Goal: Task Accomplishment & Management: Complete application form

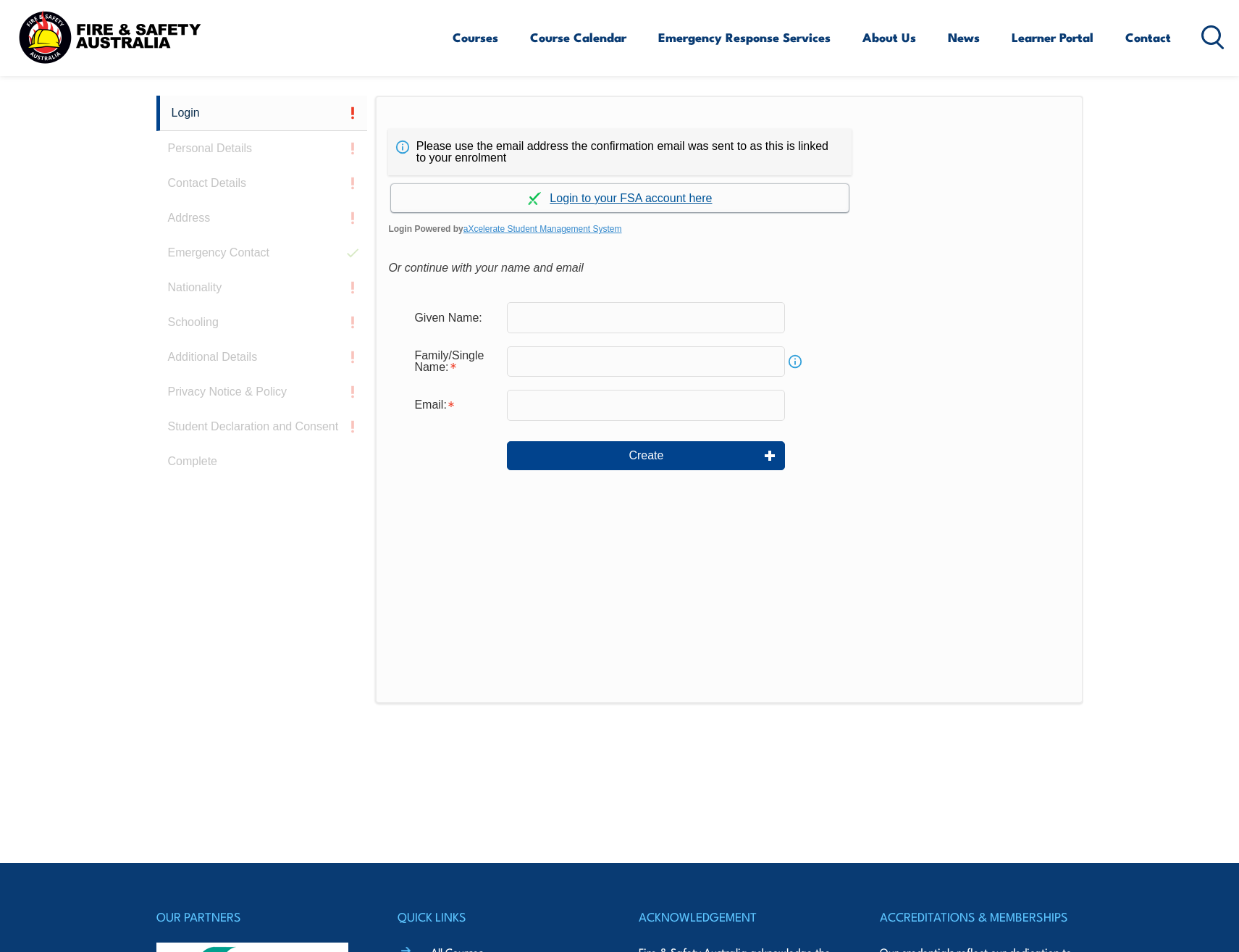
click at [614, 201] on link "Continue with aXcelerate" at bounding box center [620, 198] width 458 height 29
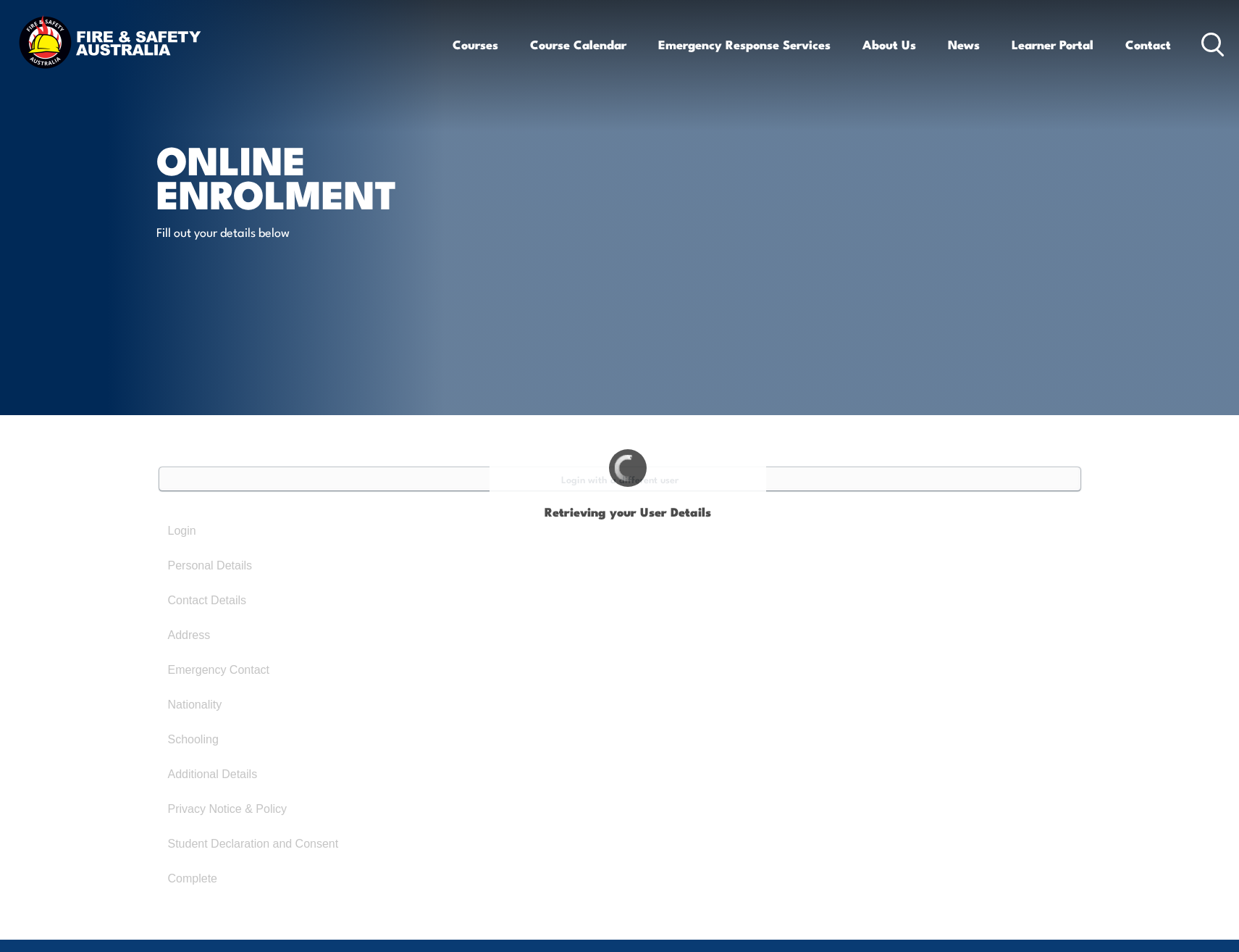
type input "Amanda"
type input "Till"
type input "February 16, 1985"
type input "ZTNU46QRV4"
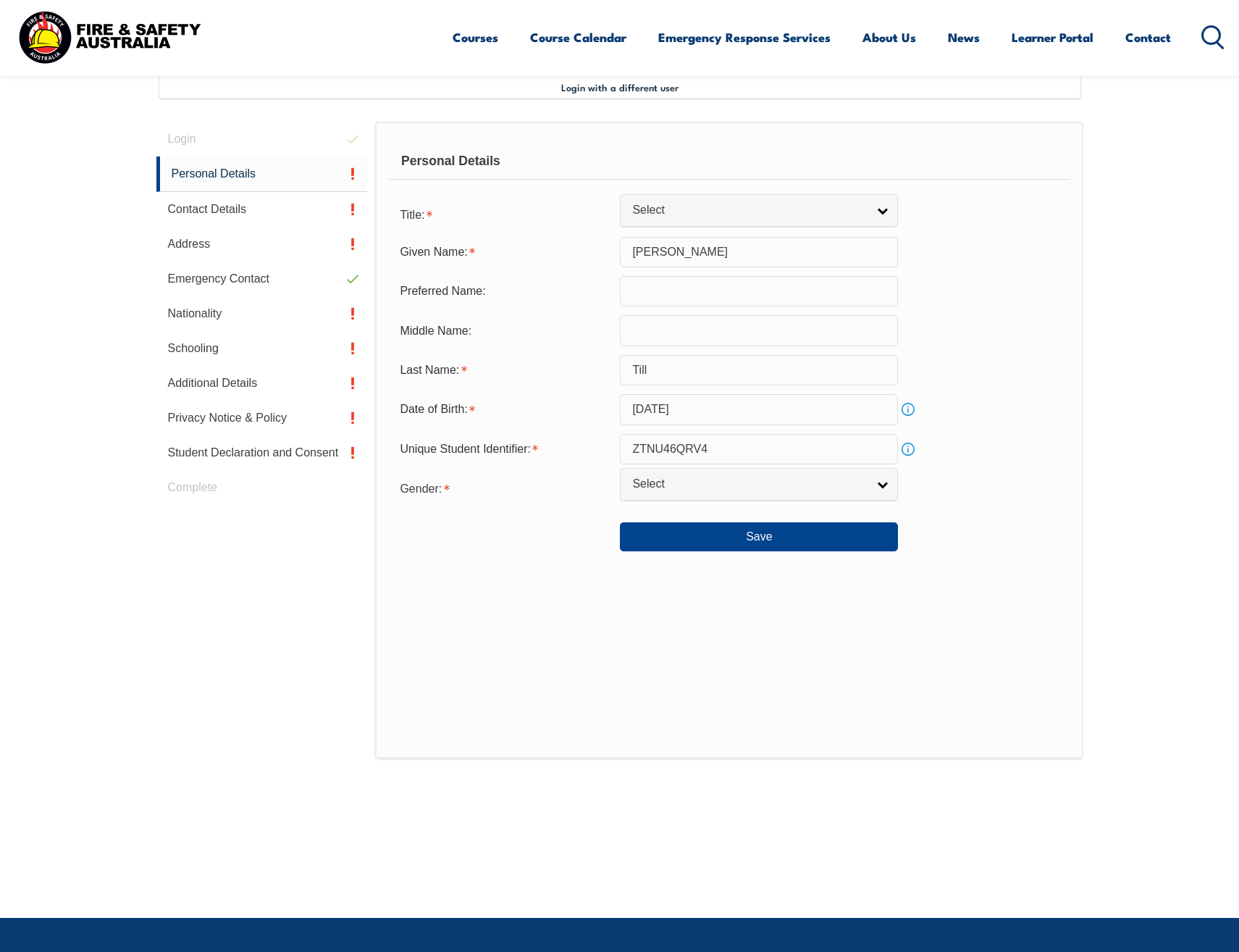
scroll to position [395, 0]
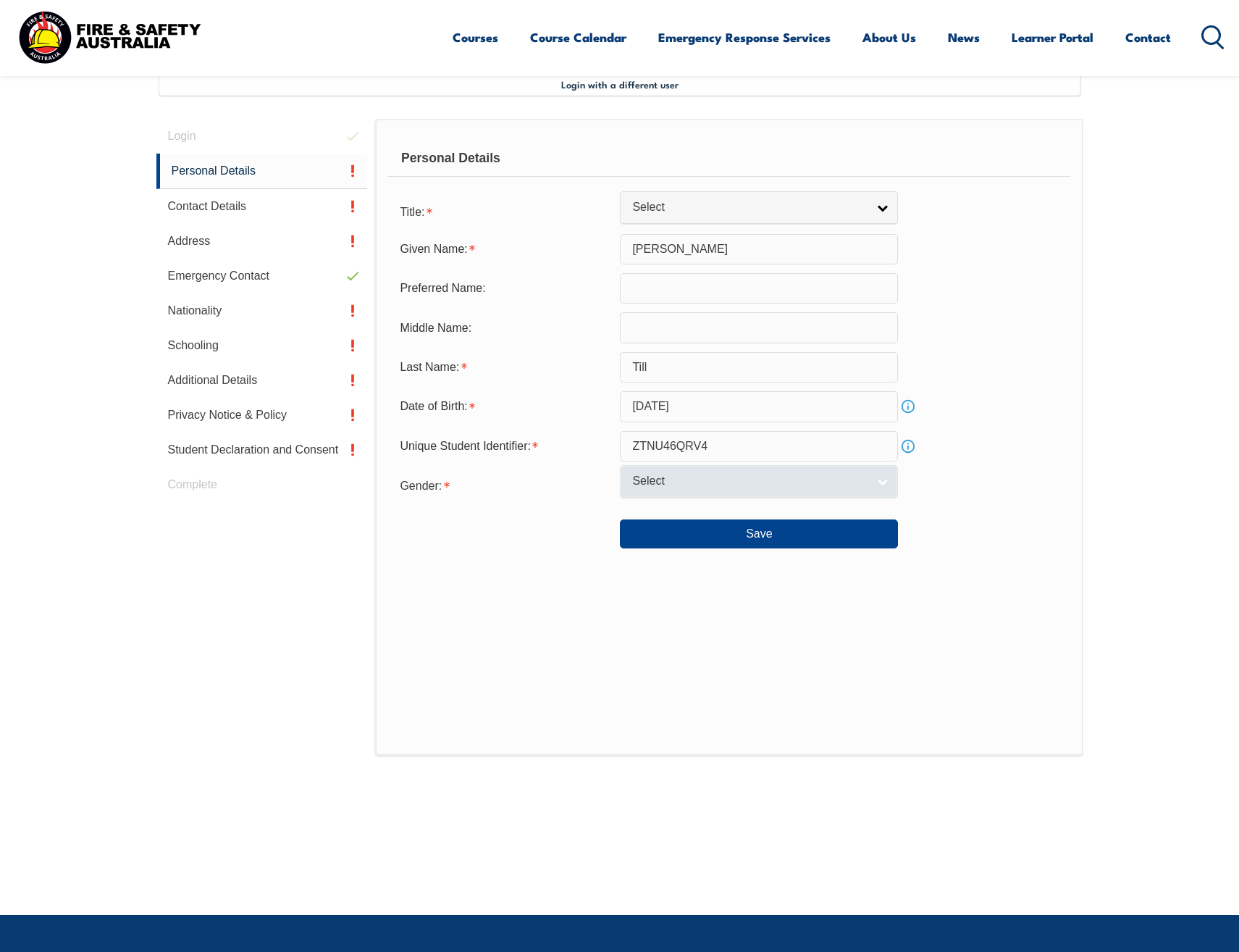
click at [747, 489] on link "Select" at bounding box center [759, 481] width 278 height 33
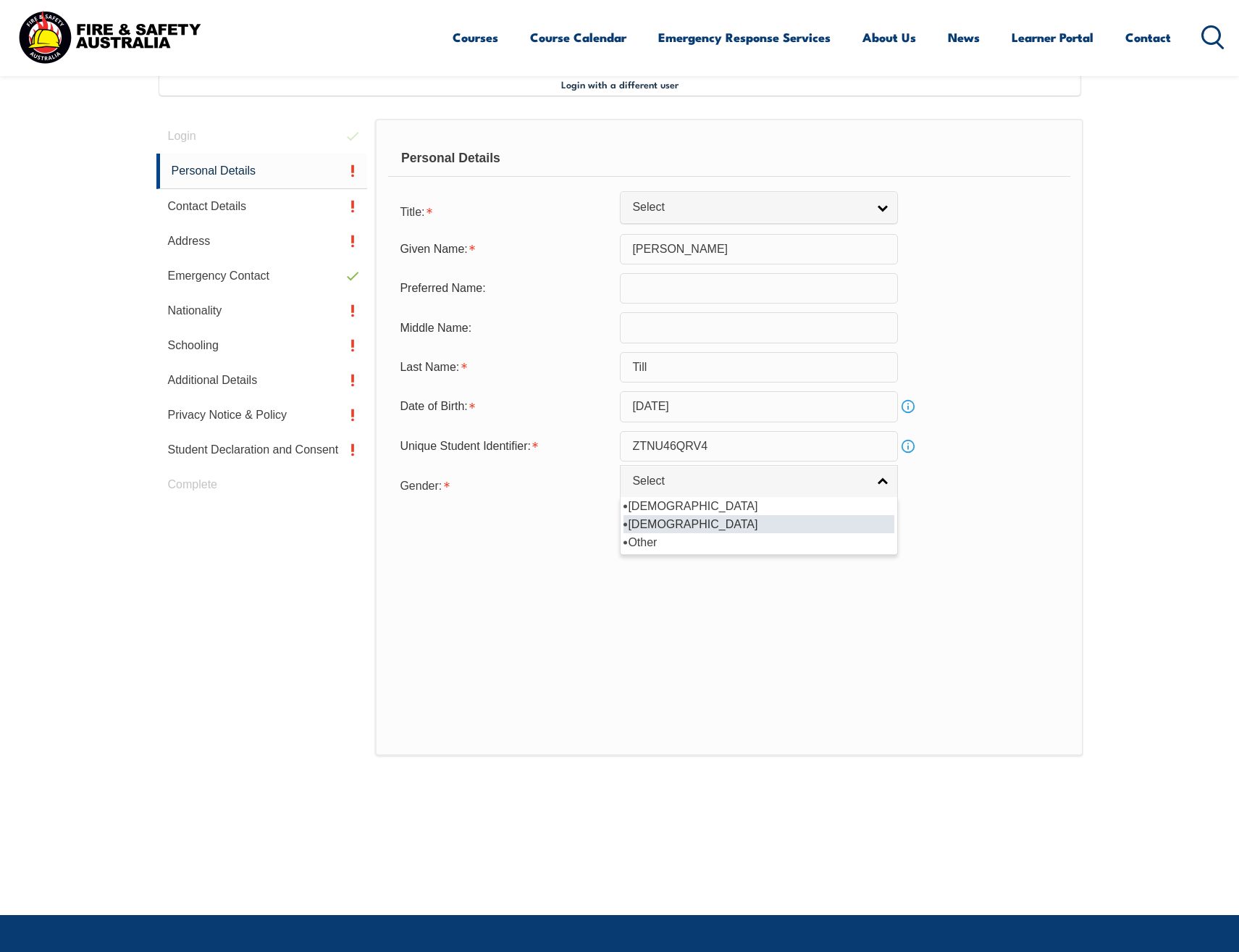
click at [731, 519] on li "Female" at bounding box center [759, 524] width 271 height 18
select select "F"
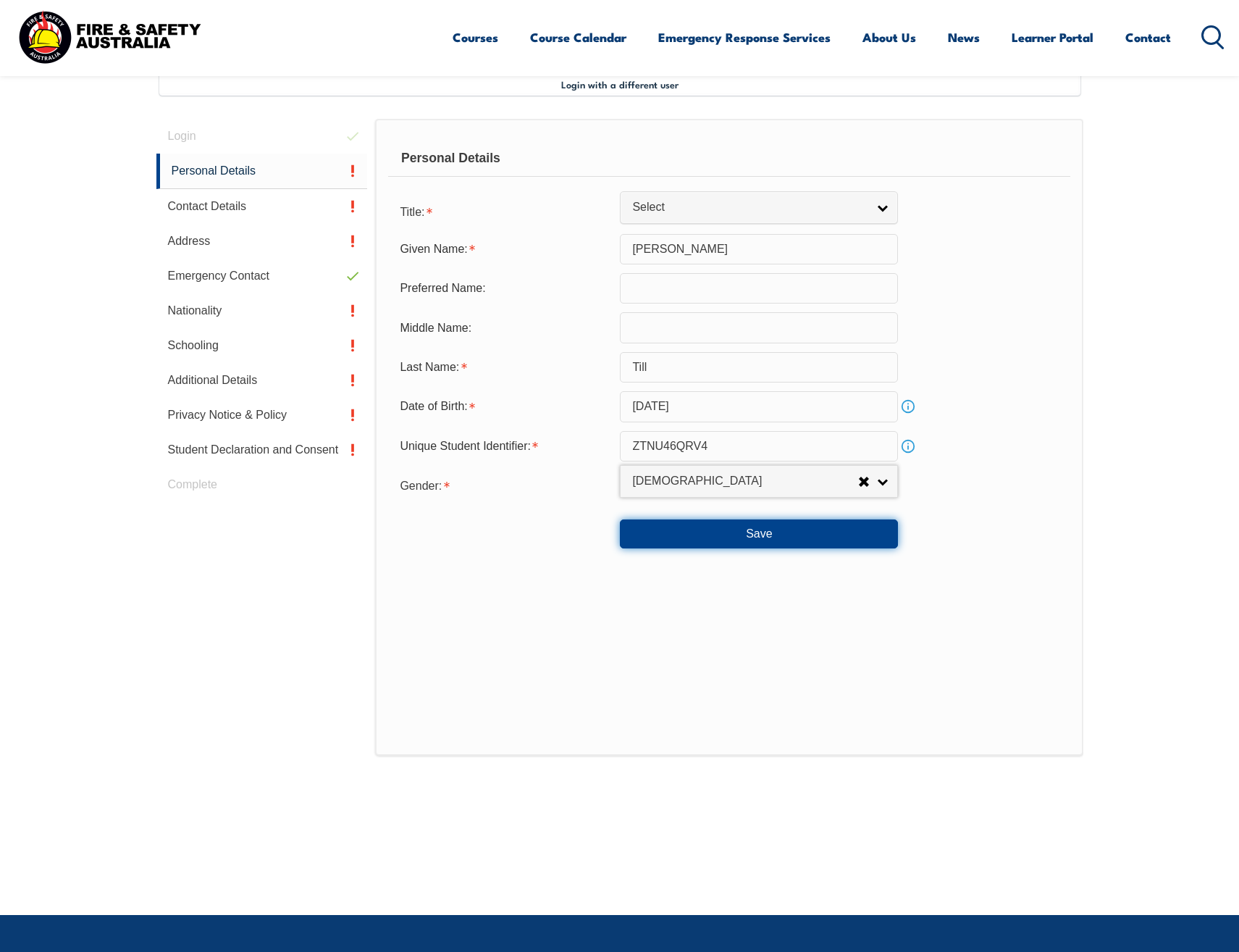
click at [735, 536] on button "Save" at bounding box center [759, 534] width 278 height 29
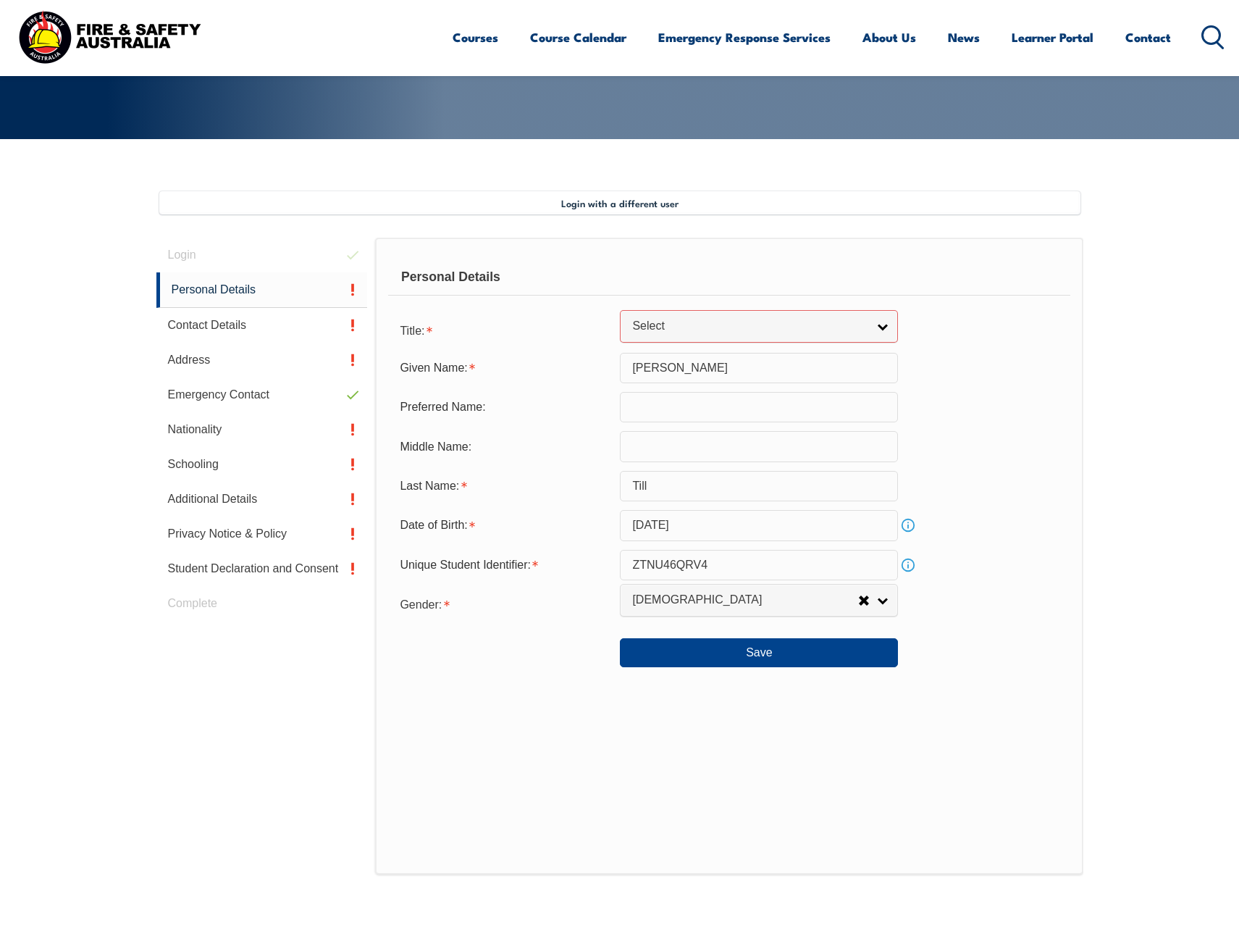
scroll to position [222, 0]
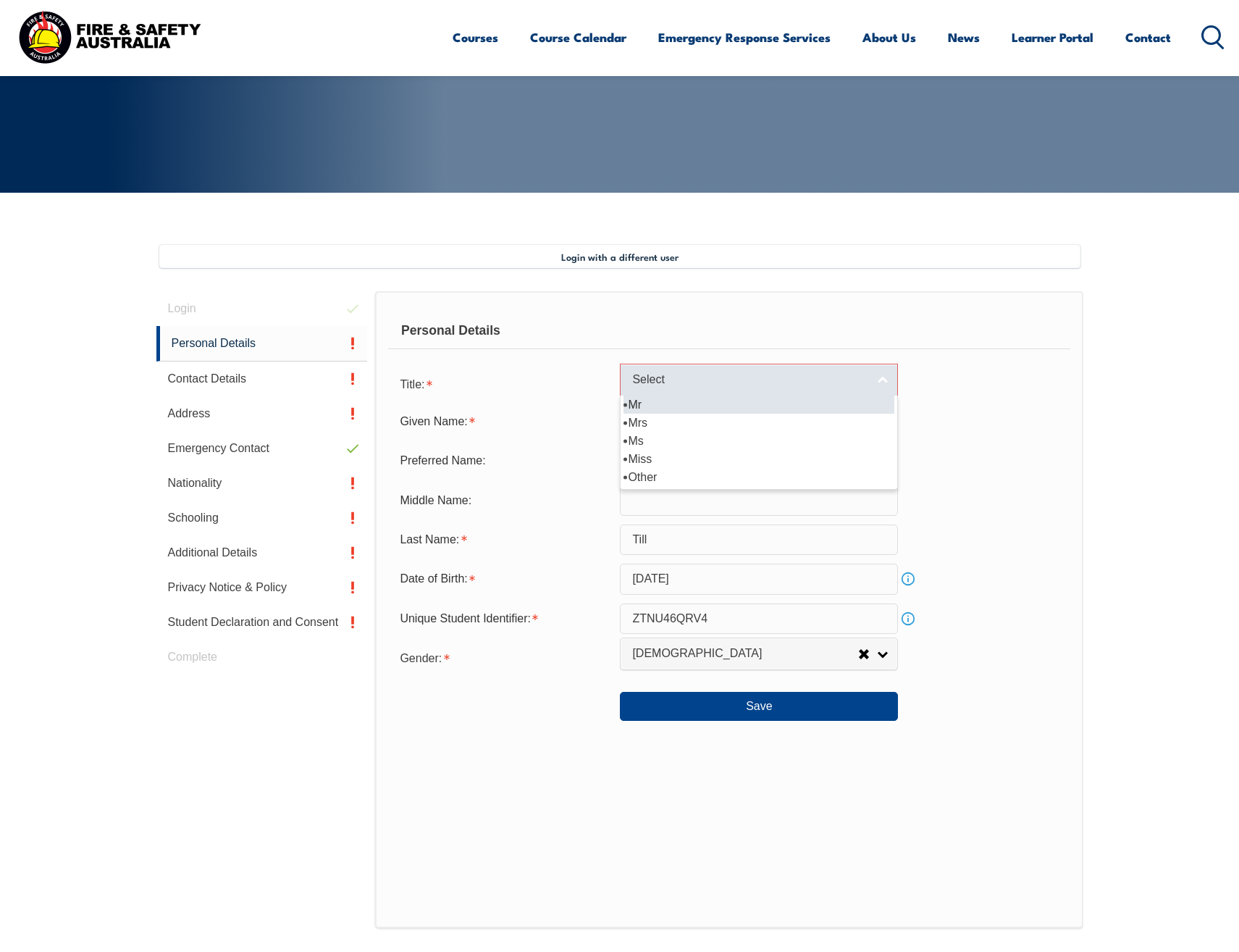
click at [853, 374] on span "Select" at bounding box center [750, 379] width 235 height 15
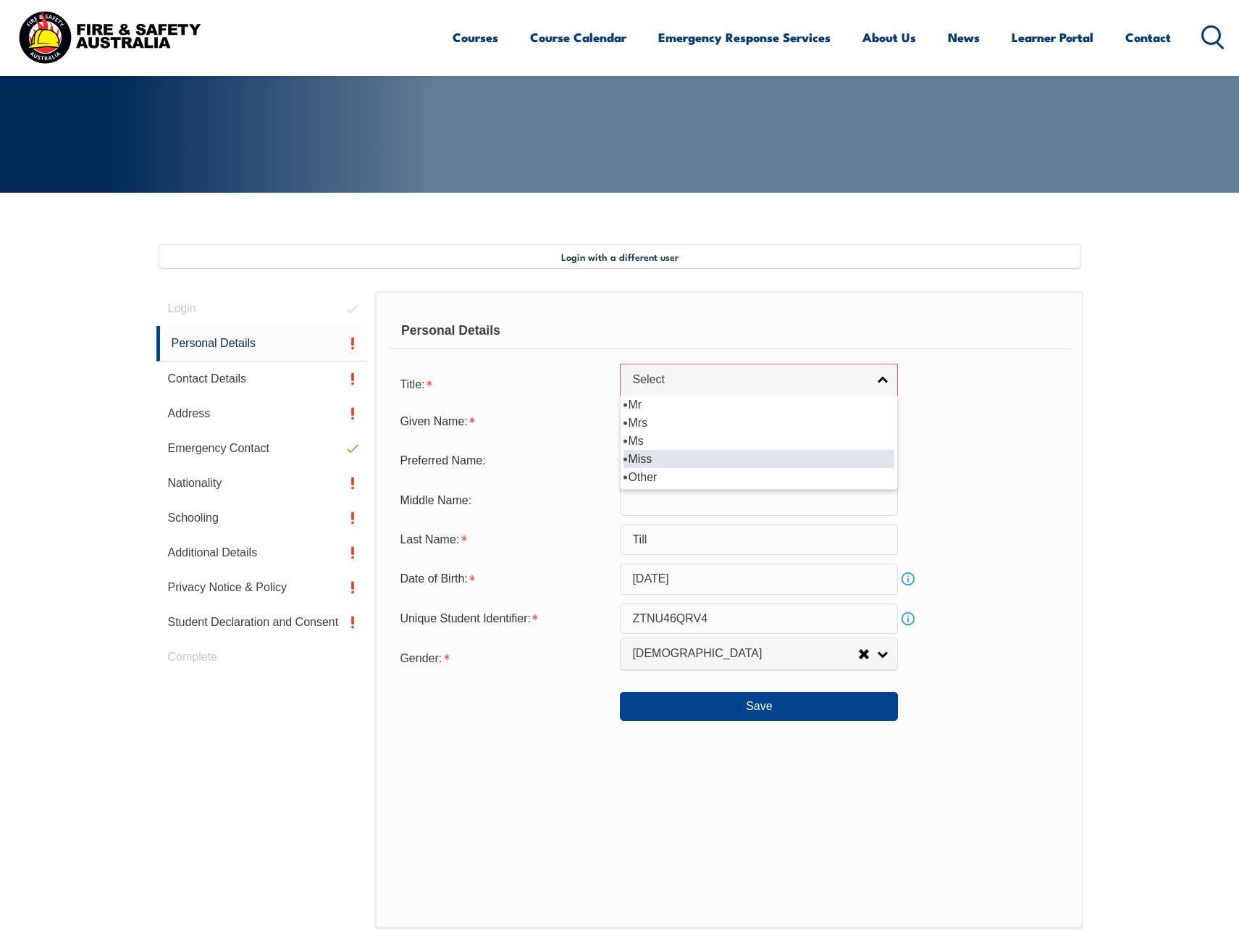
click at [811, 452] on li "Miss" at bounding box center [759, 459] width 271 height 18
select select "Miss"
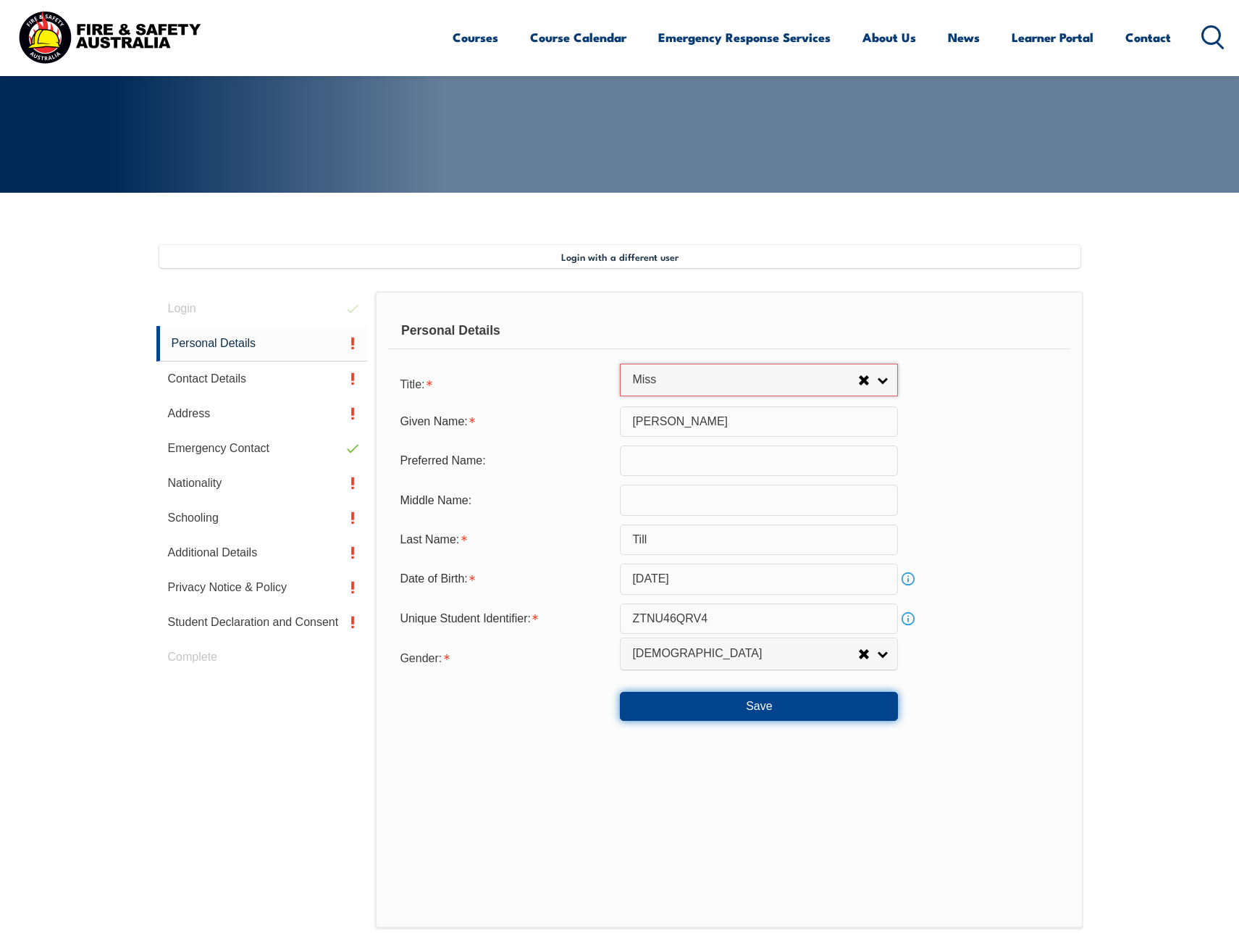
click at [798, 712] on button "Save" at bounding box center [759, 706] width 278 height 29
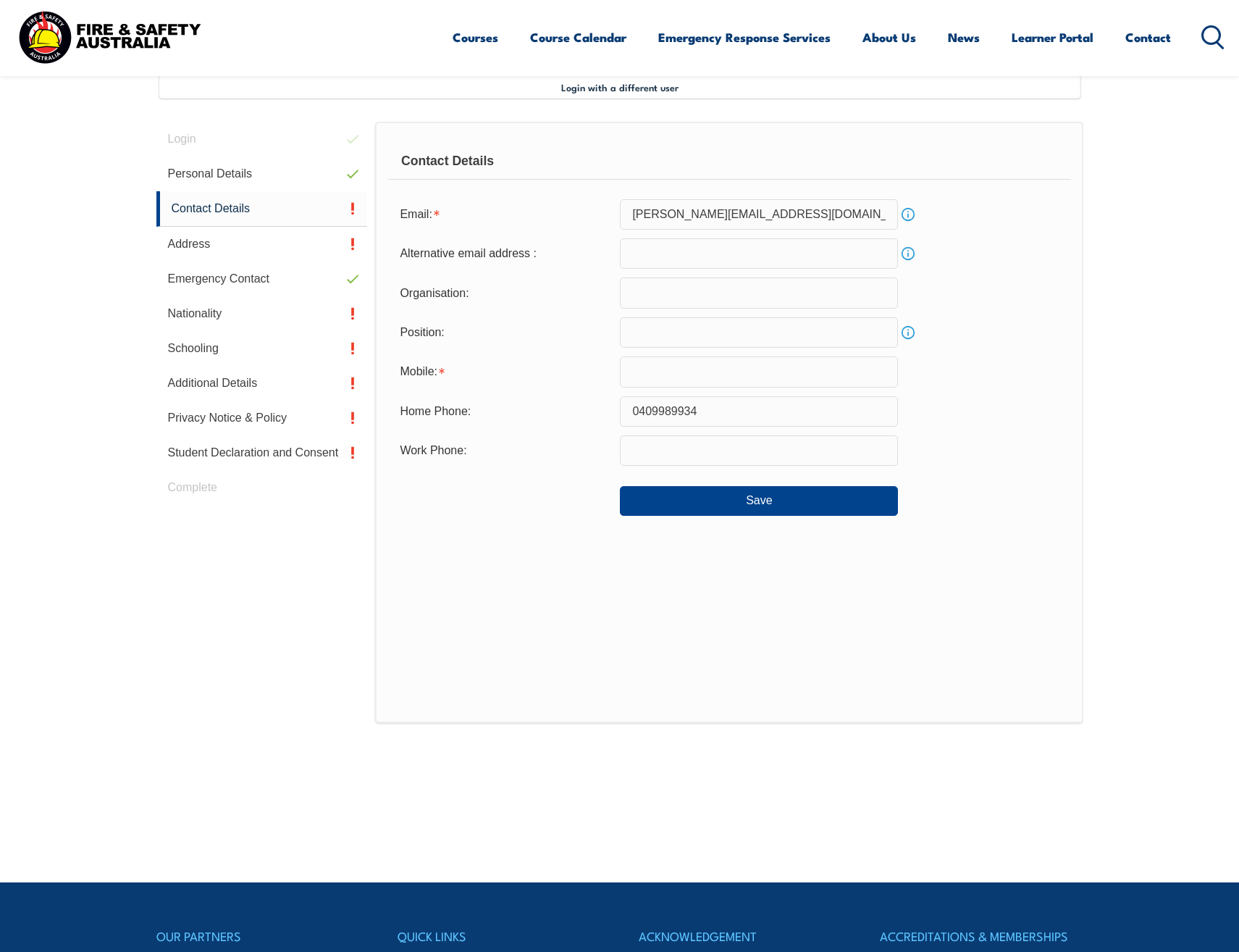
scroll to position [395, 0]
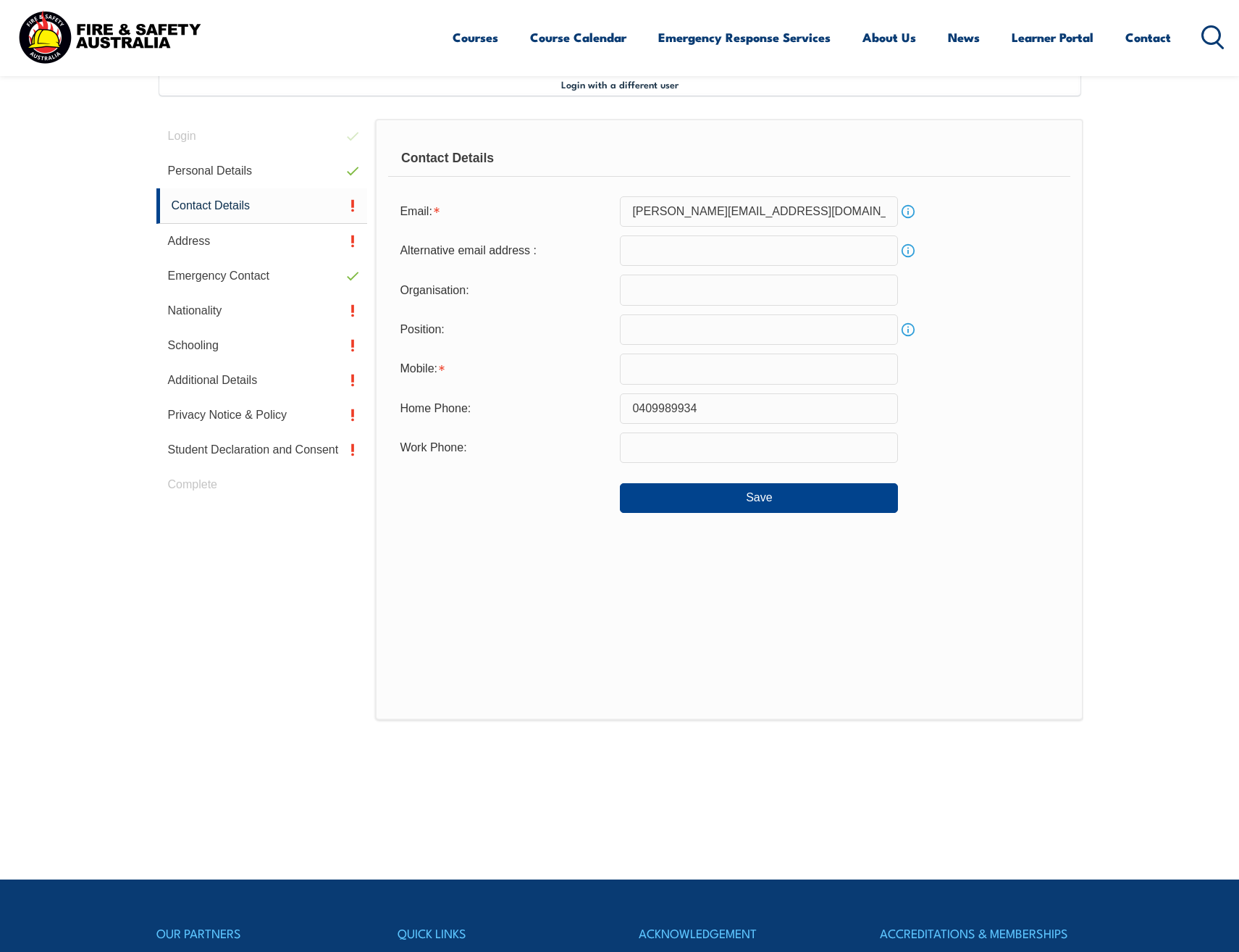
click at [670, 296] on input "text" at bounding box center [759, 290] width 278 height 30
drag, startPoint x: 746, startPoint y: 288, endPoint x: 582, endPoint y: 286, distance: 164.0
click at [585, 286] on div "Organisation: Mater Misericordea" at bounding box center [728, 290] width 681 height 30
paste input "iae Ltd"
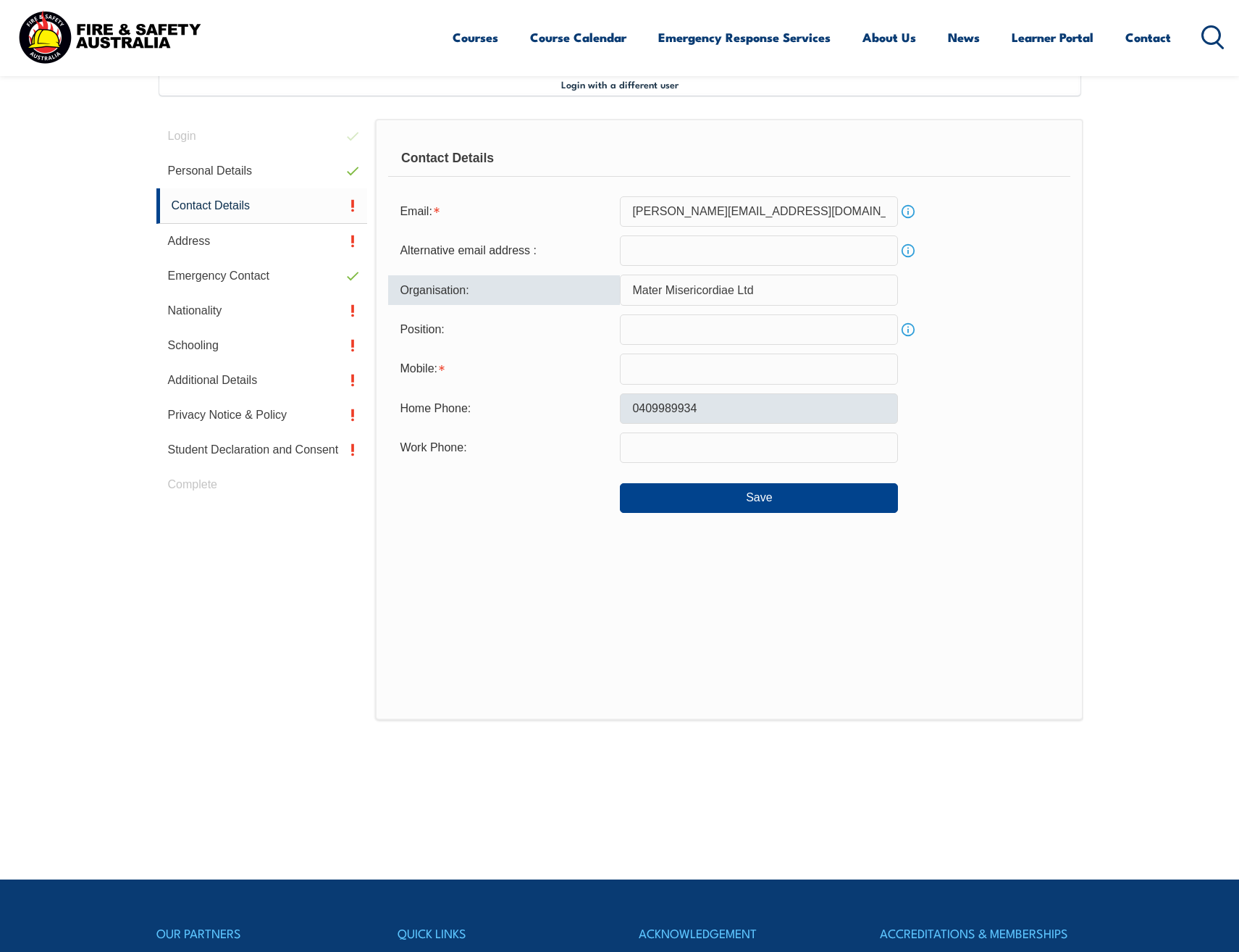
type input "Mater Misericordiae Ltd"
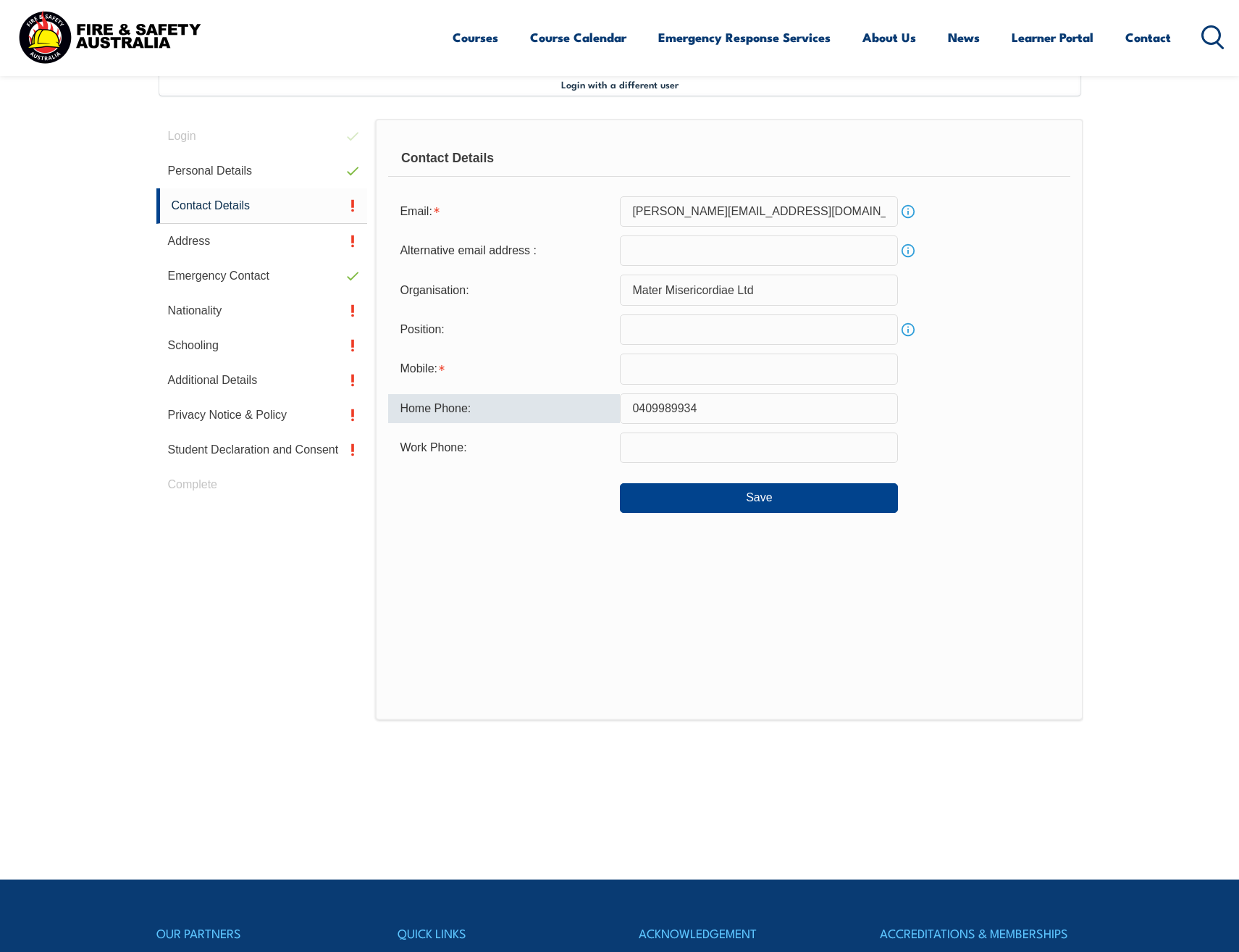
drag, startPoint x: 704, startPoint y: 409, endPoint x: 591, endPoint y: 408, distance: 113.0
click at [591, 408] on div "Home Phone: 0409989934" at bounding box center [728, 409] width 681 height 30
click at [630, 371] on input "text" at bounding box center [759, 369] width 278 height 30
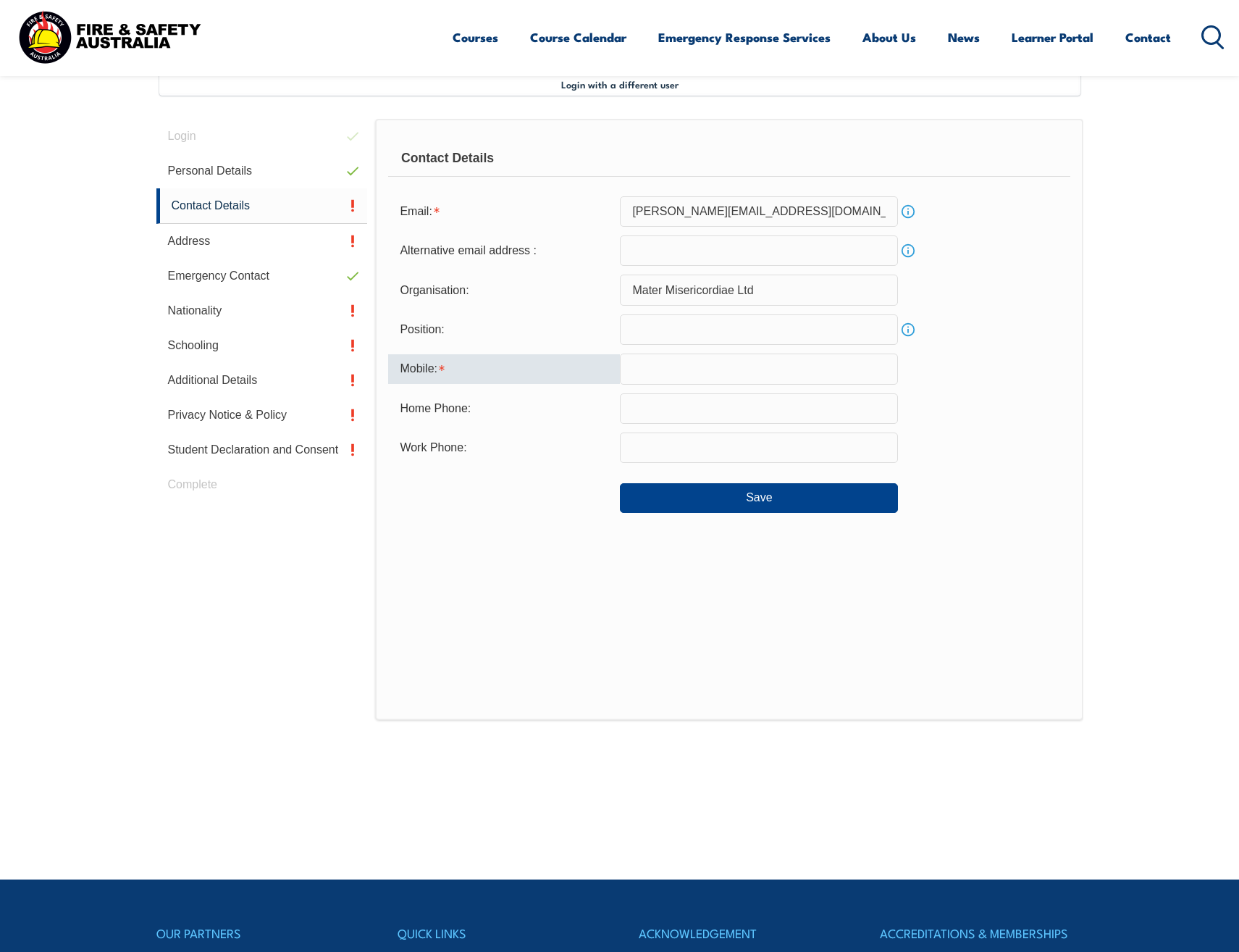
paste input "0409989934"
type input "0409989934"
click at [630, 505] on button "Save" at bounding box center [759, 497] width 278 height 29
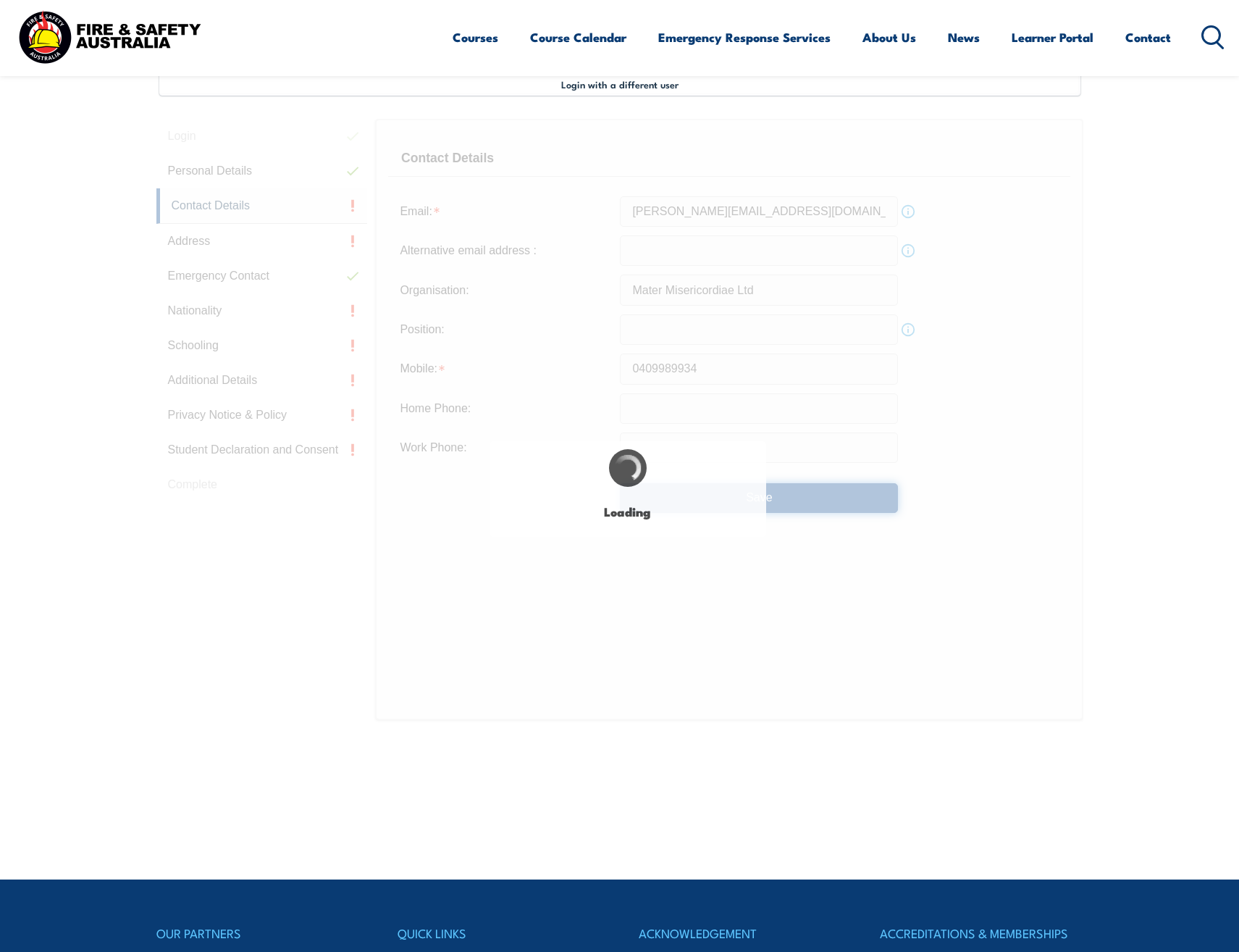
type input "0409989934"
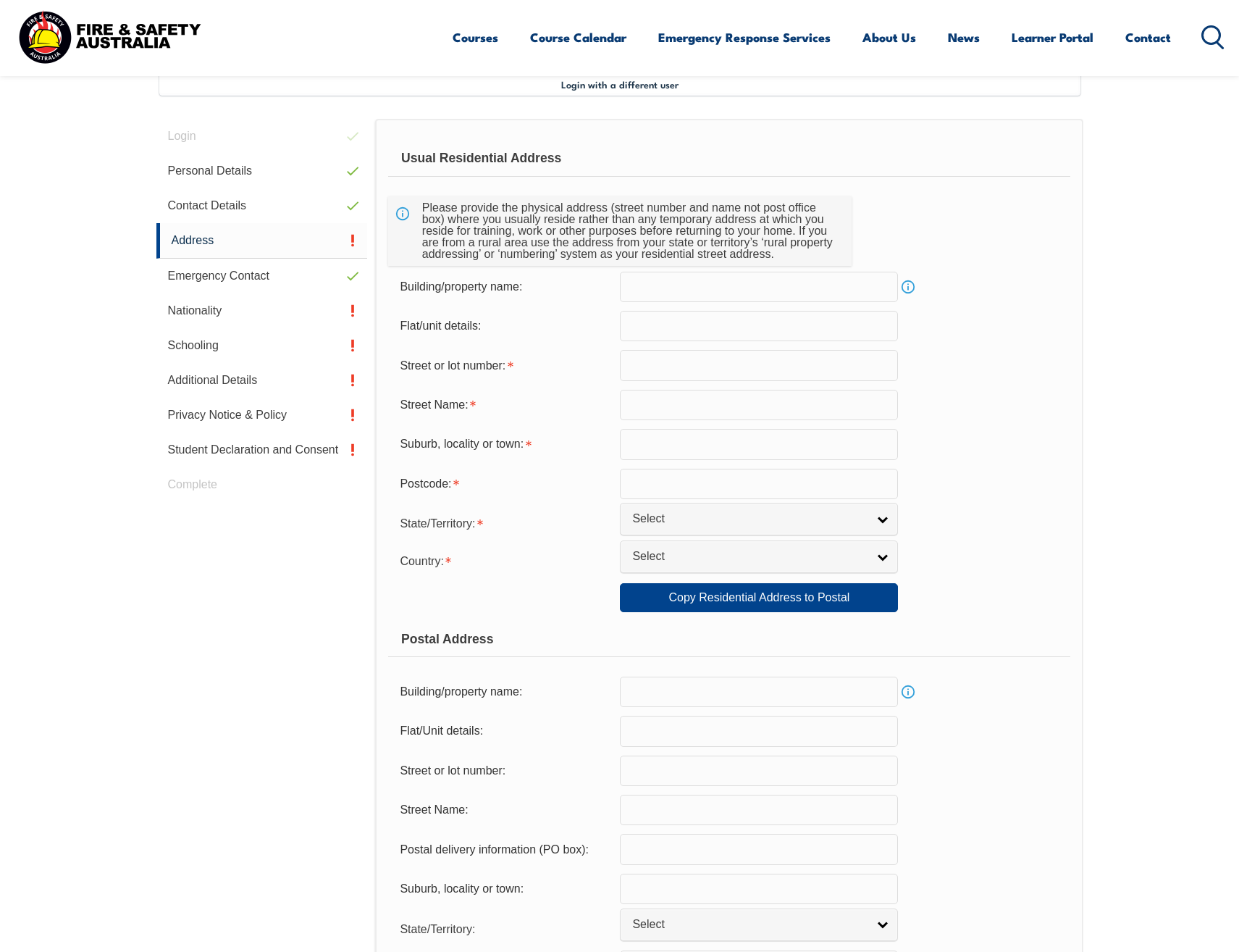
click at [688, 364] on input "text" at bounding box center [759, 365] width 278 height 30
type input "11 CENTAURUS CR"
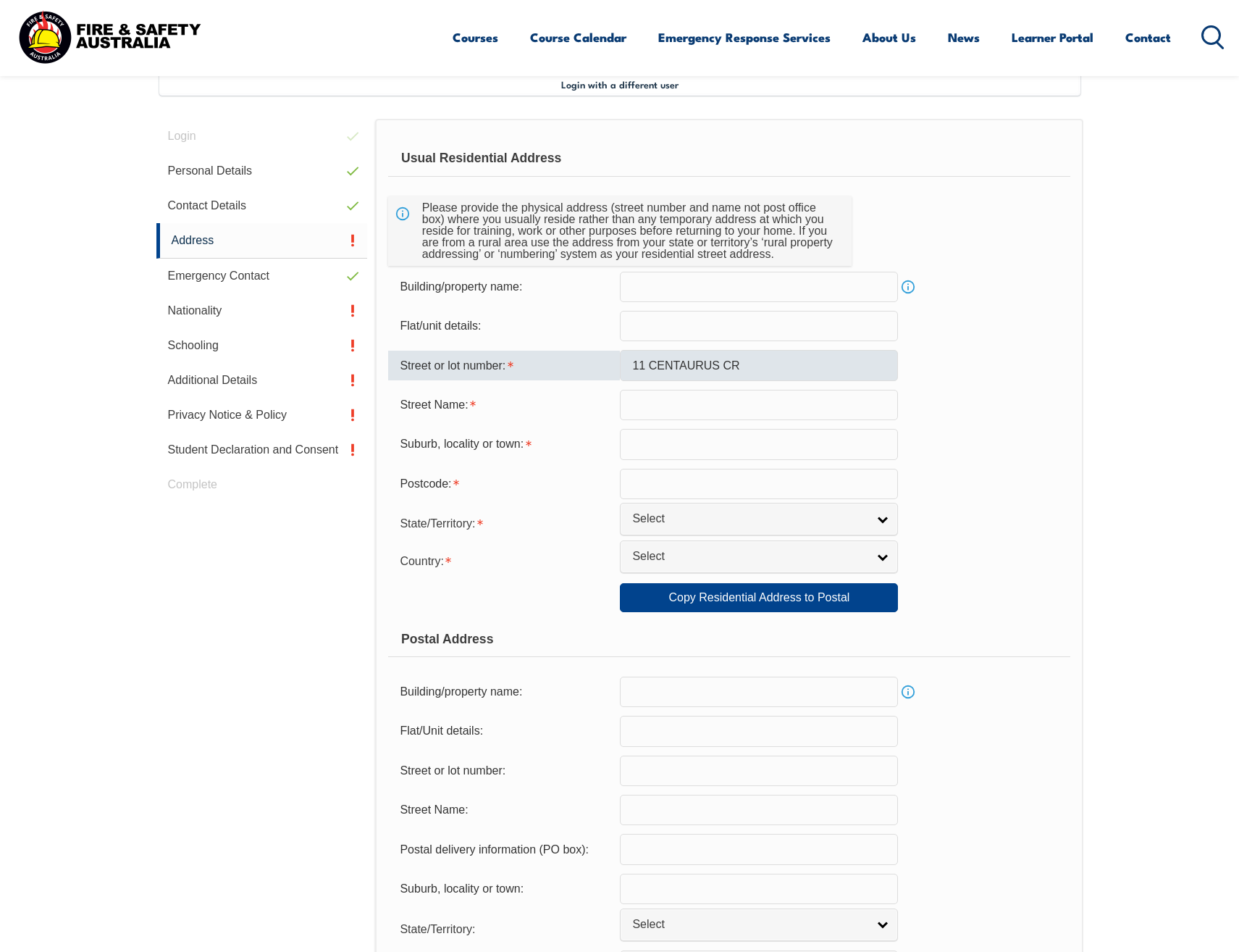
type input "REGENTS PARK"
type input "4118"
select select "1101"
drag, startPoint x: 745, startPoint y: 364, endPoint x: 712, endPoint y: 363, distance: 33.0
click at [712, 363] on input "11 CENTAURUS CR" at bounding box center [759, 365] width 278 height 30
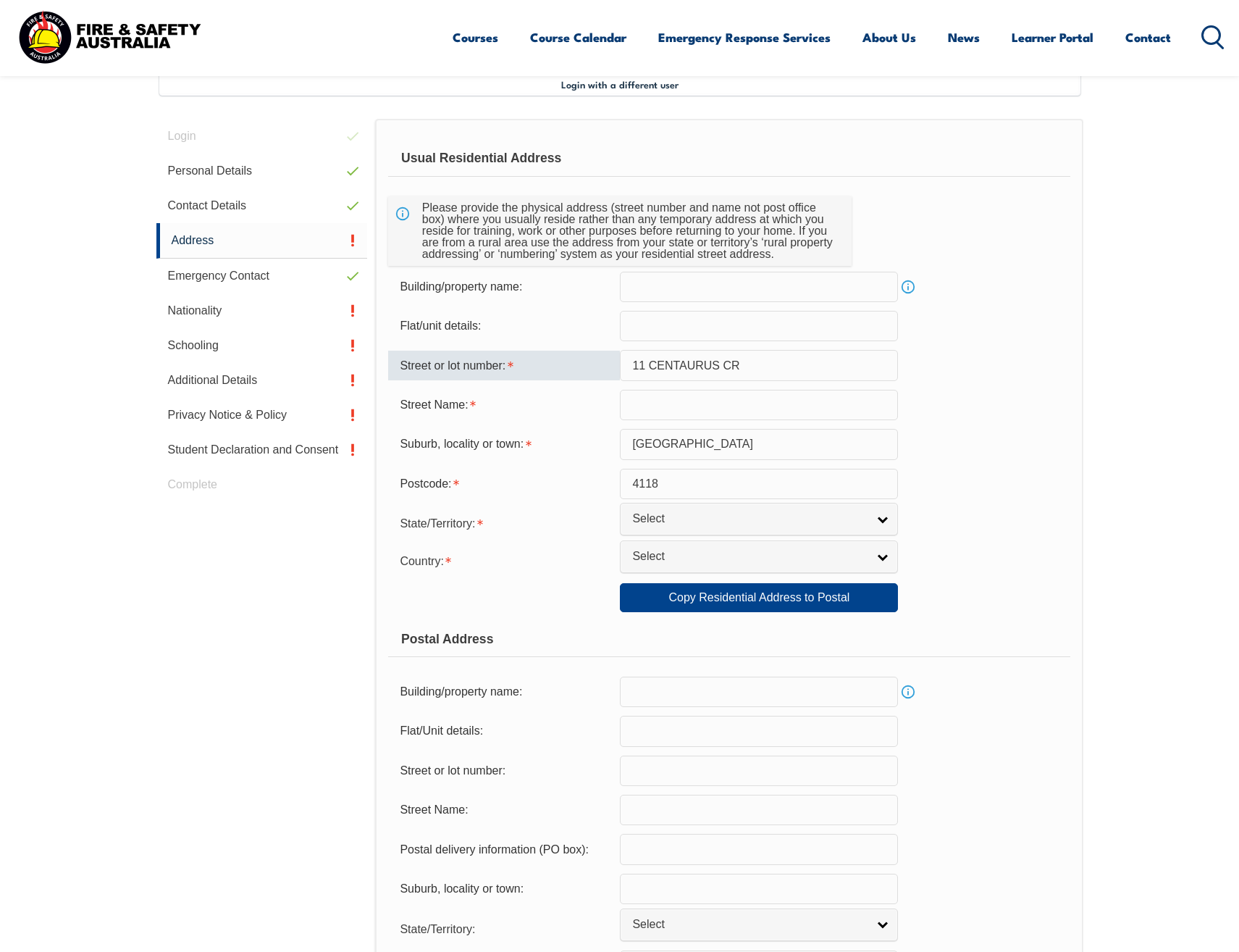
click at [727, 363] on input "11 CENTAURUS CR" at bounding box center [759, 365] width 278 height 30
click at [1017, 421] on form "Usual Residential Address Please provide the physical address (street number an…" at bounding box center [728, 605] width 681 height 928
click at [764, 364] on input "11 CENTAURUS CR" at bounding box center [759, 365] width 278 height 30
click at [764, 363] on input "11 CENTAURUS CR" at bounding box center [759, 365] width 278 height 30
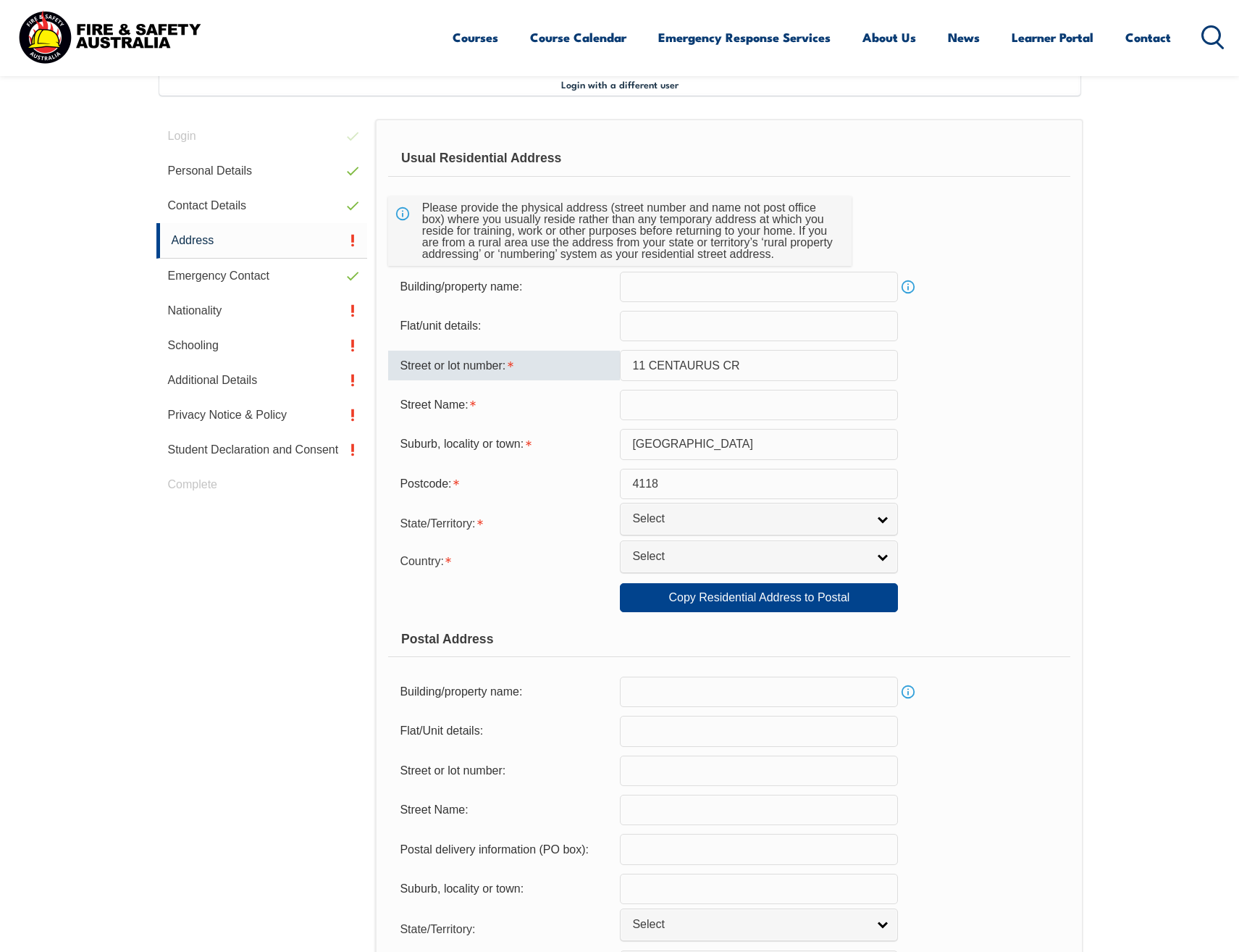
click at [906, 424] on form "Usual Residential Address Please provide the physical address (street number an…" at bounding box center [728, 605] width 681 height 928
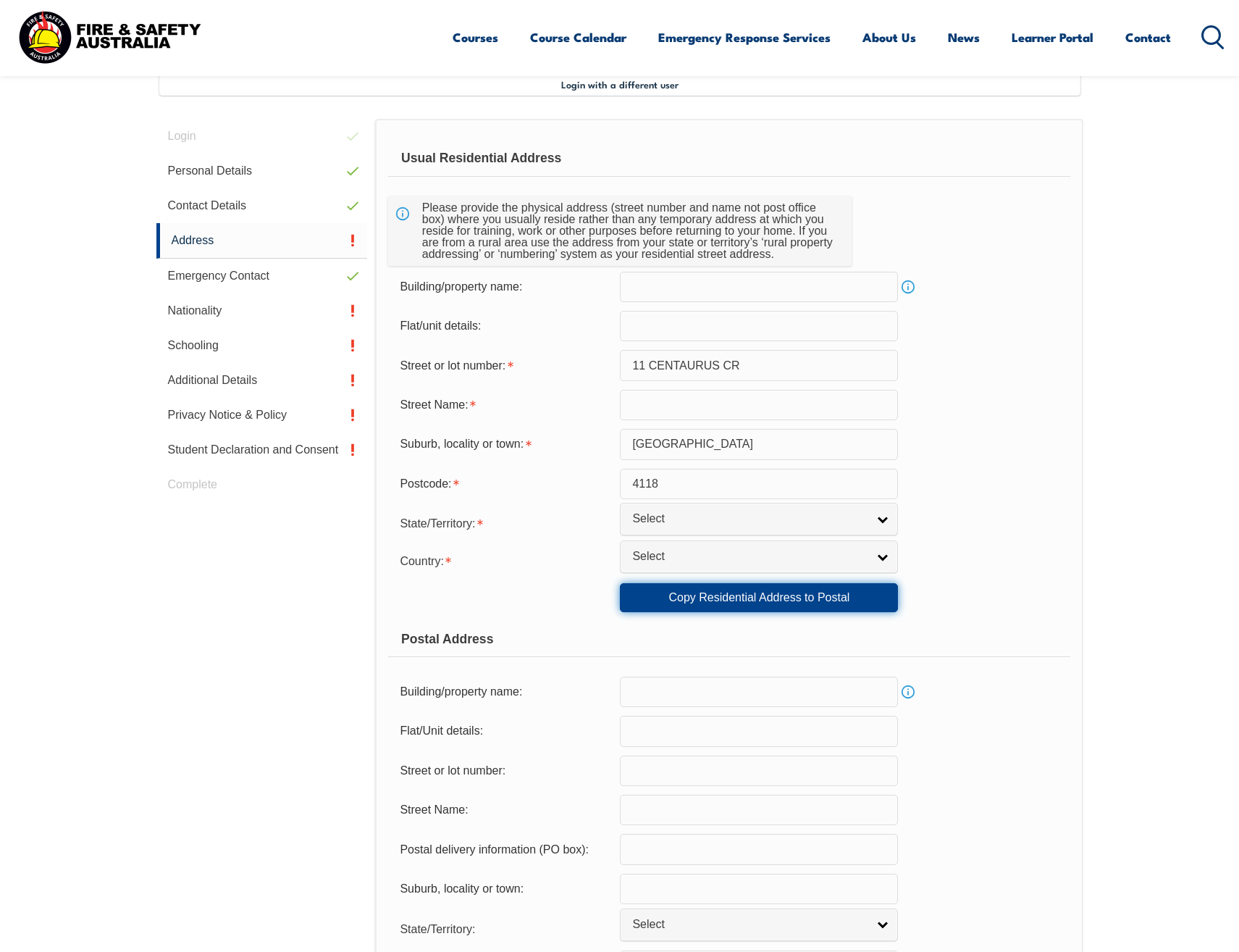
click at [742, 594] on link "Copy Residential Address to Postal" at bounding box center [759, 597] width 278 height 29
type input "11 CENTAURUS CR"
type input "REGENTS PARK"
type input "4118"
select select "1101"
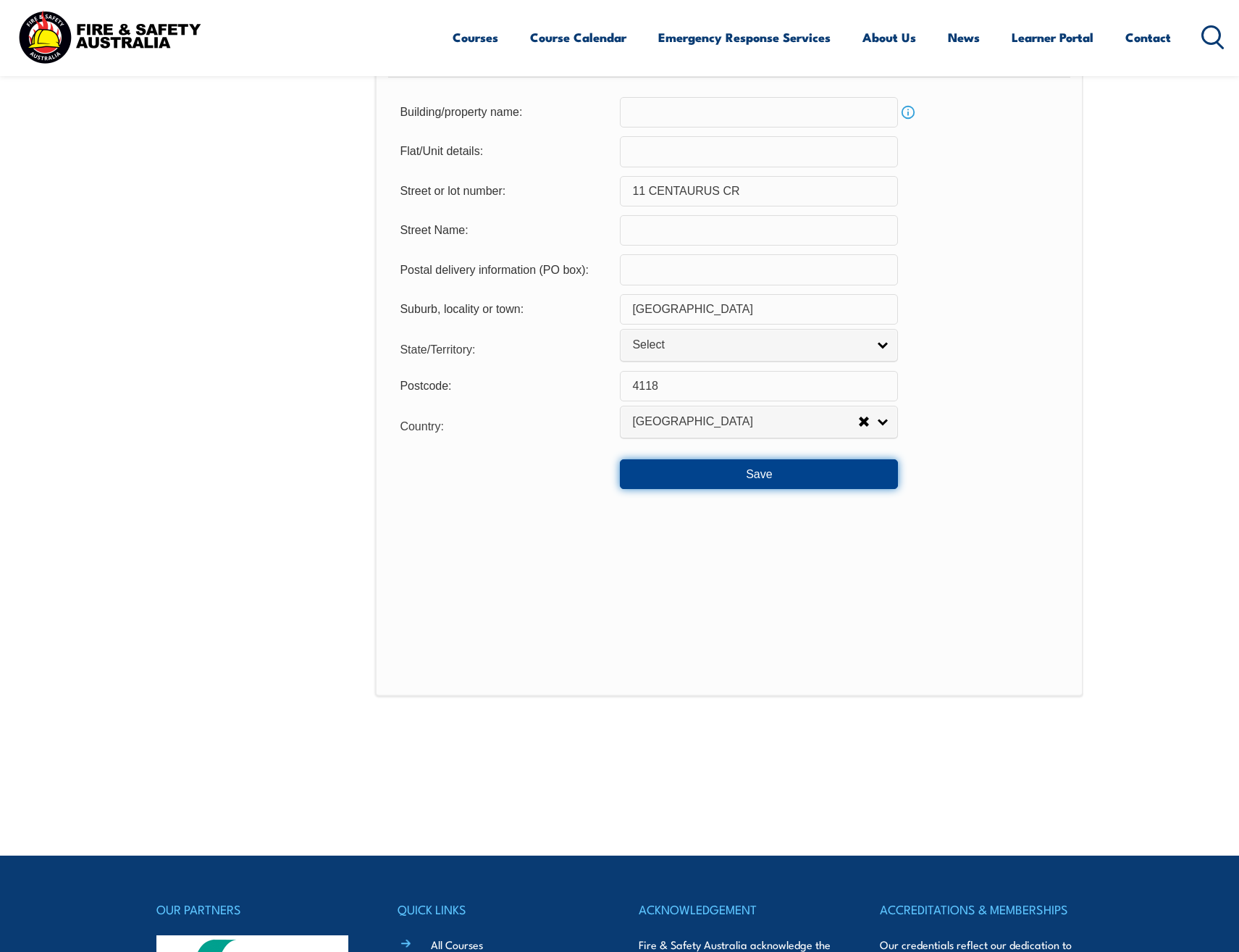
click at [771, 477] on button "Save" at bounding box center [759, 474] width 278 height 29
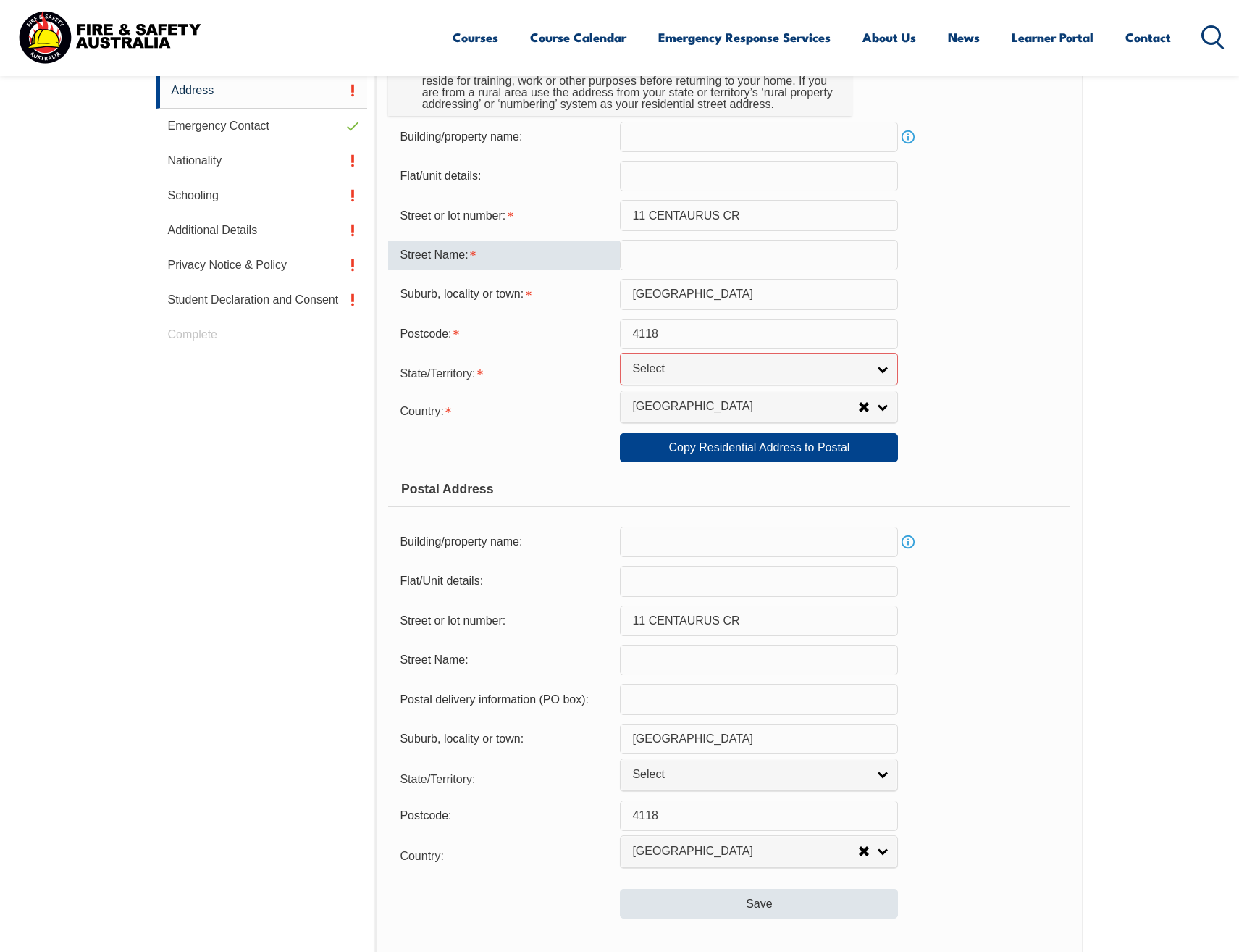
scroll to position [422, 0]
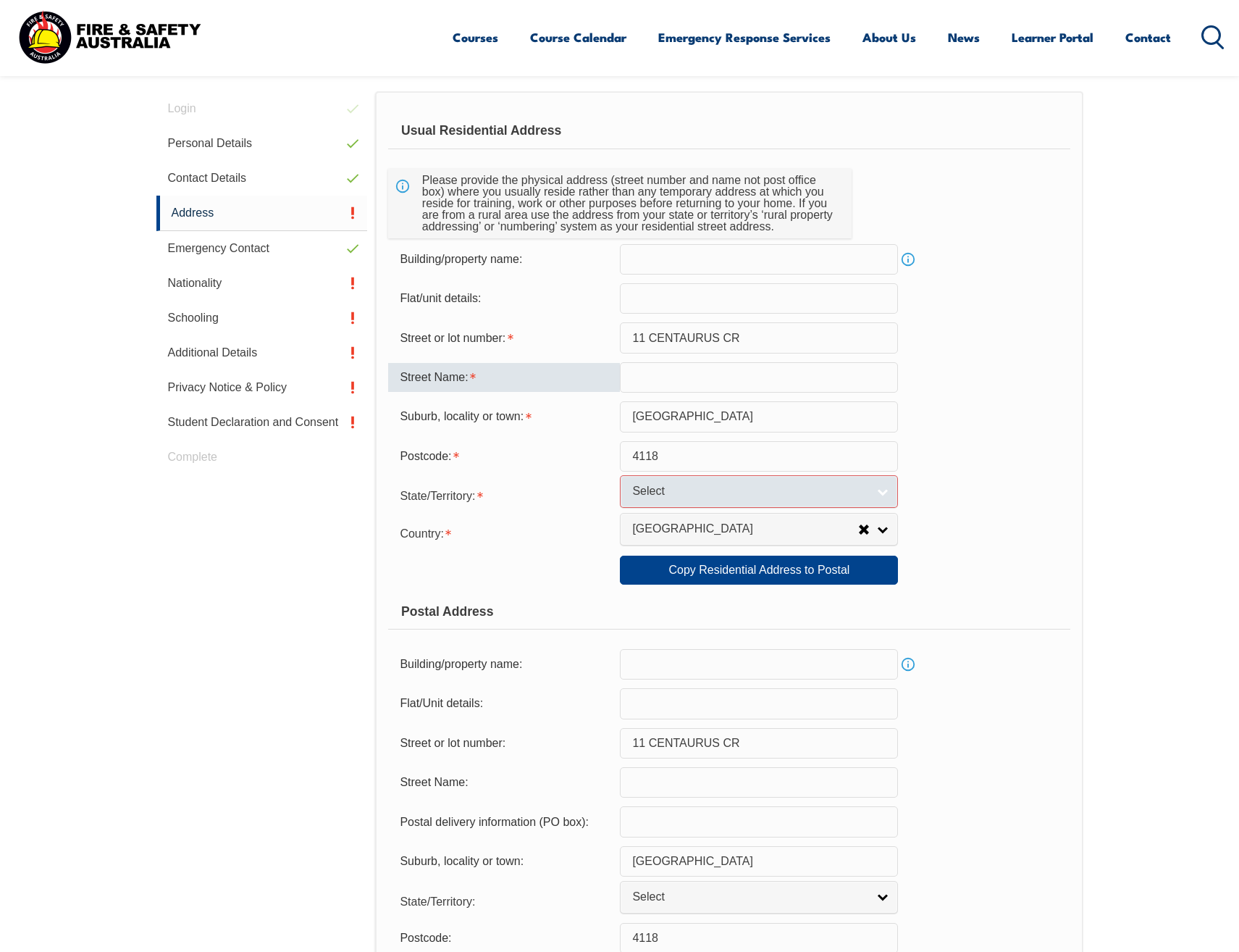
click at [771, 482] on link "Select" at bounding box center [759, 491] width 278 height 33
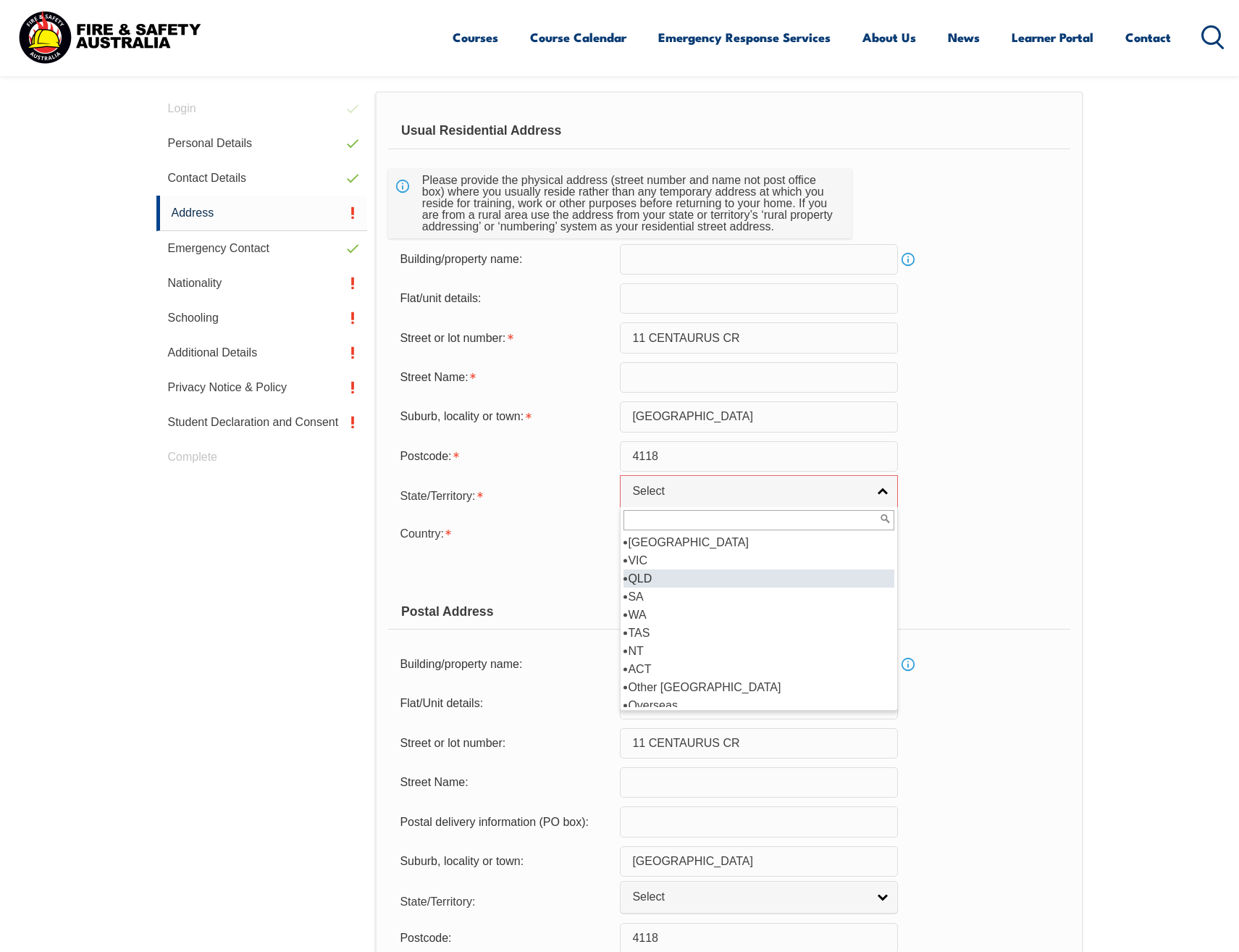
click at [691, 571] on li "QLD" at bounding box center [759, 578] width 271 height 18
select select "QLD"
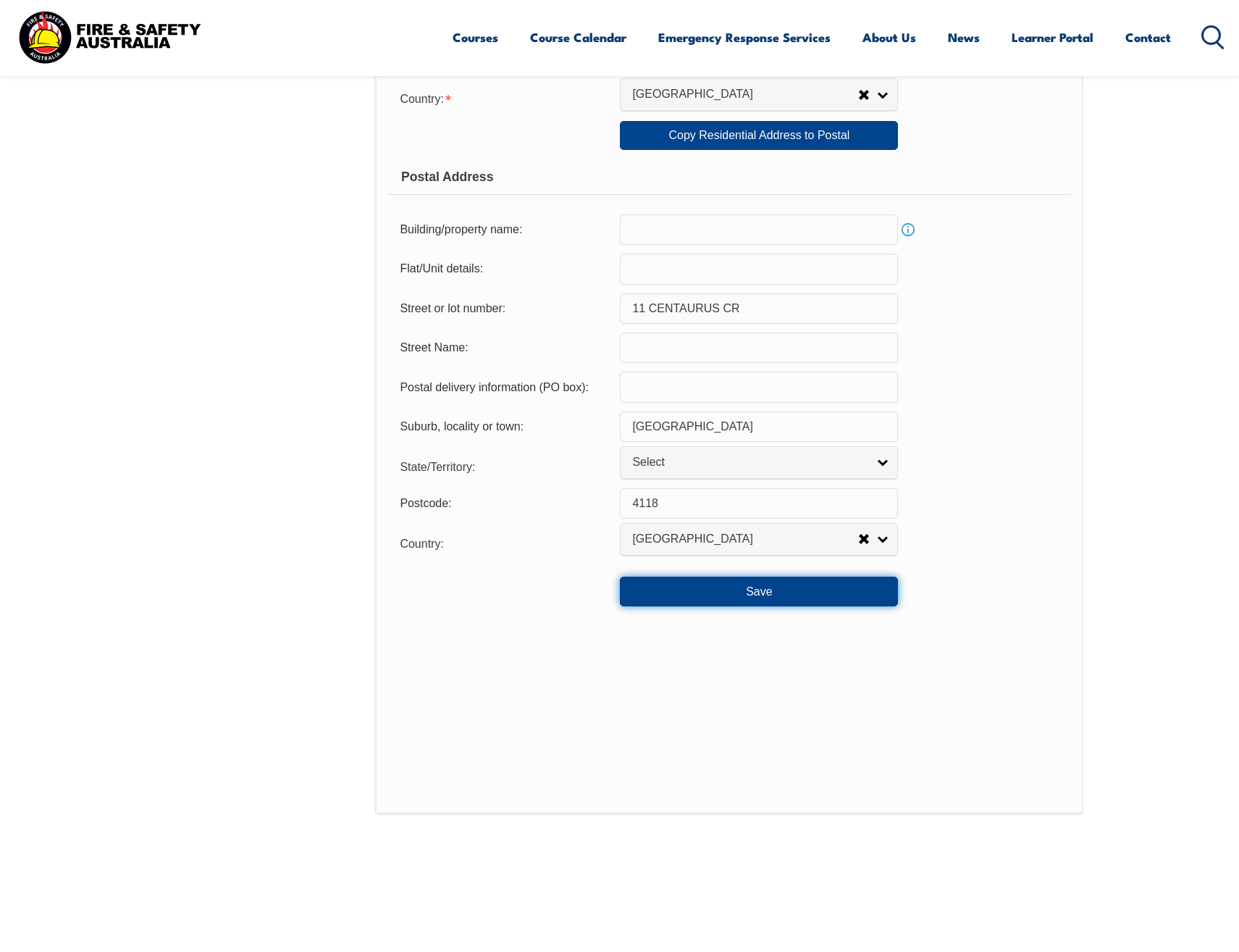
click at [761, 588] on button "Save" at bounding box center [759, 591] width 278 height 29
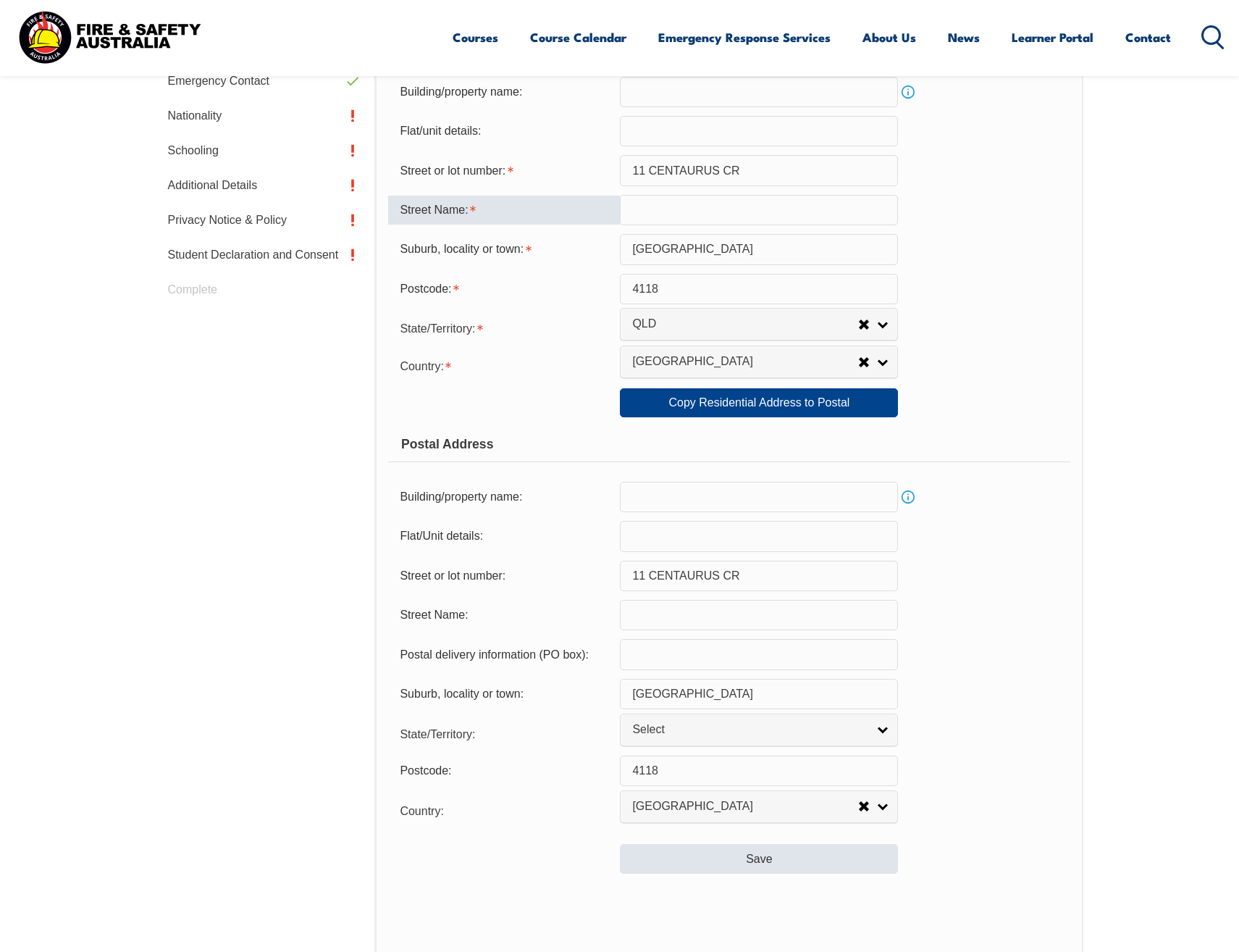
scroll to position [350, 0]
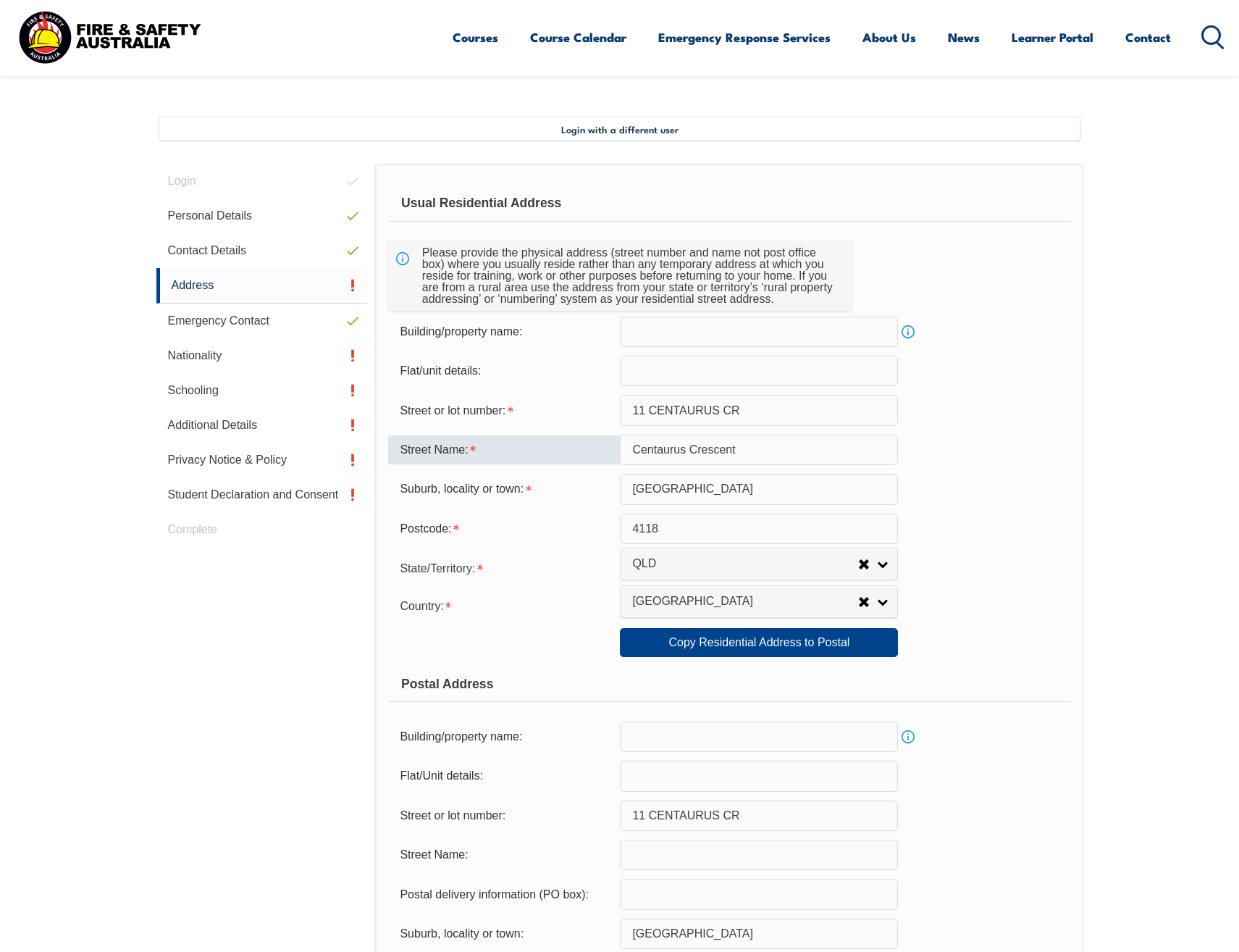
type input "Centaurus Crescent"
click at [972, 463] on div "Street Name: Centaurus Crescent" at bounding box center [728, 450] width 681 height 30
click at [762, 412] on input "11 CENTAURUS CR" at bounding box center [759, 410] width 278 height 30
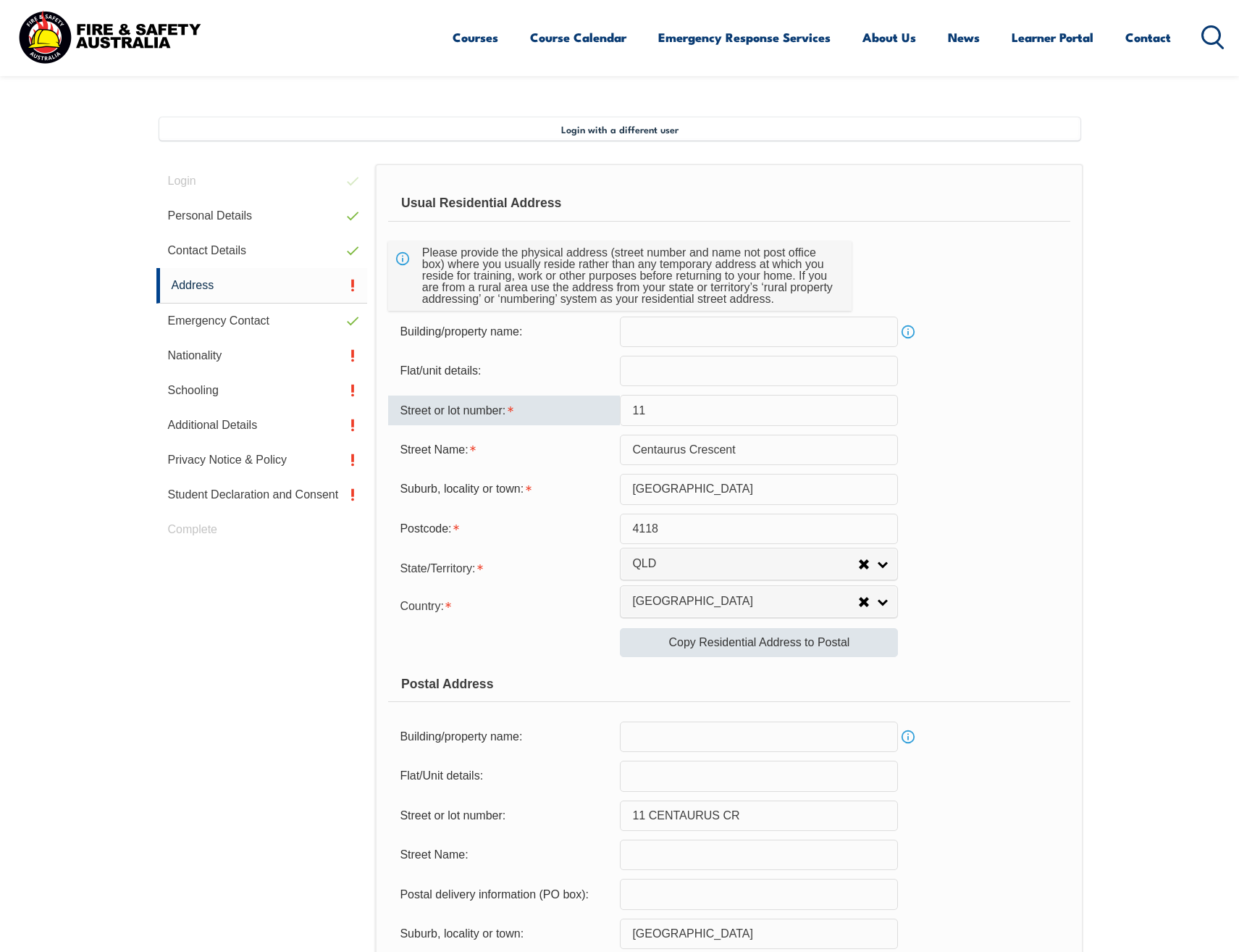
type input "11"
click at [723, 636] on link "Copy Residential Address to Postal" at bounding box center [759, 643] width 278 height 29
type input "11"
type input "Centaurus Crescent"
select select "QLD"
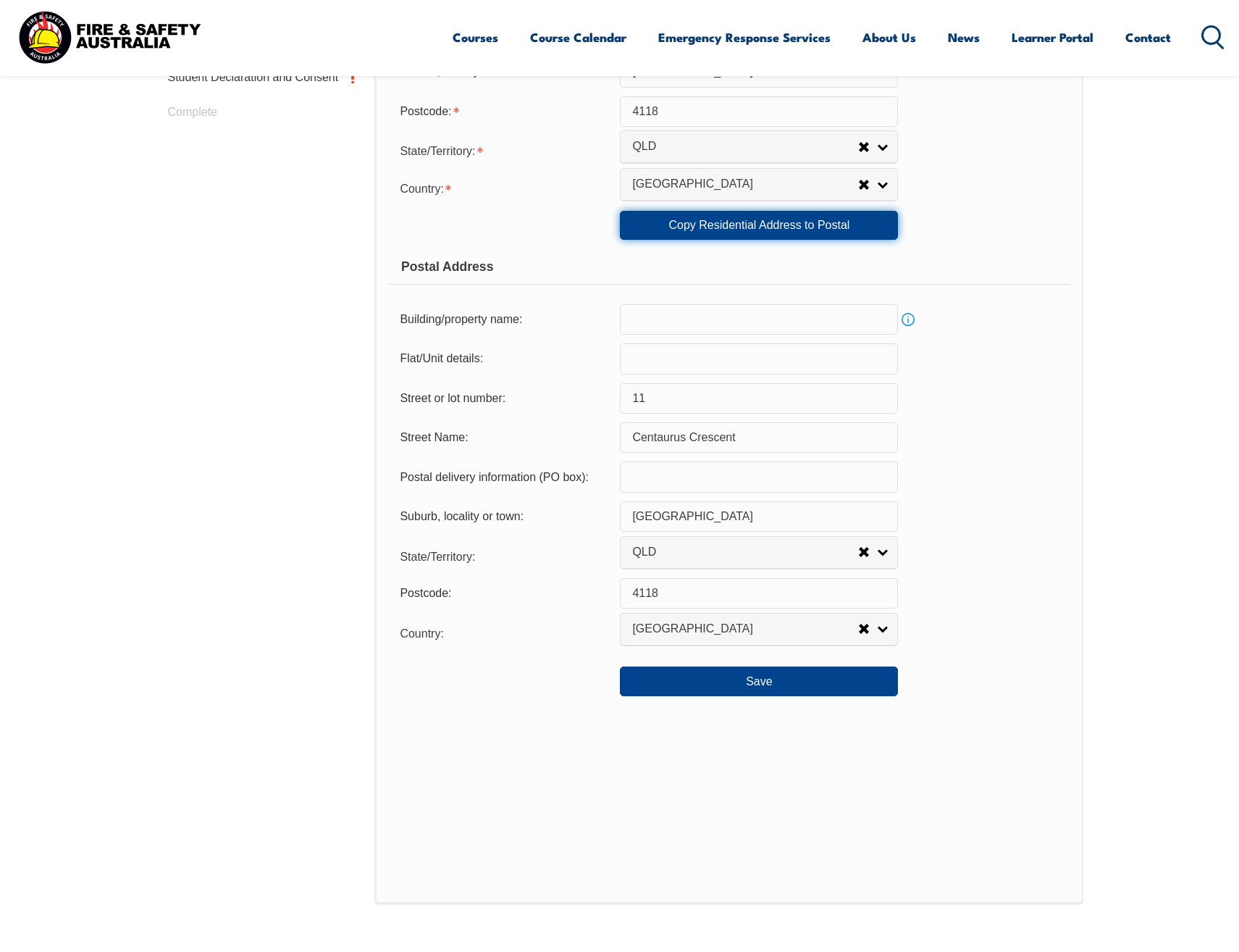
scroll to position [785, 0]
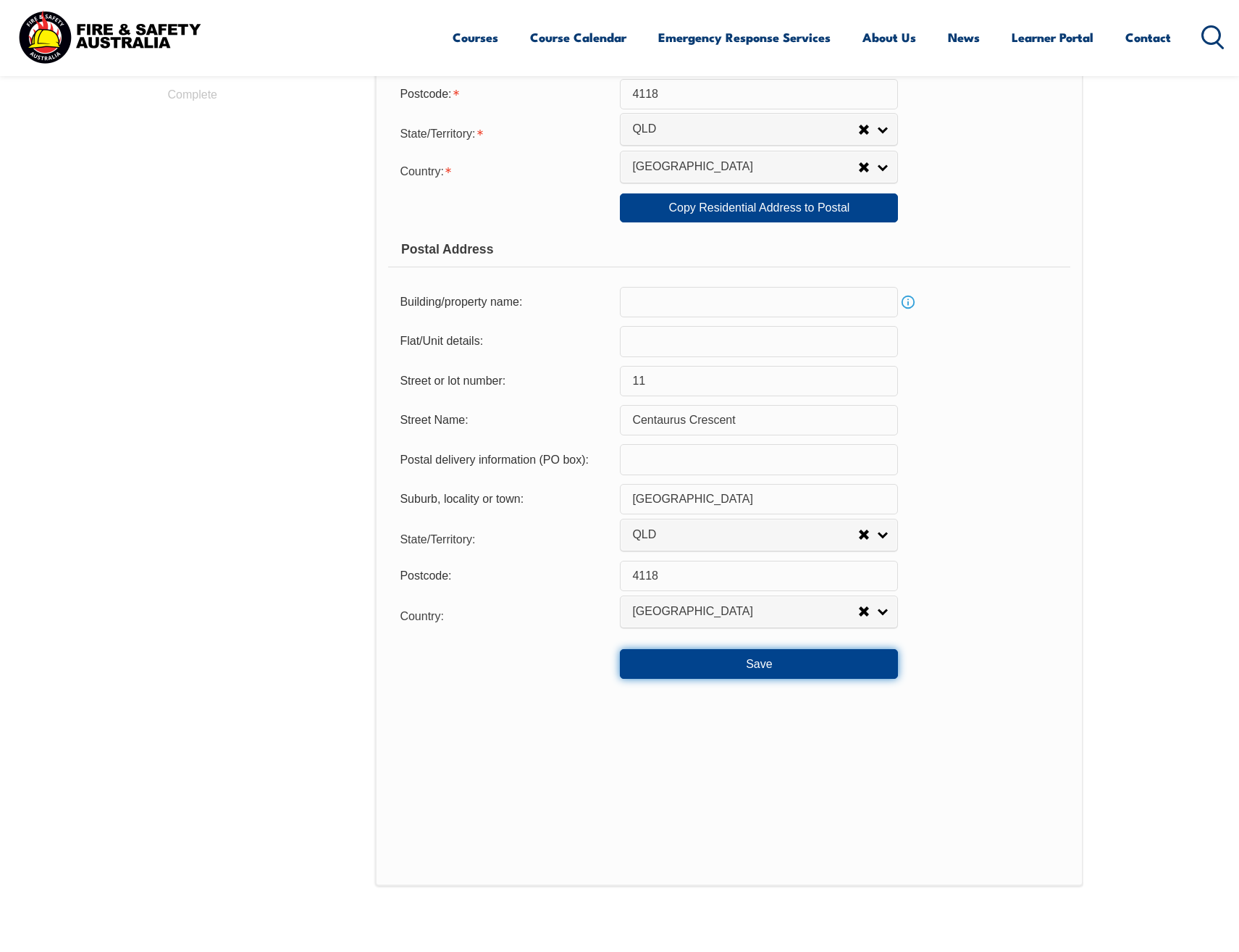
click at [786, 660] on button "Save" at bounding box center [759, 663] width 278 height 29
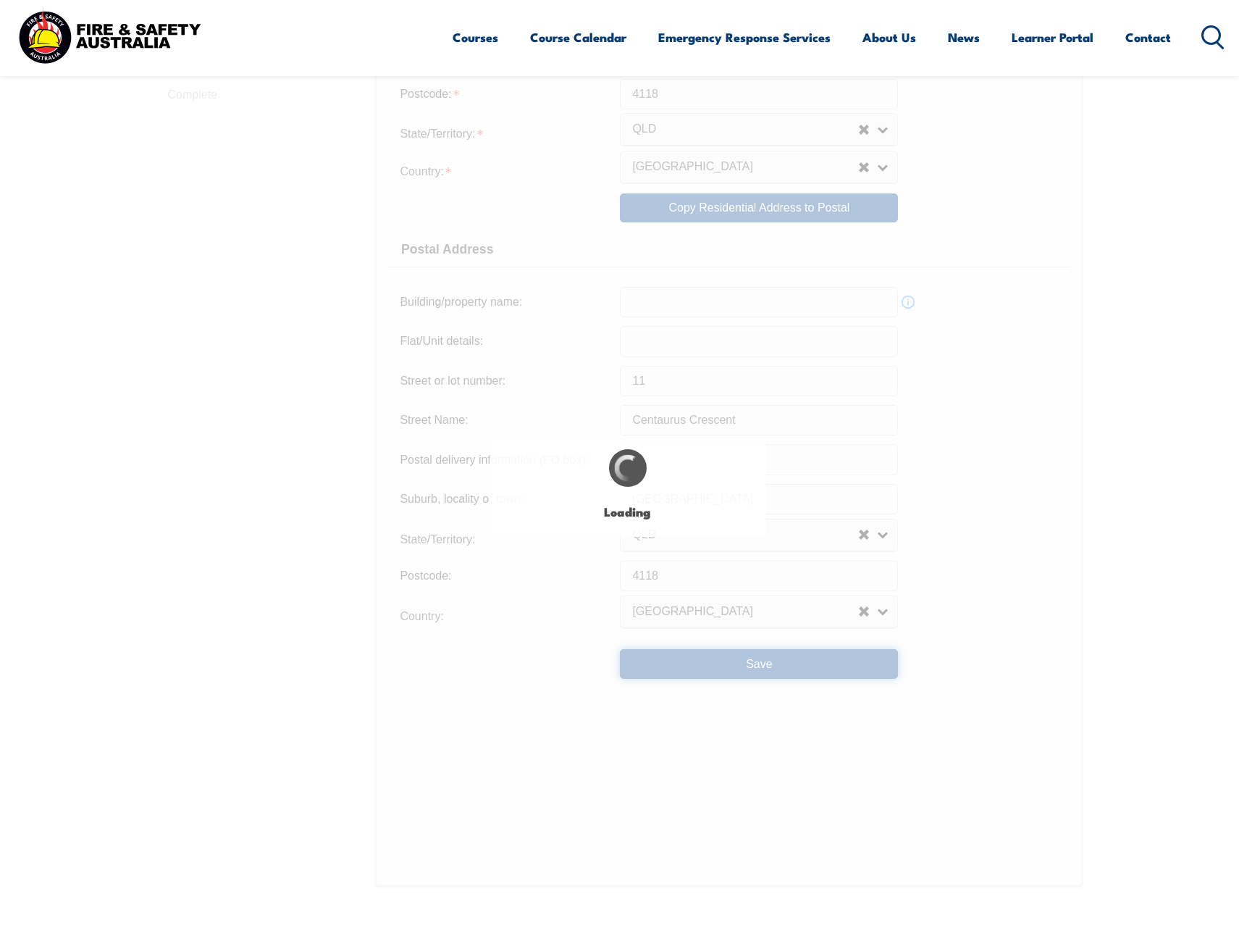
type input "11"
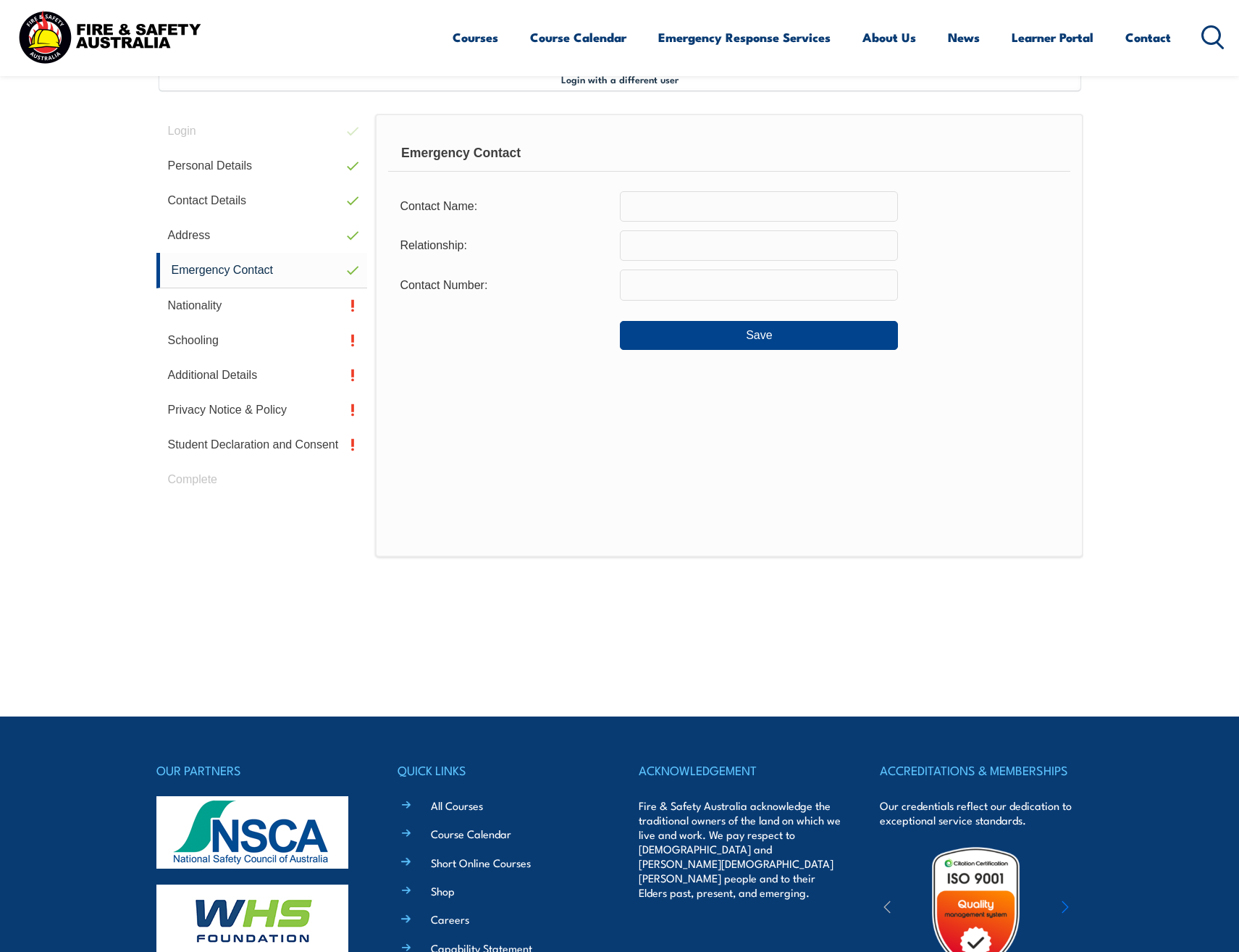
scroll to position [68, 0]
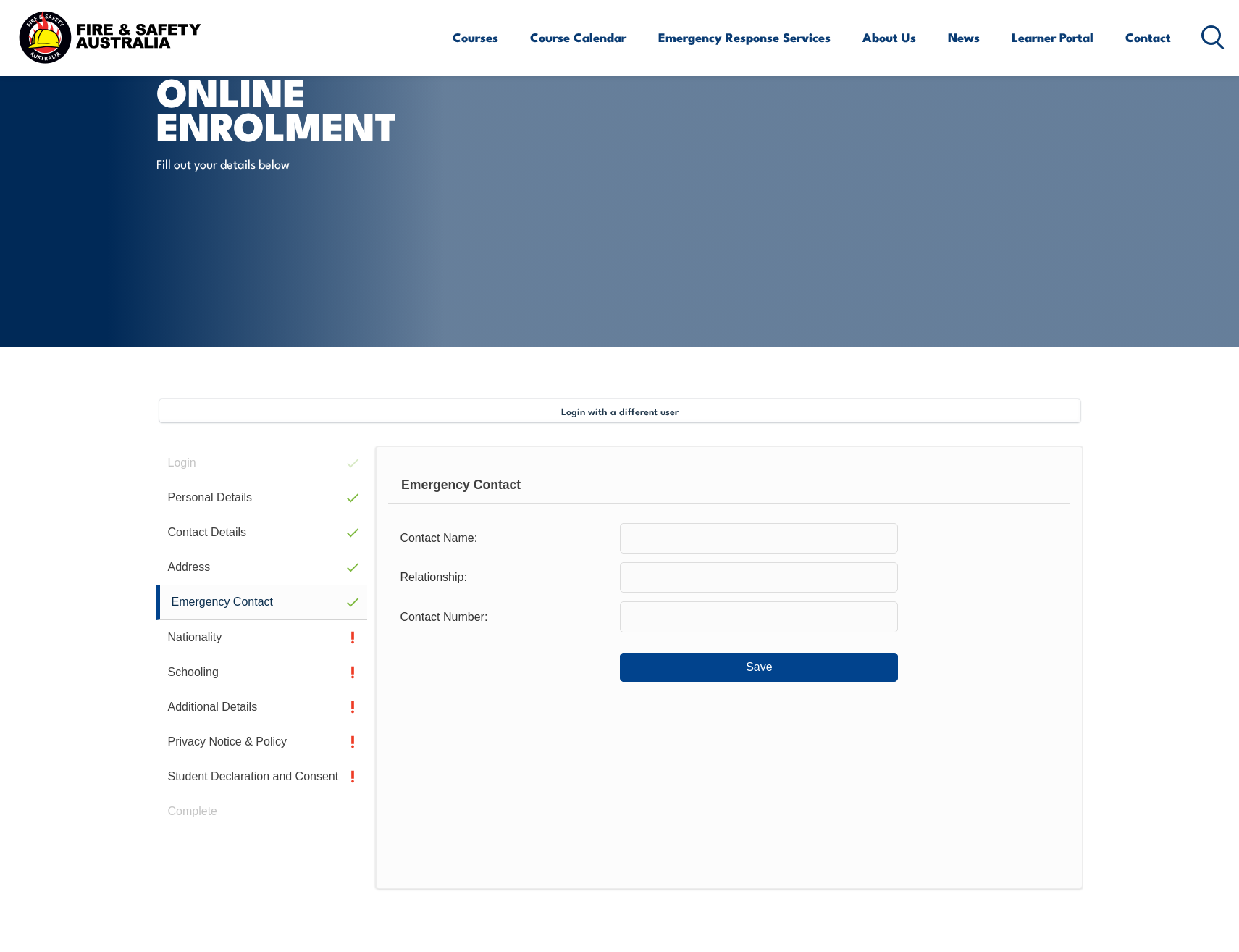
click at [692, 541] on input "text" at bounding box center [759, 538] width 278 height 30
type input "Abdiaziz Abdi (Aziz)"
type input "Partner"
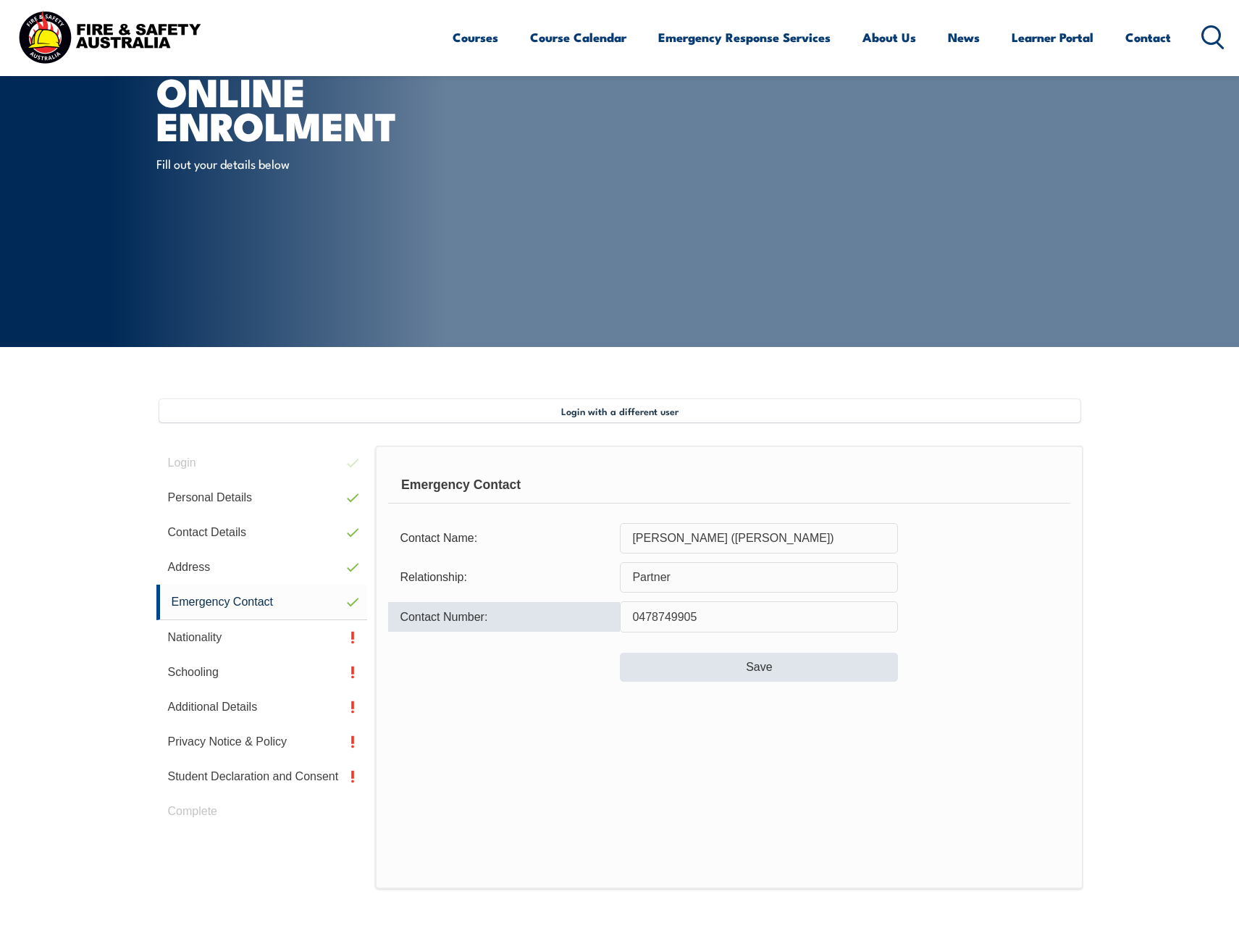
type input "0478749905"
click at [738, 672] on button "Save" at bounding box center [759, 667] width 278 height 29
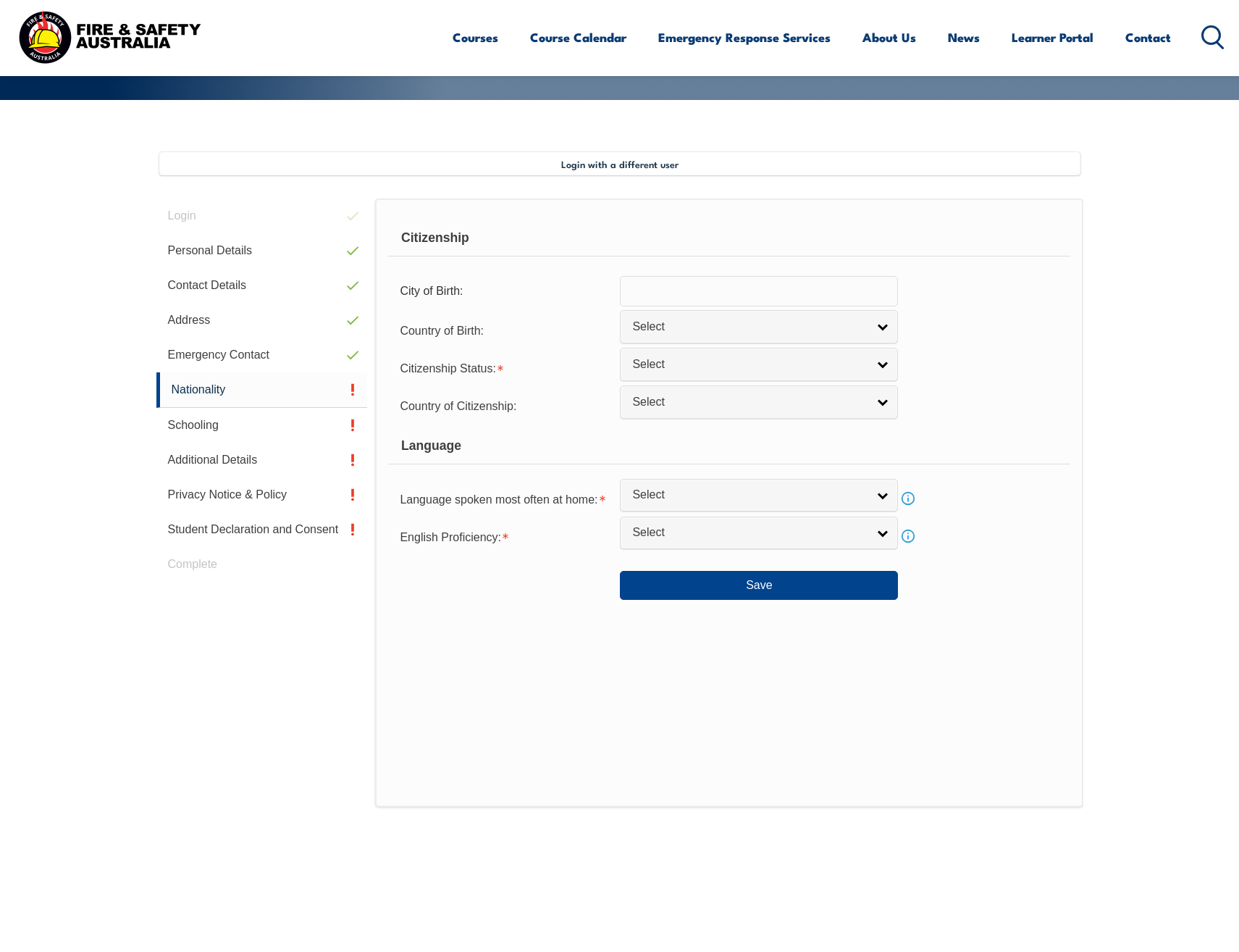
scroll to position [395, 0]
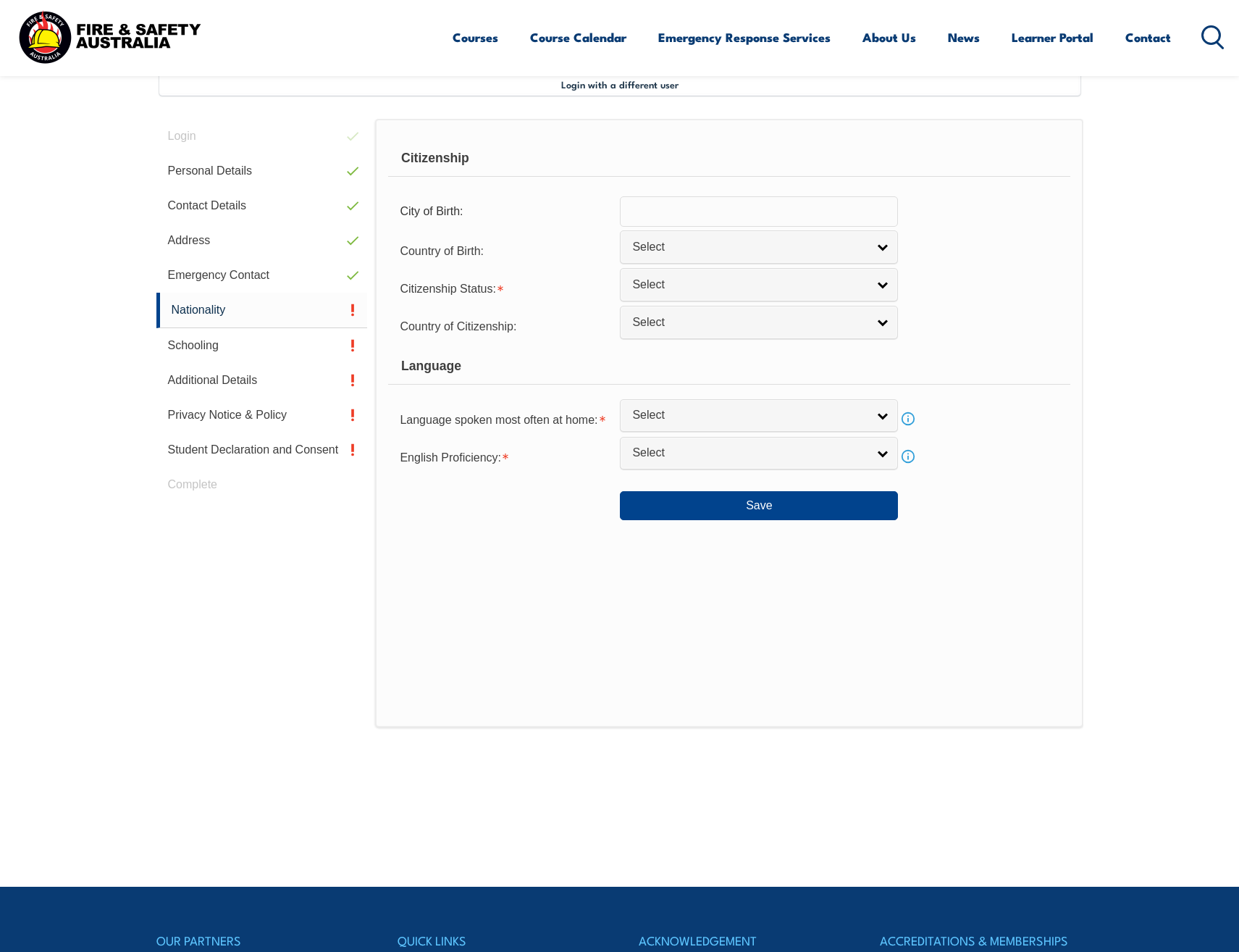
click at [662, 209] on input "text" at bounding box center [759, 211] width 278 height 30
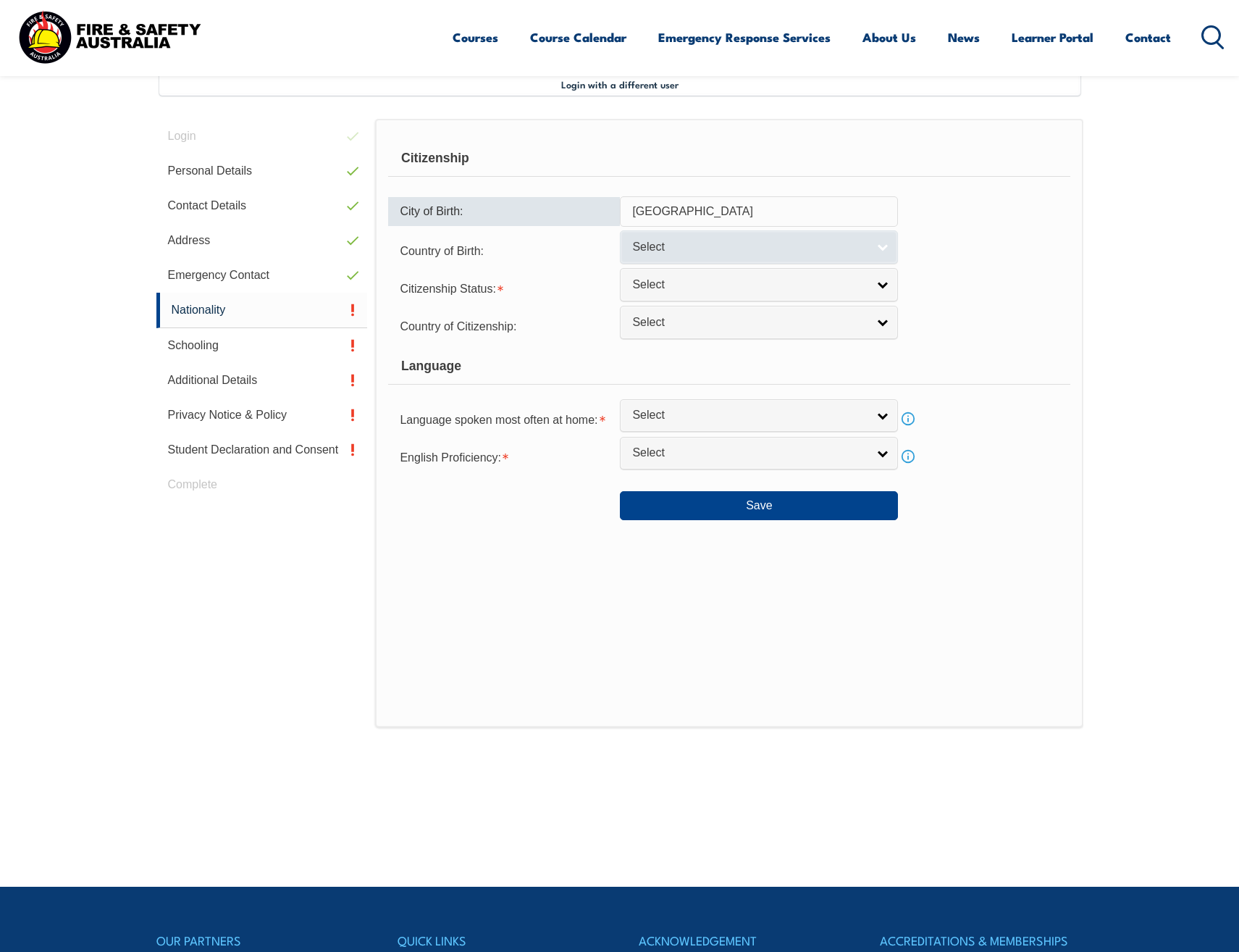
type input "Camden NSW"
click at [689, 240] on span "Select" at bounding box center [750, 247] width 235 height 15
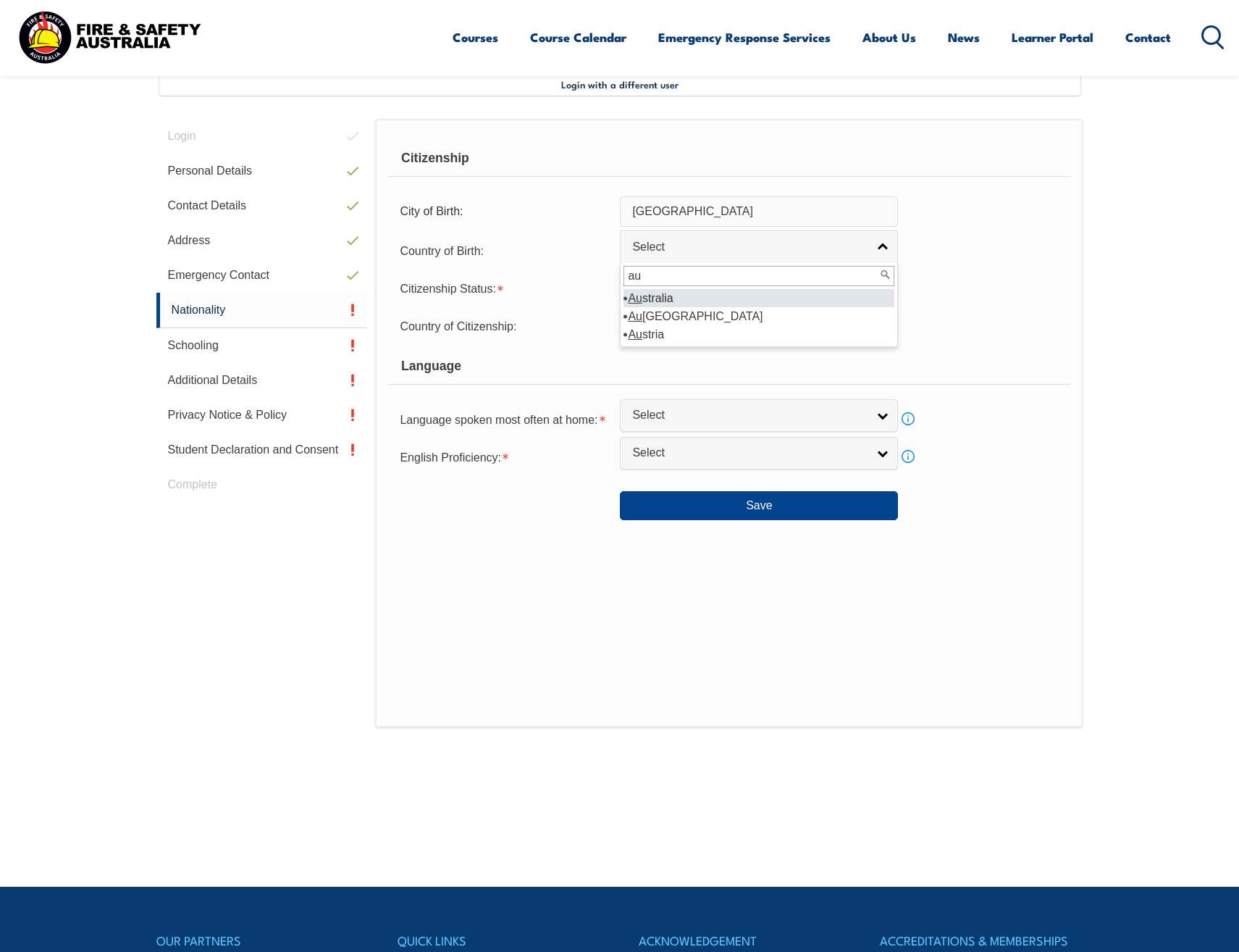
type input "au"
click at [688, 301] on li "Au stralia" at bounding box center [759, 298] width 271 height 18
select select "1101"
click at [690, 294] on link "Select" at bounding box center [759, 284] width 278 height 33
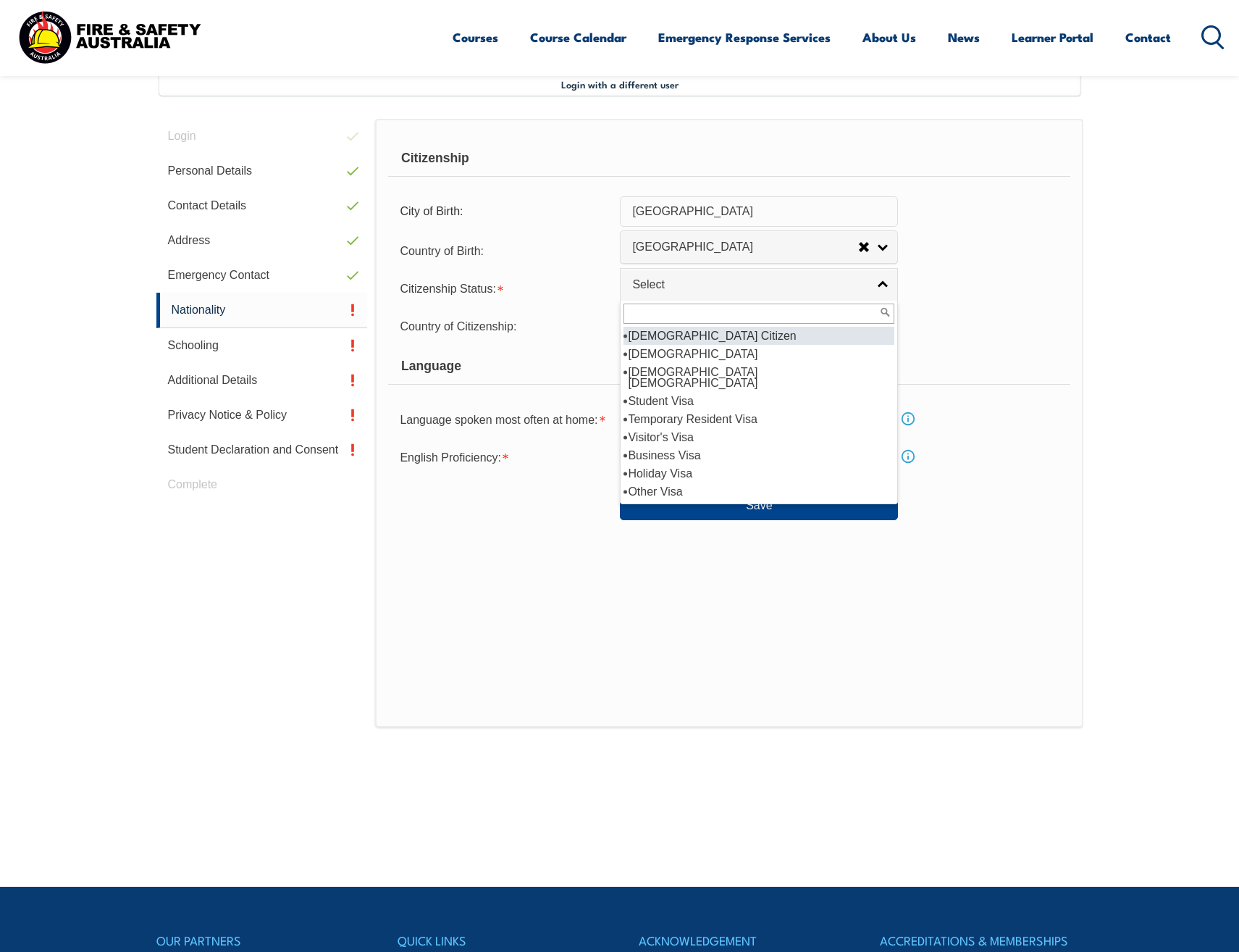
click at [696, 334] on li "Australian Citizen" at bounding box center [759, 336] width 271 height 18
select select "1"
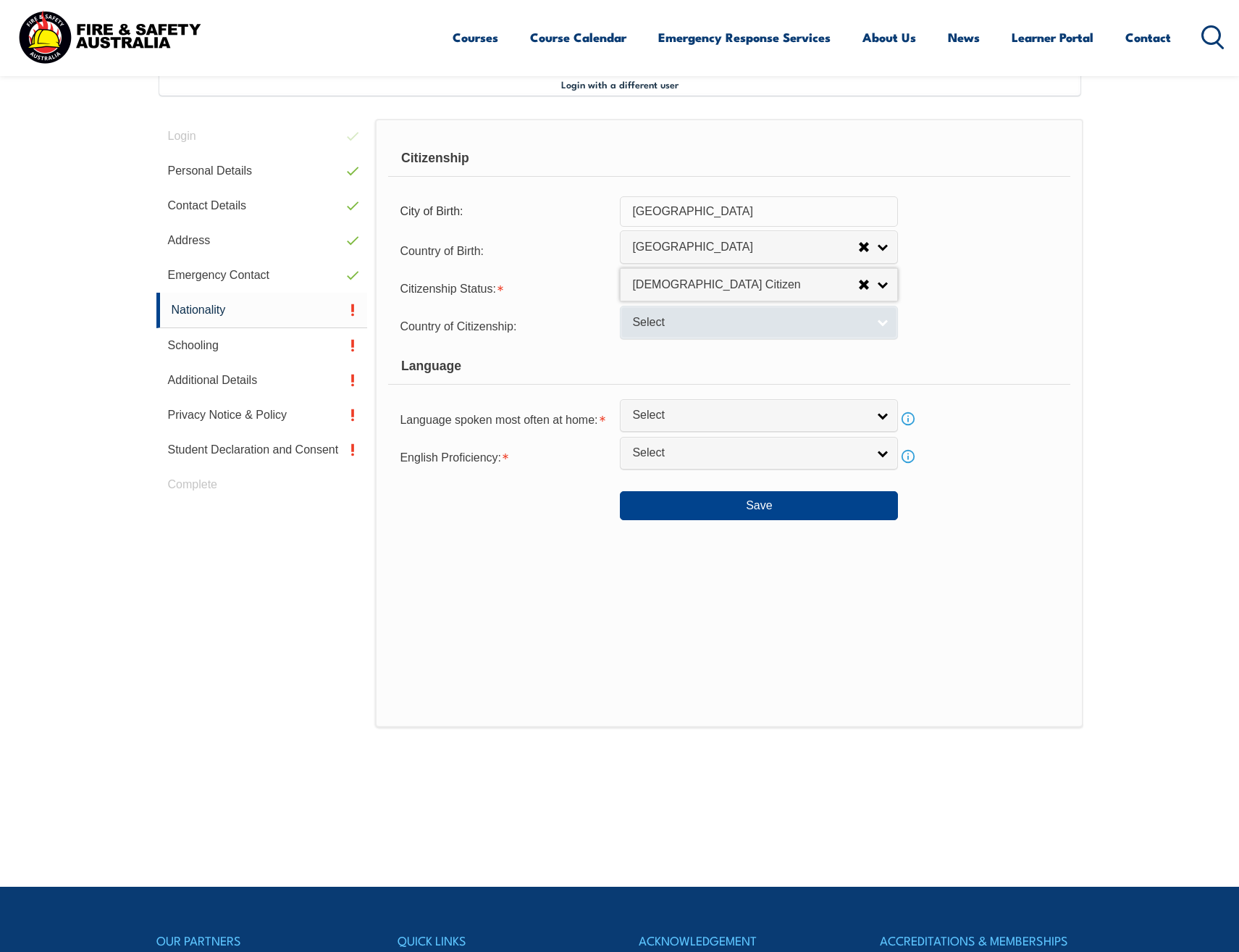
click at [696, 327] on span "Select" at bounding box center [750, 322] width 235 height 15
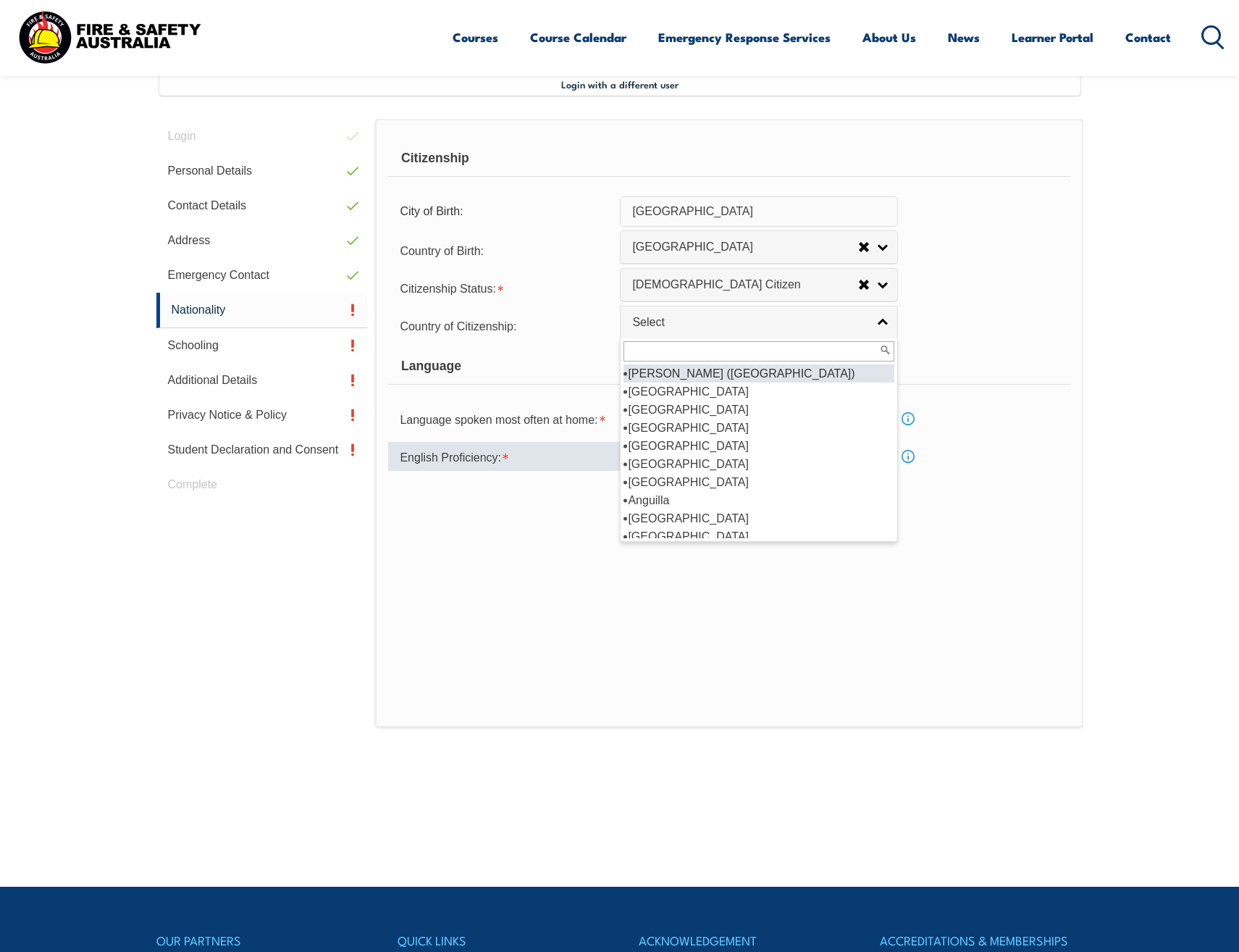
click at [562, 457] on div "English Proficiency:" at bounding box center [504, 456] width 232 height 29
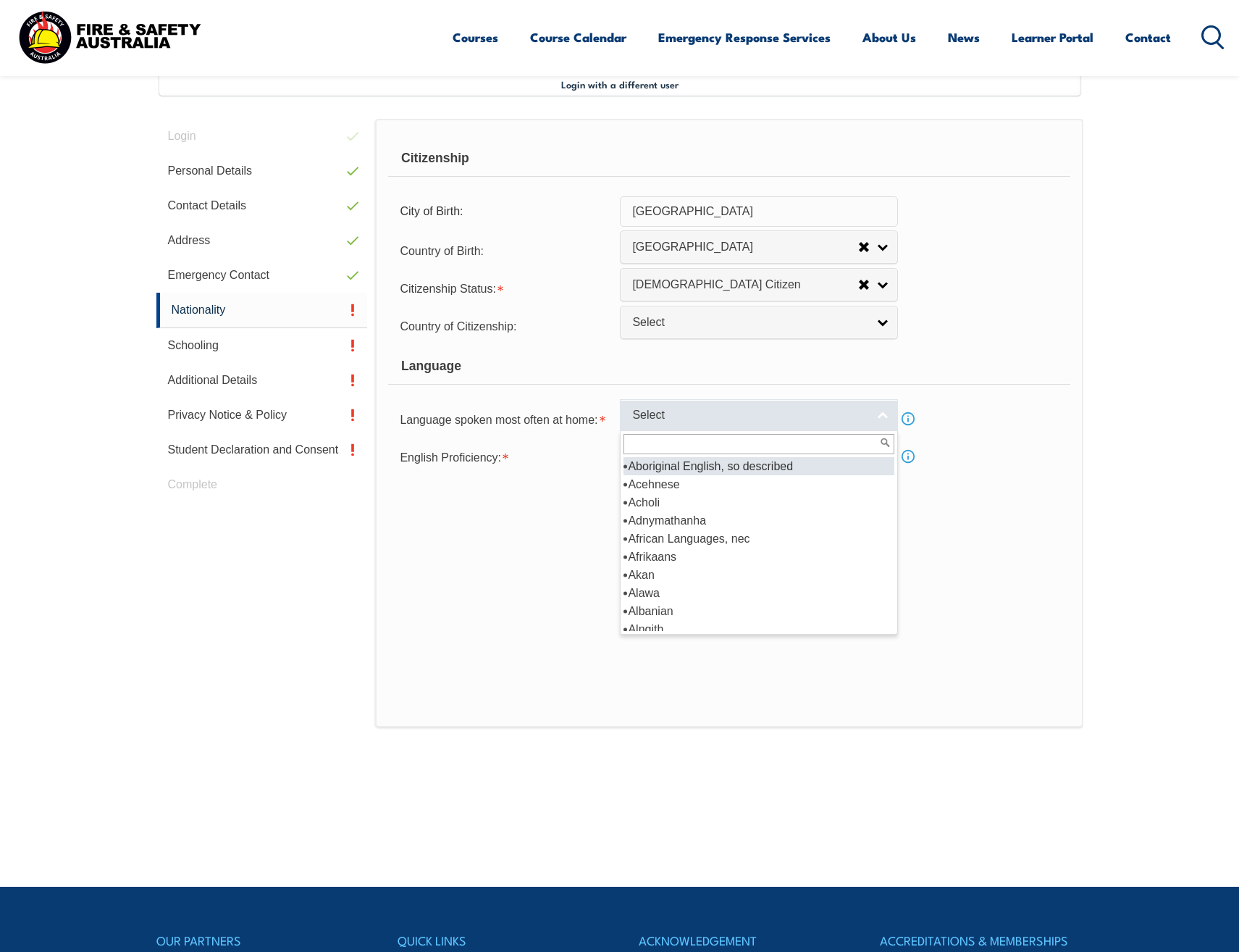
click at [679, 416] on span "Select" at bounding box center [750, 415] width 235 height 15
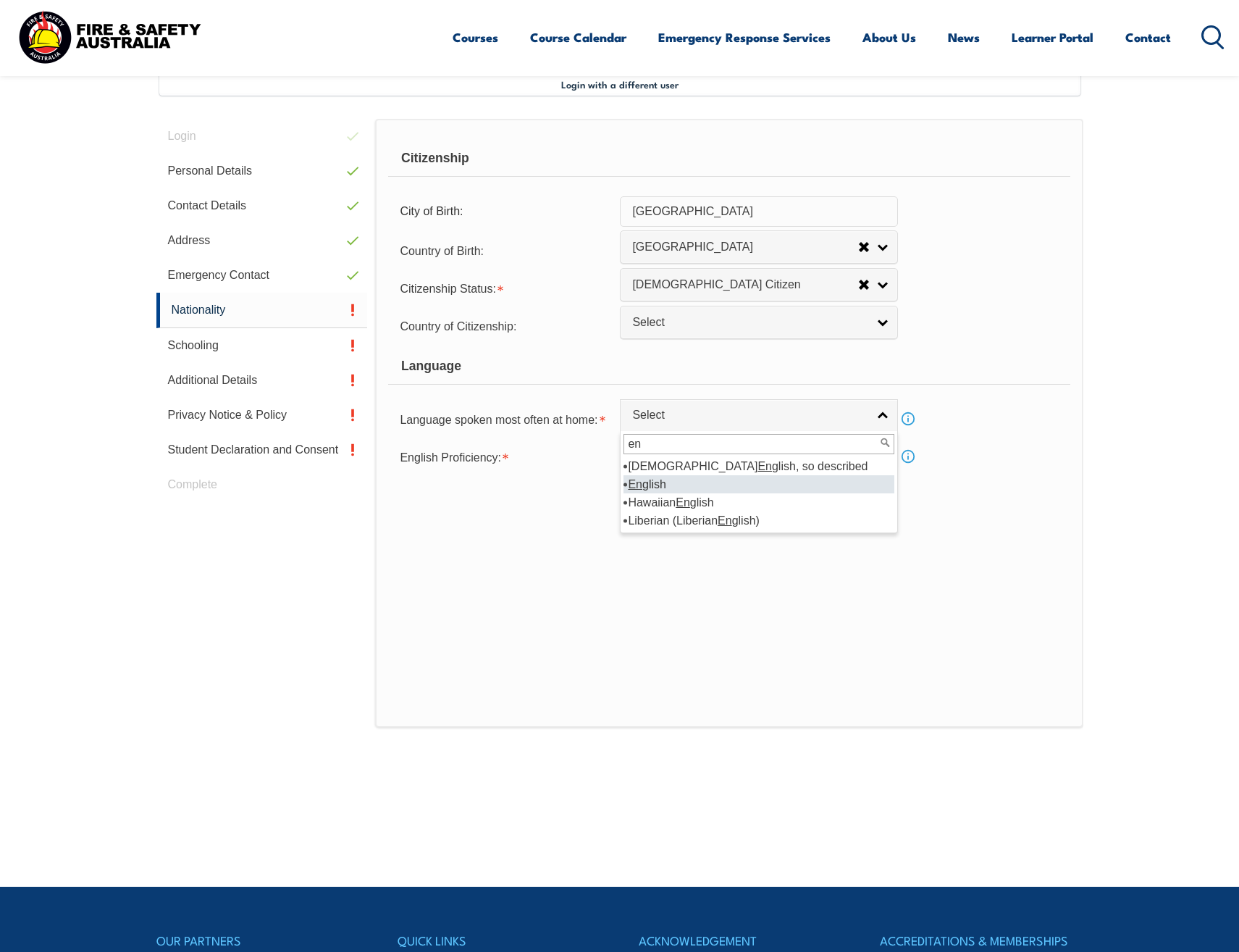
type input "en"
click at [665, 479] on li "En glish" at bounding box center [759, 484] width 271 height 18
select select "1201"
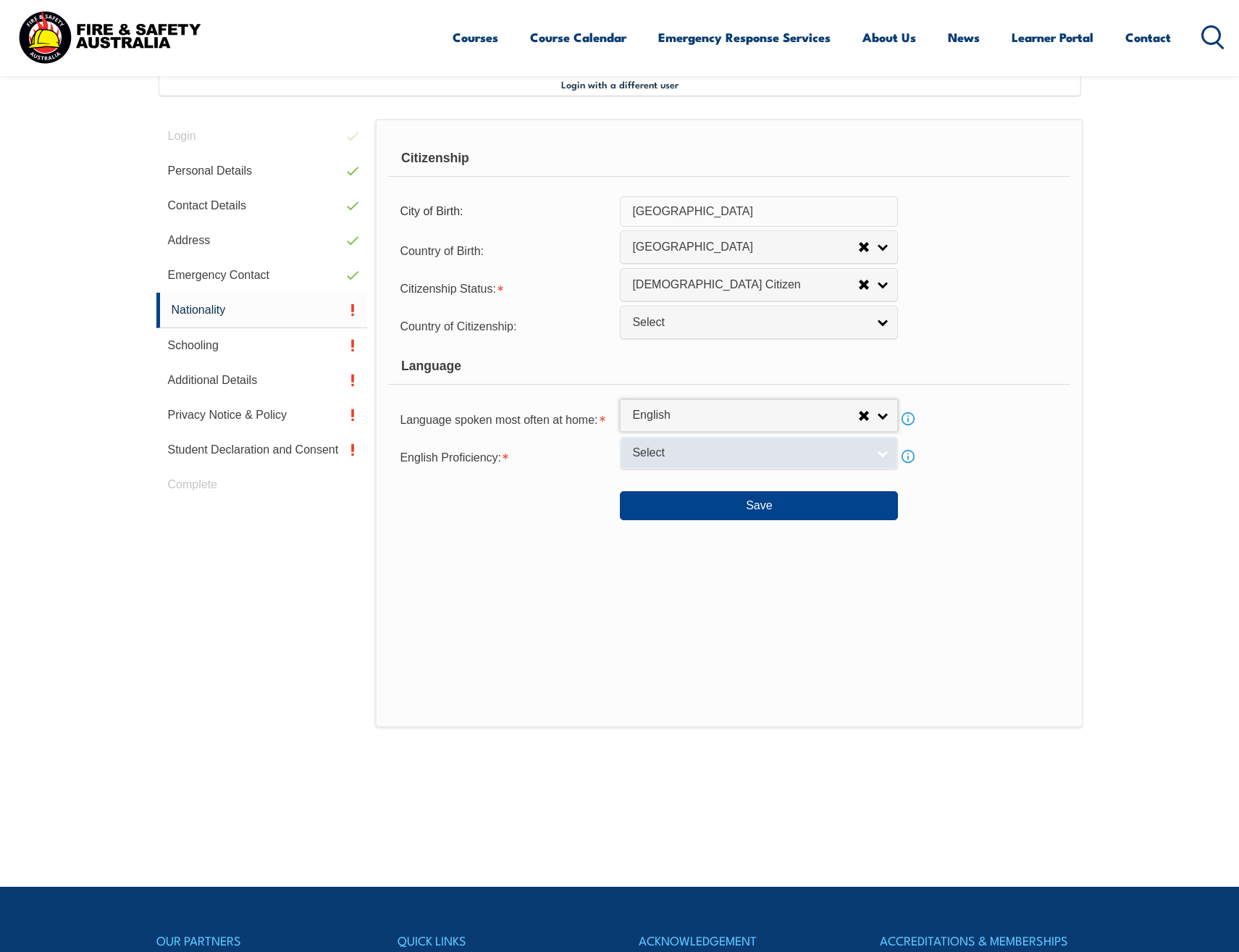
click at [674, 453] on span "Select" at bounding box center [750, 453] width 235 height 15
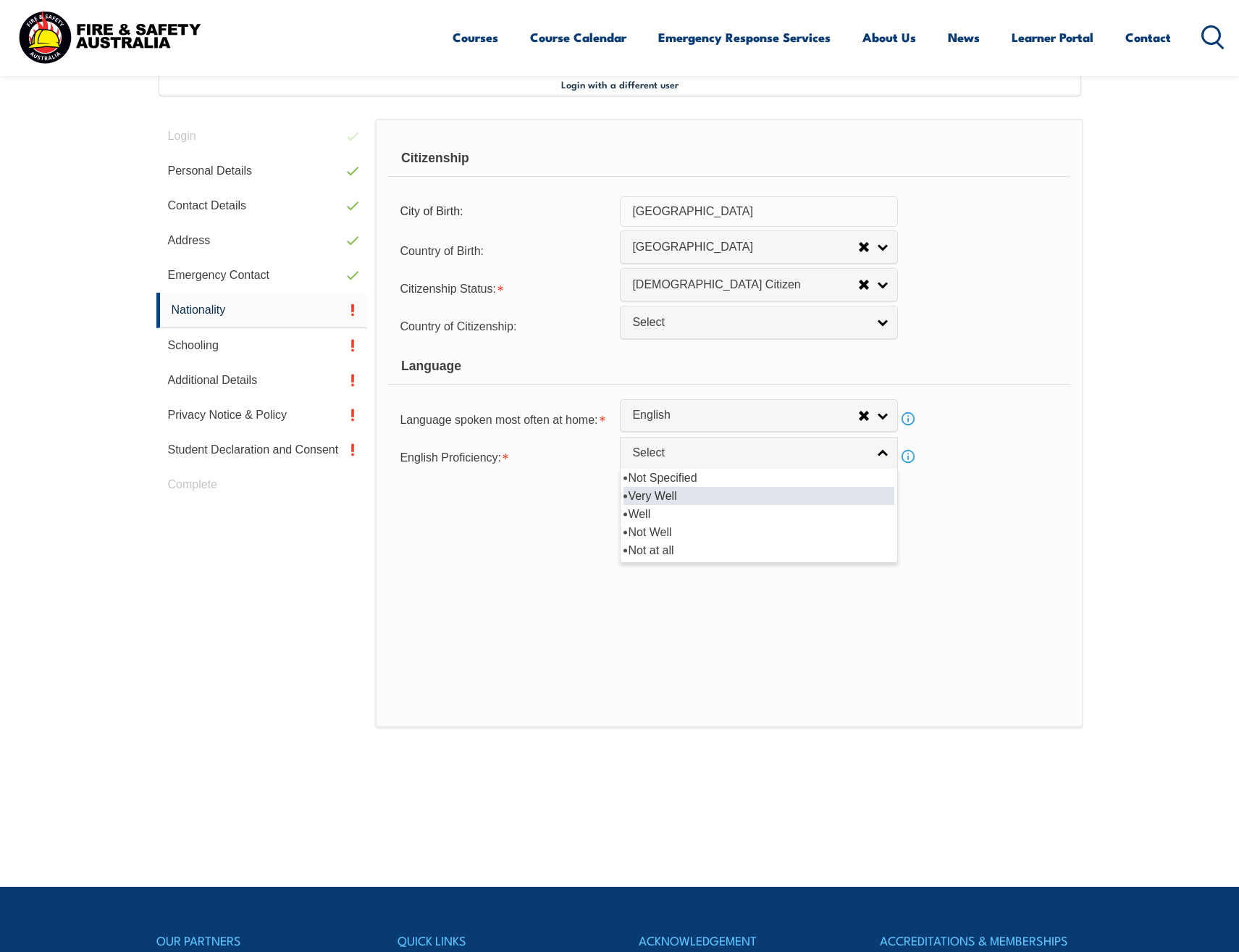
click at [671, 493] on li "Very Well" at bounding box center [759, 496] width 271 height 18
select select "1"
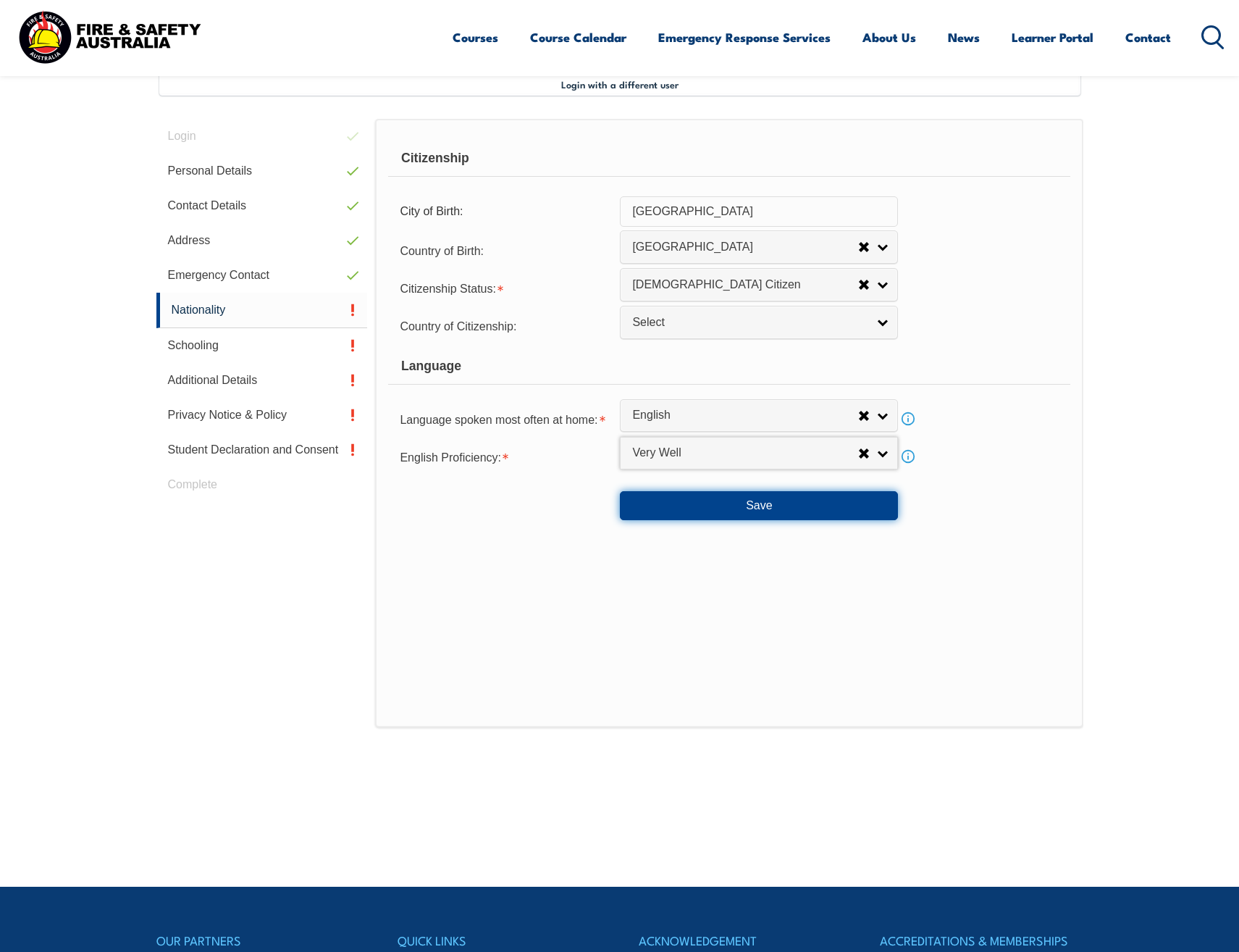
click at [681, 498] on button "Save" at bounding box center [759, 505] width 278 height 29
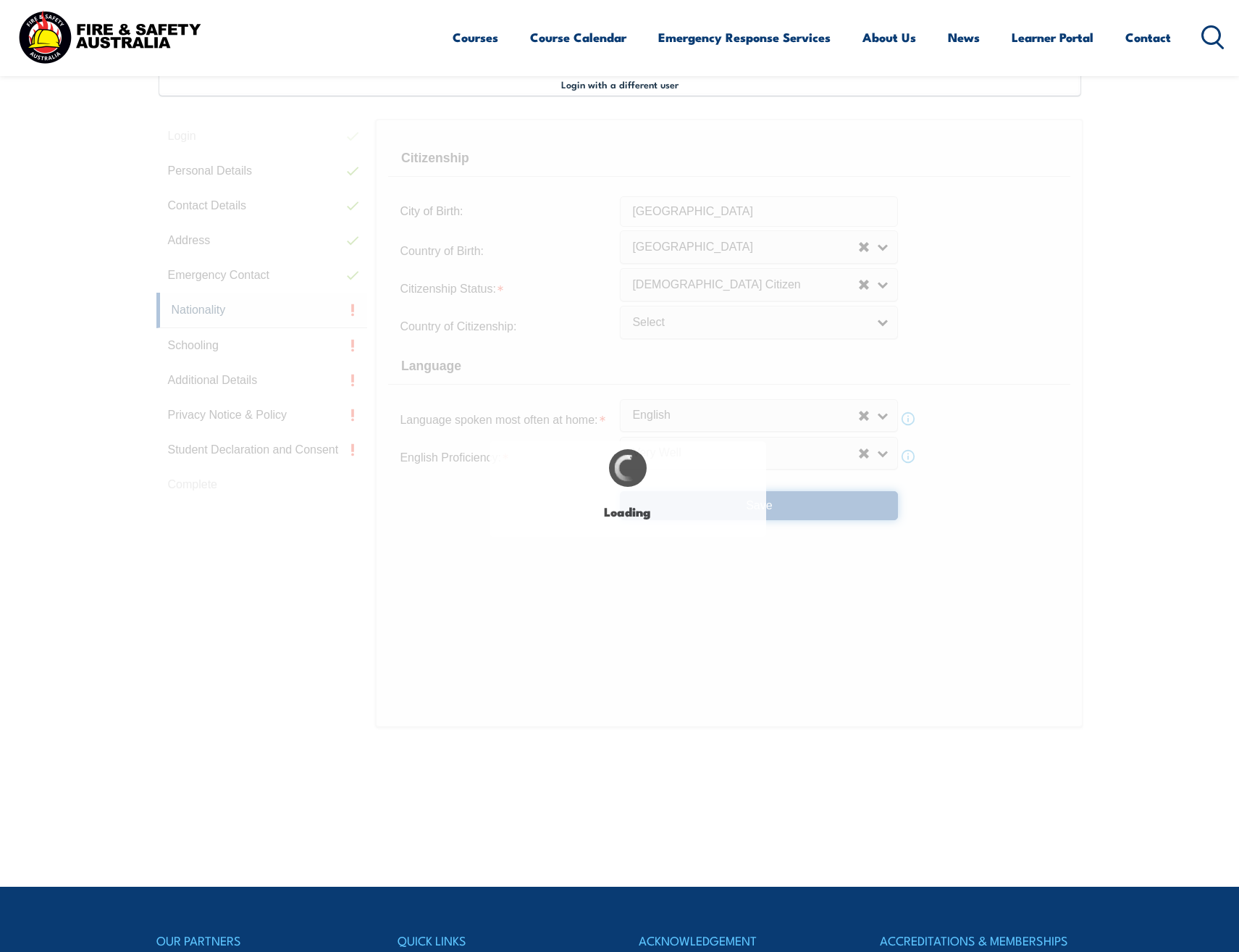
select select "false"
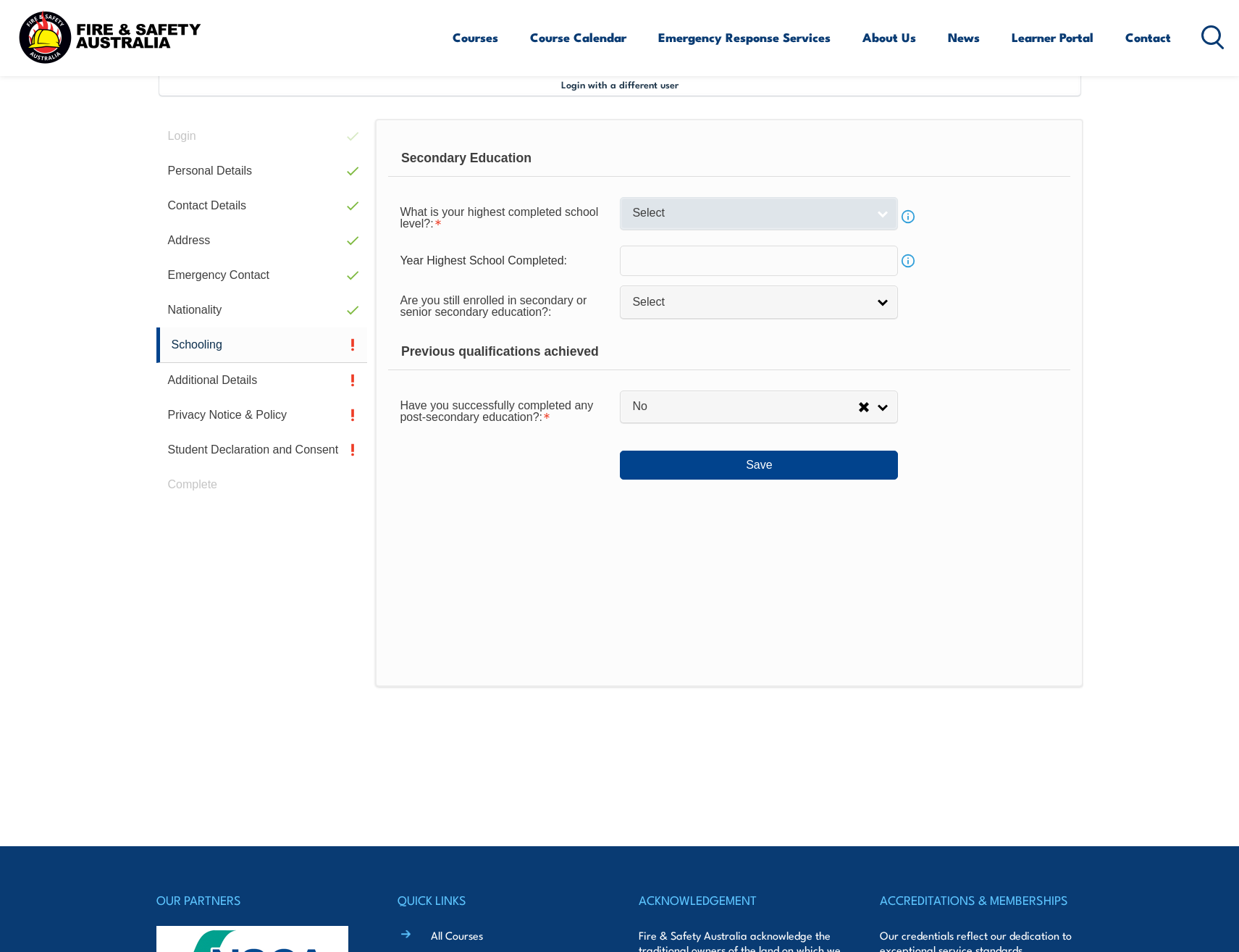
click at [757, 221] on link "Select" at bounding box center [759, 213] width 278 height 33
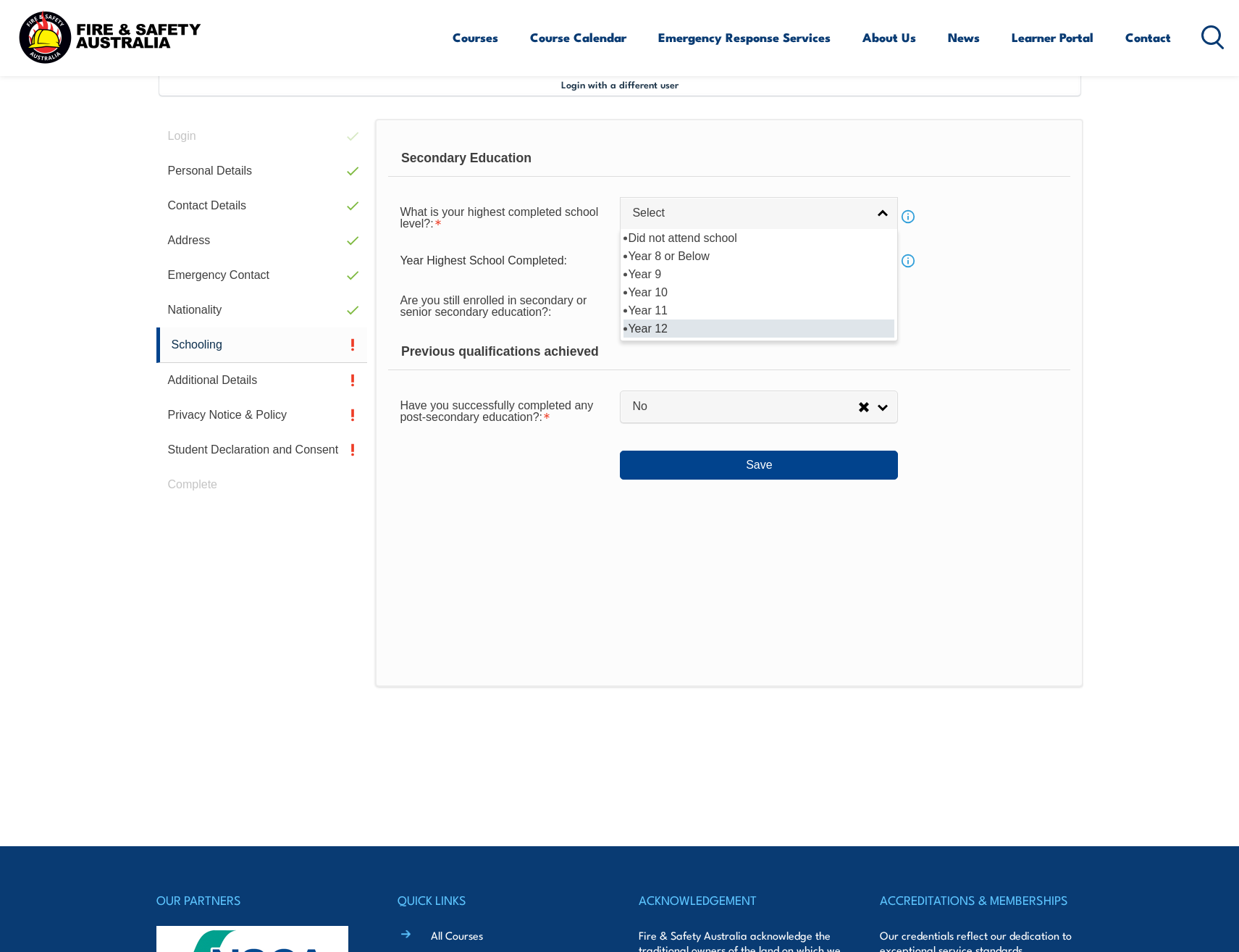
click at [738, 328] on li "Year 12" at bounding box center [759, 328] width 271 height 18
select select "12"
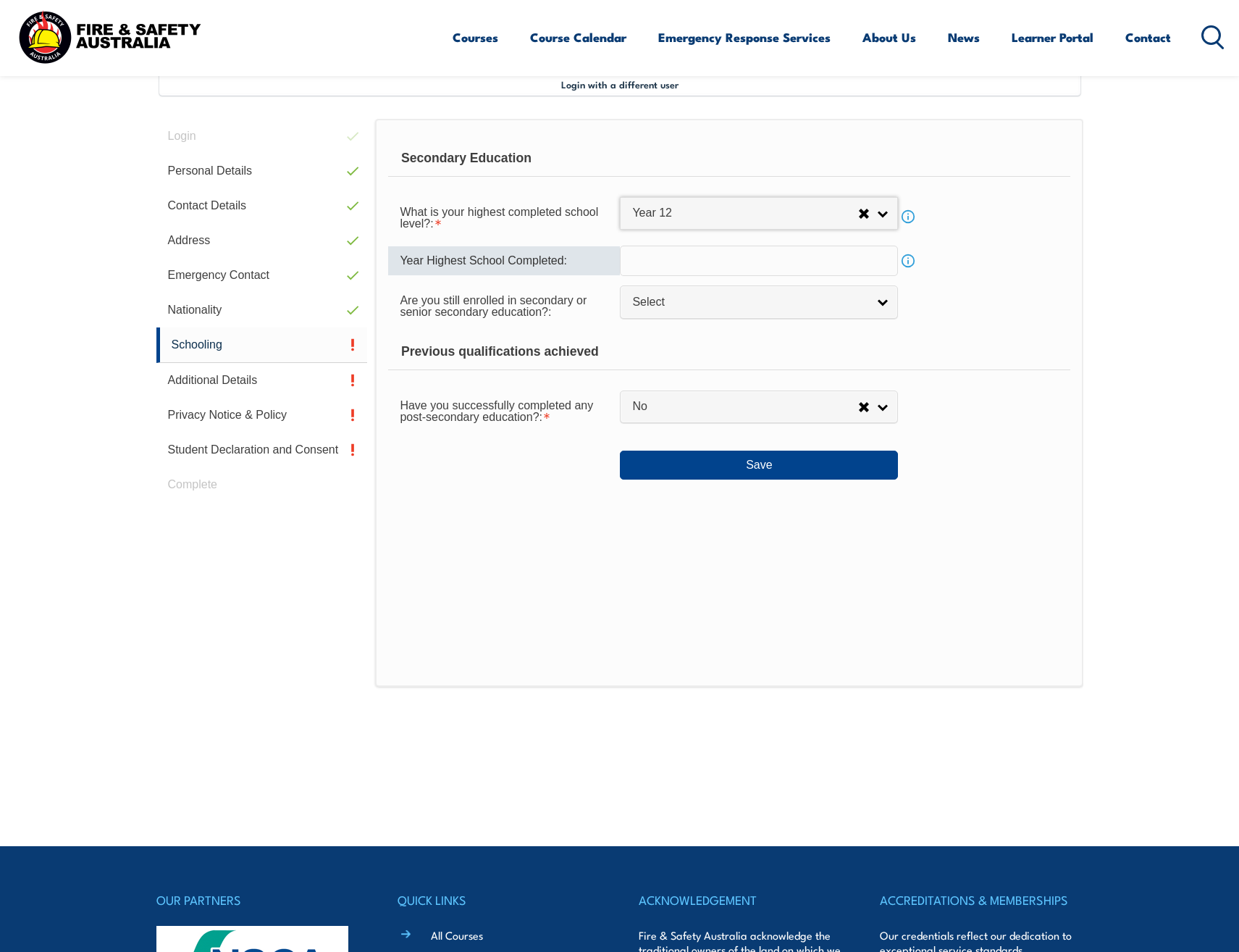
click at [731, 263] on input "text" at bounding box center [759, 261] width 278 height 30
type input "2002"
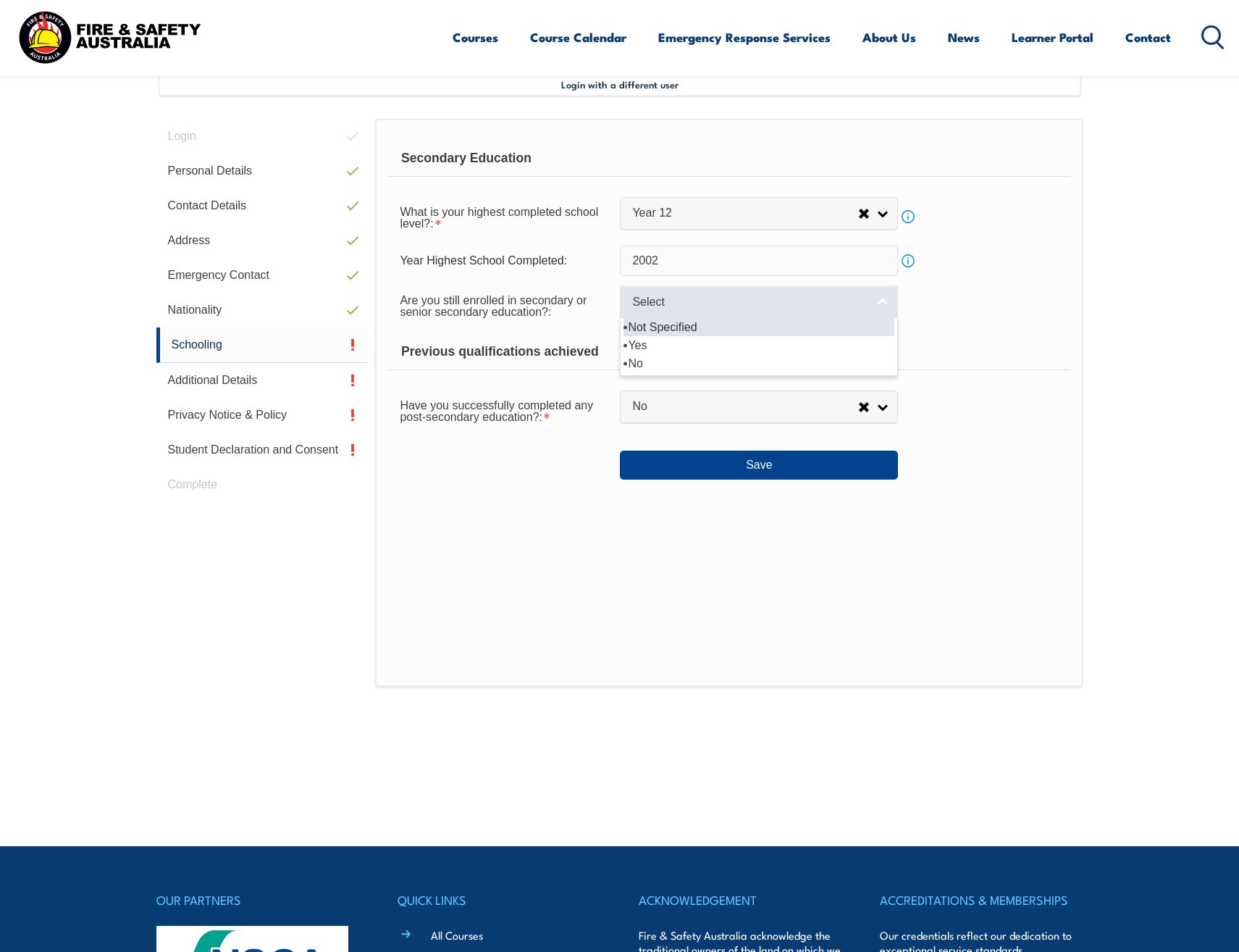
click at [738, 294] on link "Select" at bounding box center [759, 301] width 278 height 33
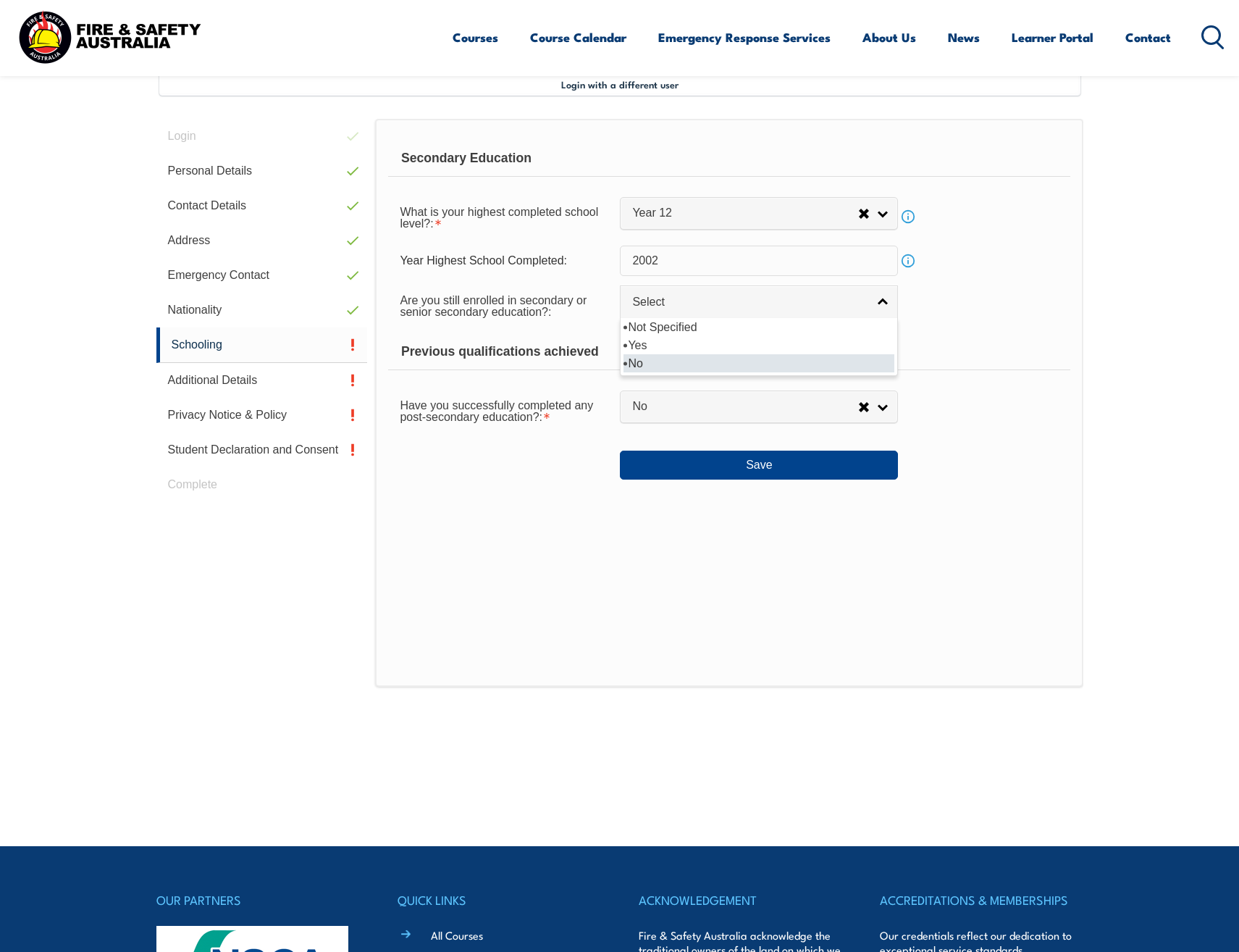
click at [706, 359] on li "No" at bounding box center [759, 363] width 271 height 18
select select "false"
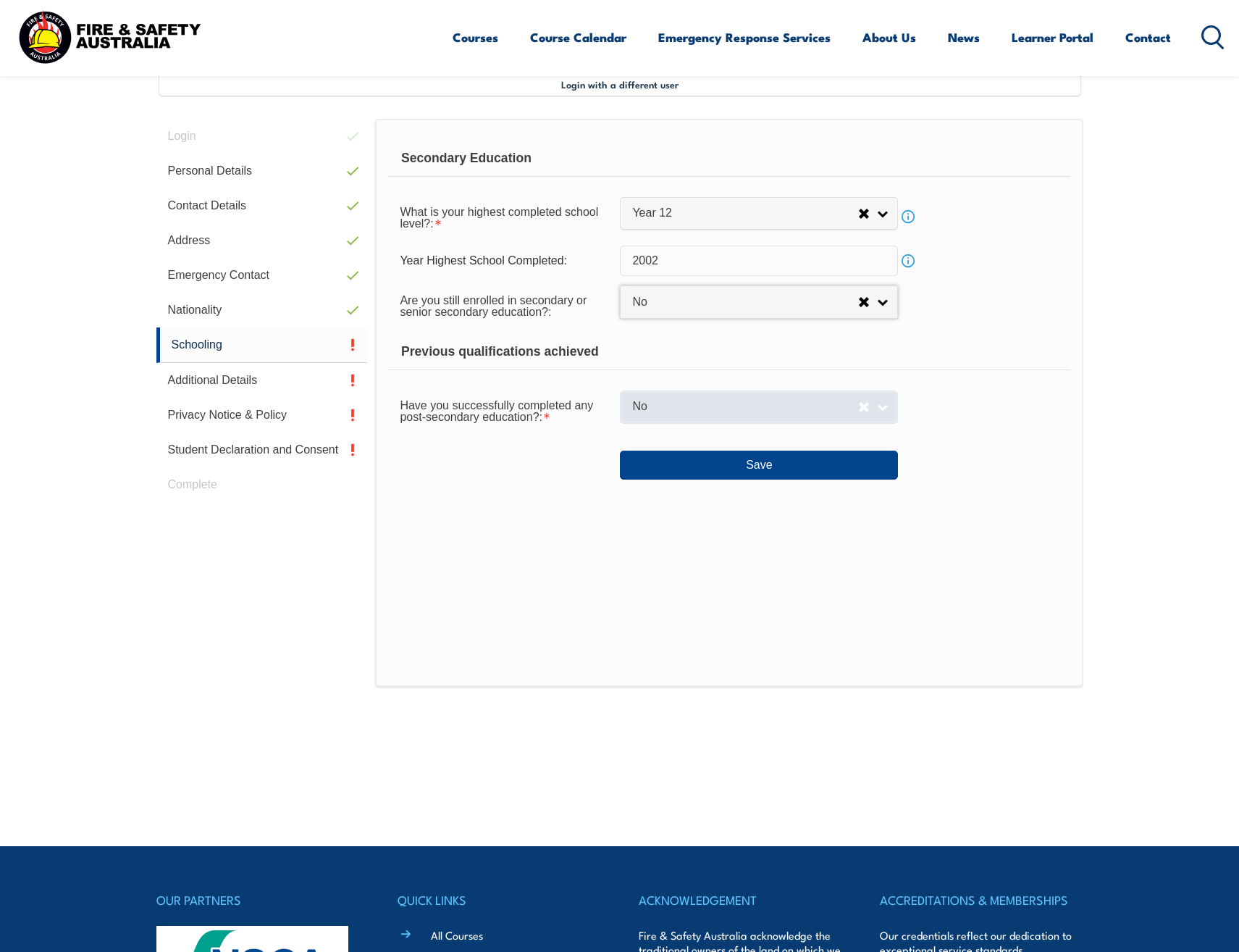
click at [704, 415] on link "No" at bounding box center [759, 406] width 278 height 33
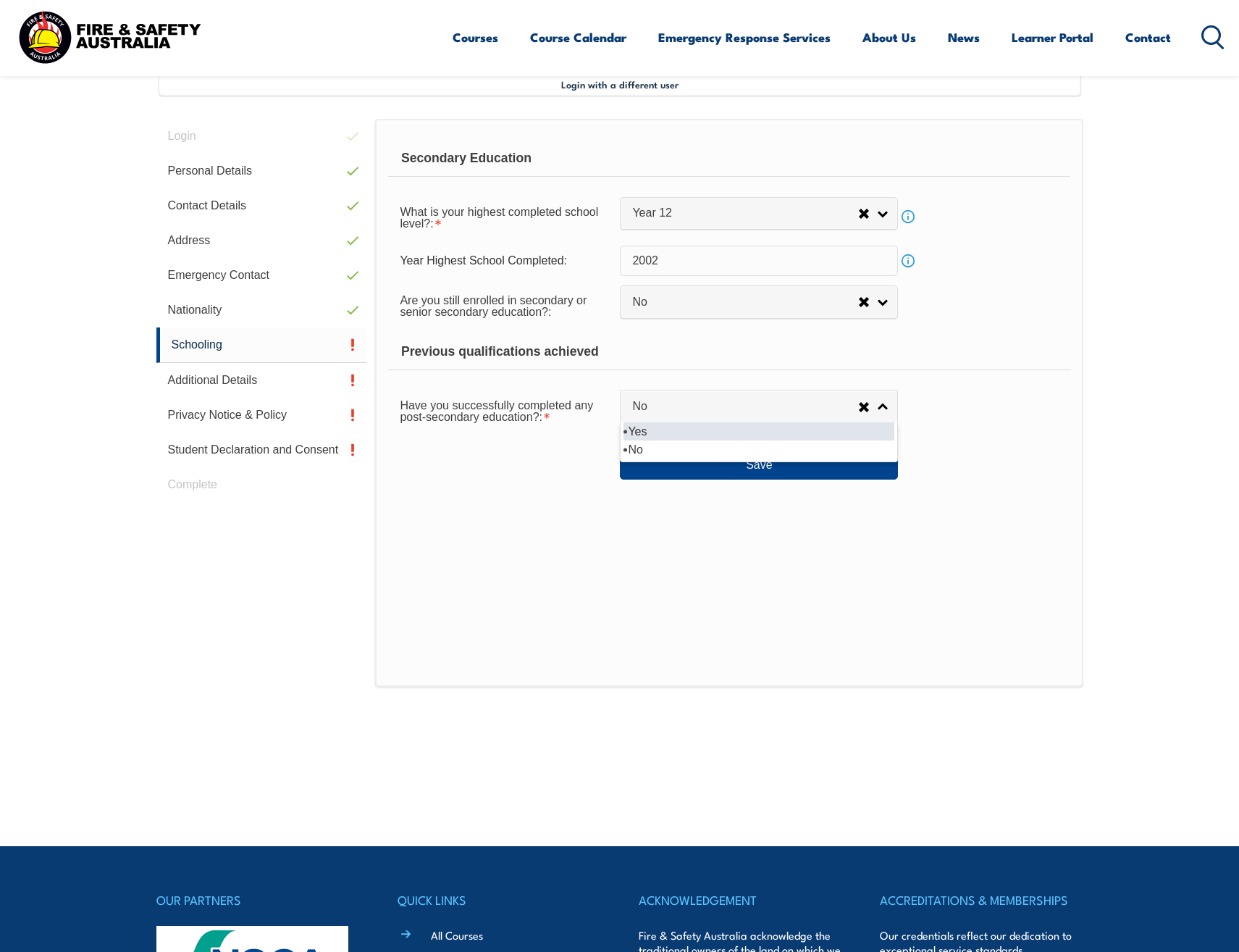
click at [701, 427] on li "Yes" at bounding box center [759, 431] width 271 height 18
select select "true"
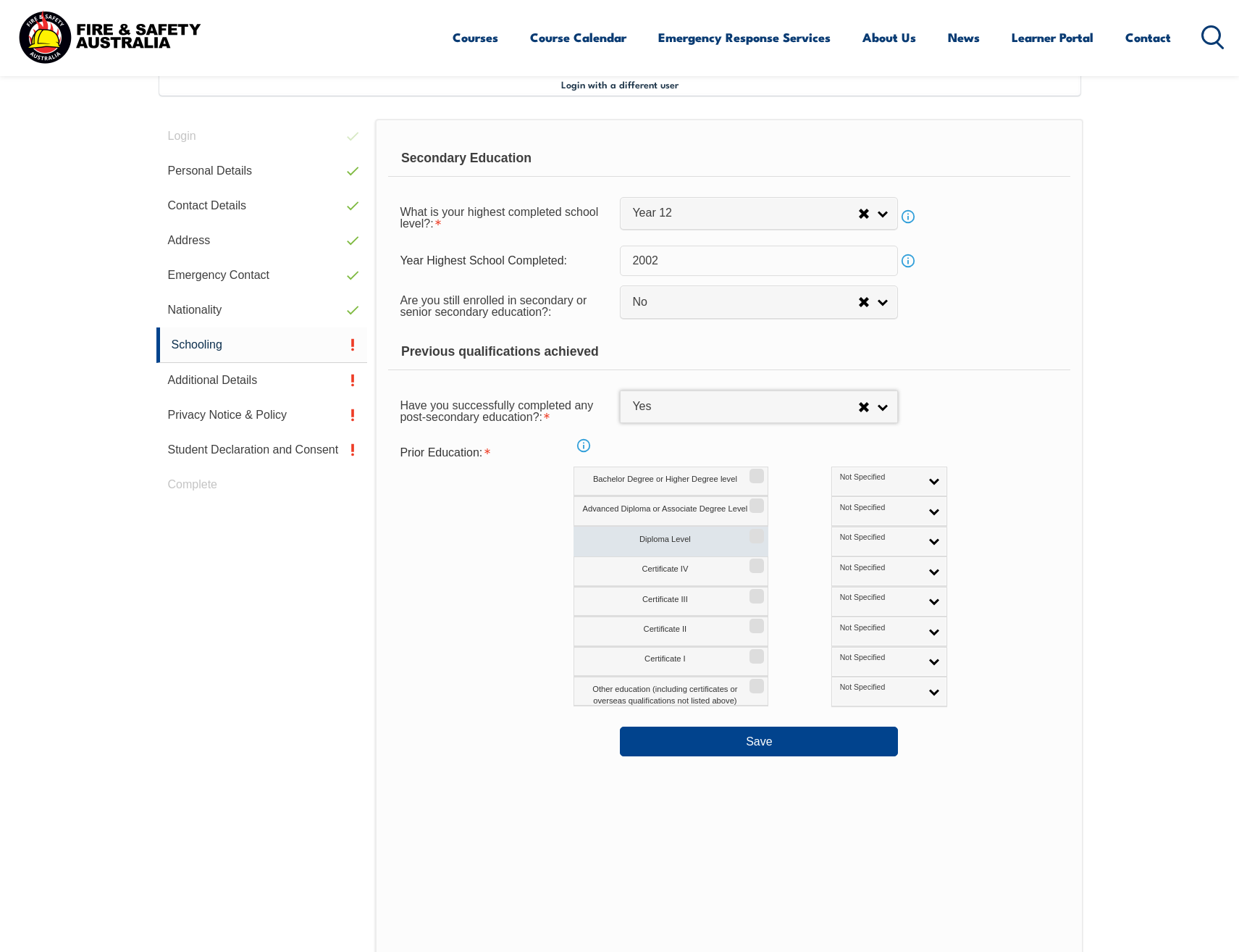
click at [758, 532] on input "Diploma Level" at bounding box center [754, 531] width 9 height 2
checkbox input "true"
click at [759, 562] on input "Certificate IV" at bounding box center [754, 561] width 9 height 2
checkbox input "true"
click at [872, 539] on link "Not Specified" at bounding box center [889, 541] width 116 height 29
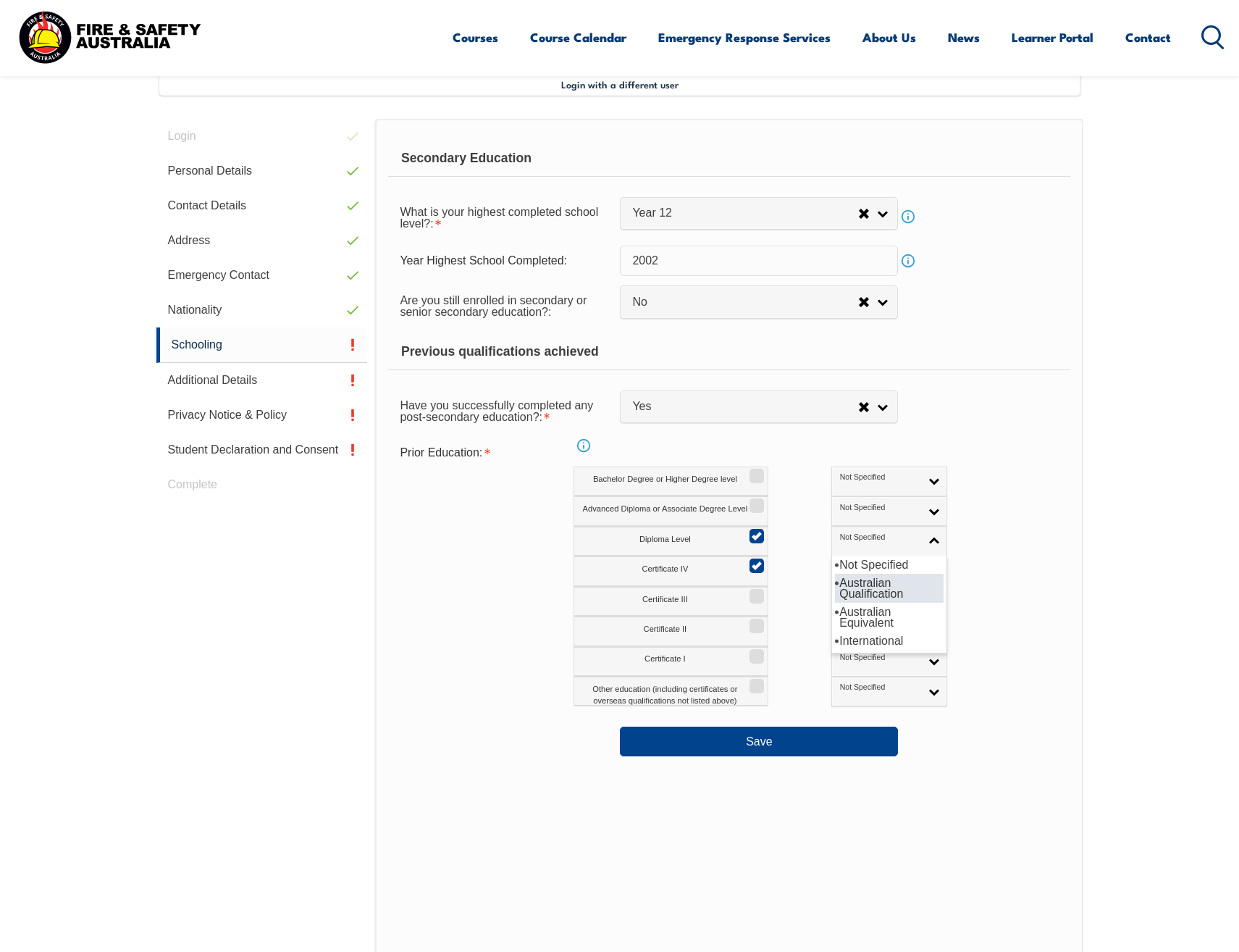
click at [843, 589] on li "Australian Qualification" at bounding box center [889, 588] width 109 height 29
click at [869, 570] on link "Not Specified" at bounding box center [889, 570] width 116 height 29
click at [853, 620] on li "Australian Qualification" at bounding box center [889, 618] width 109 height 29
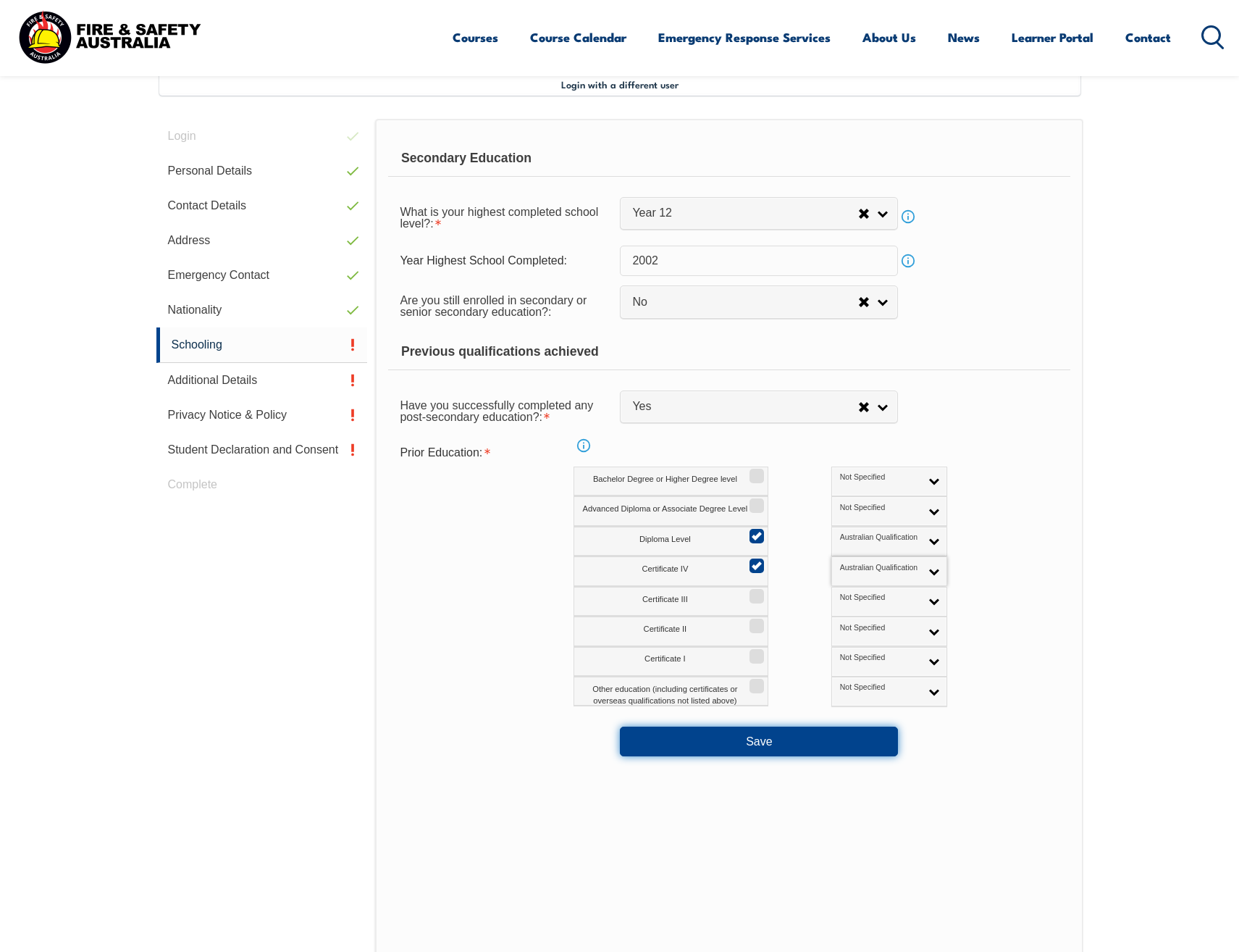
click at [815, 728] on button "Save" at bounding box center [759, 741] width 278 height 29
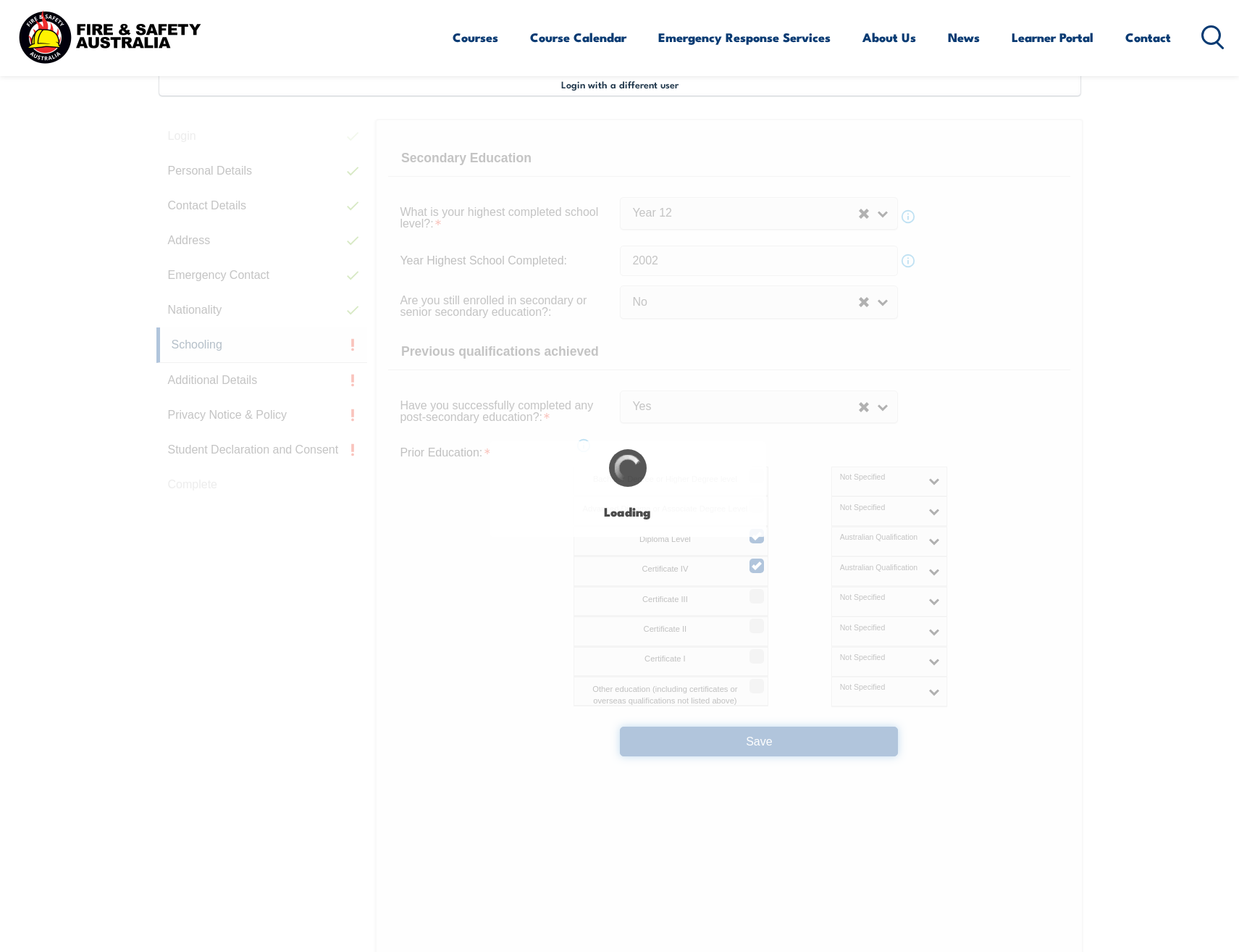
select select
select select "false"
select select "true"
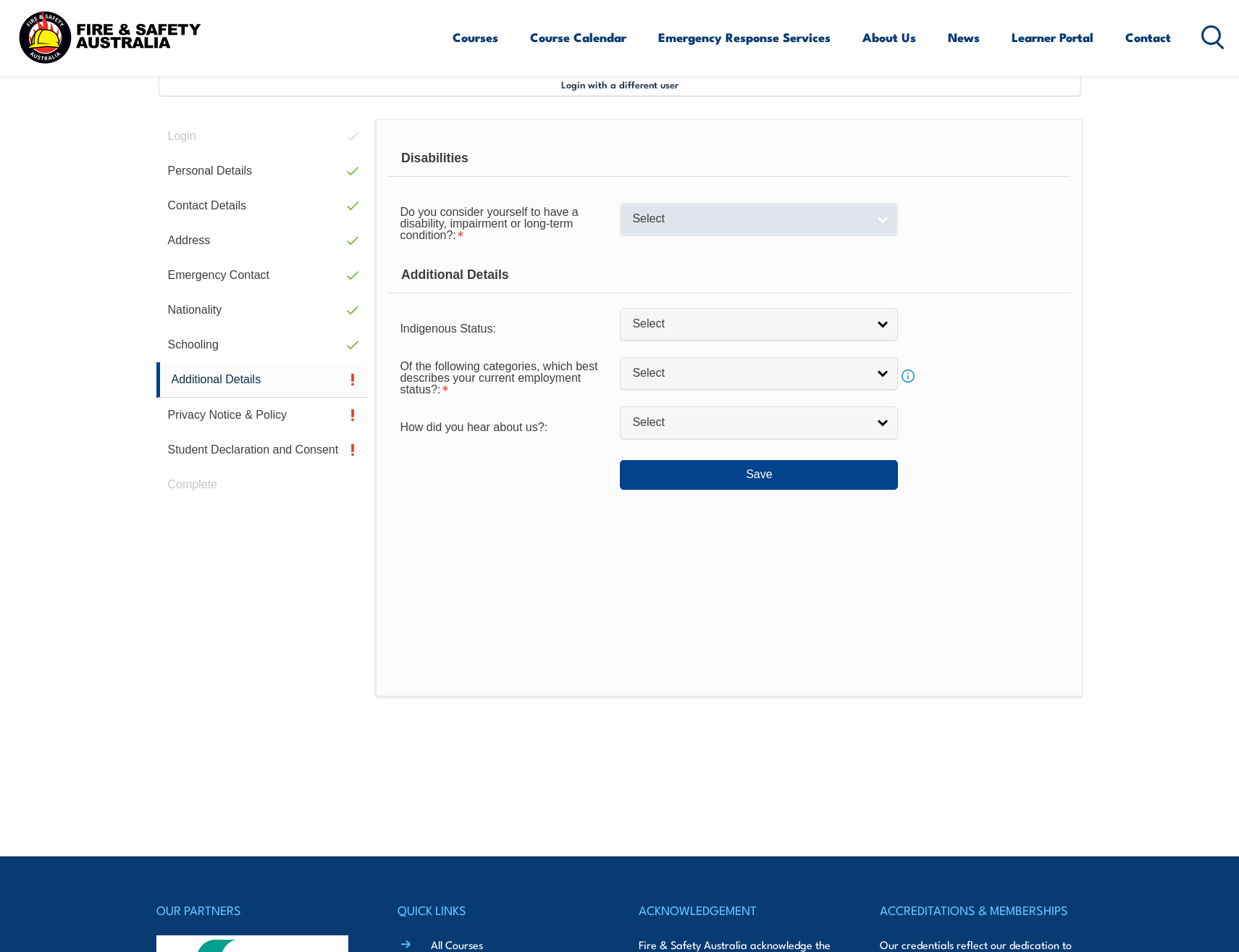
click at [699, 236] on div "Select" at bounding box center [759, 219] width 278 height 33
select select "false"
click at [701, 228] on link "No" at bounding box center [759, 219] width 278 height 33
click at [697, 248] on li "No" at bounding box center [759, 244] width 271 height 18
click at [700, 321] on span "Select" at bounding box center [750, 324] width 235 height 15
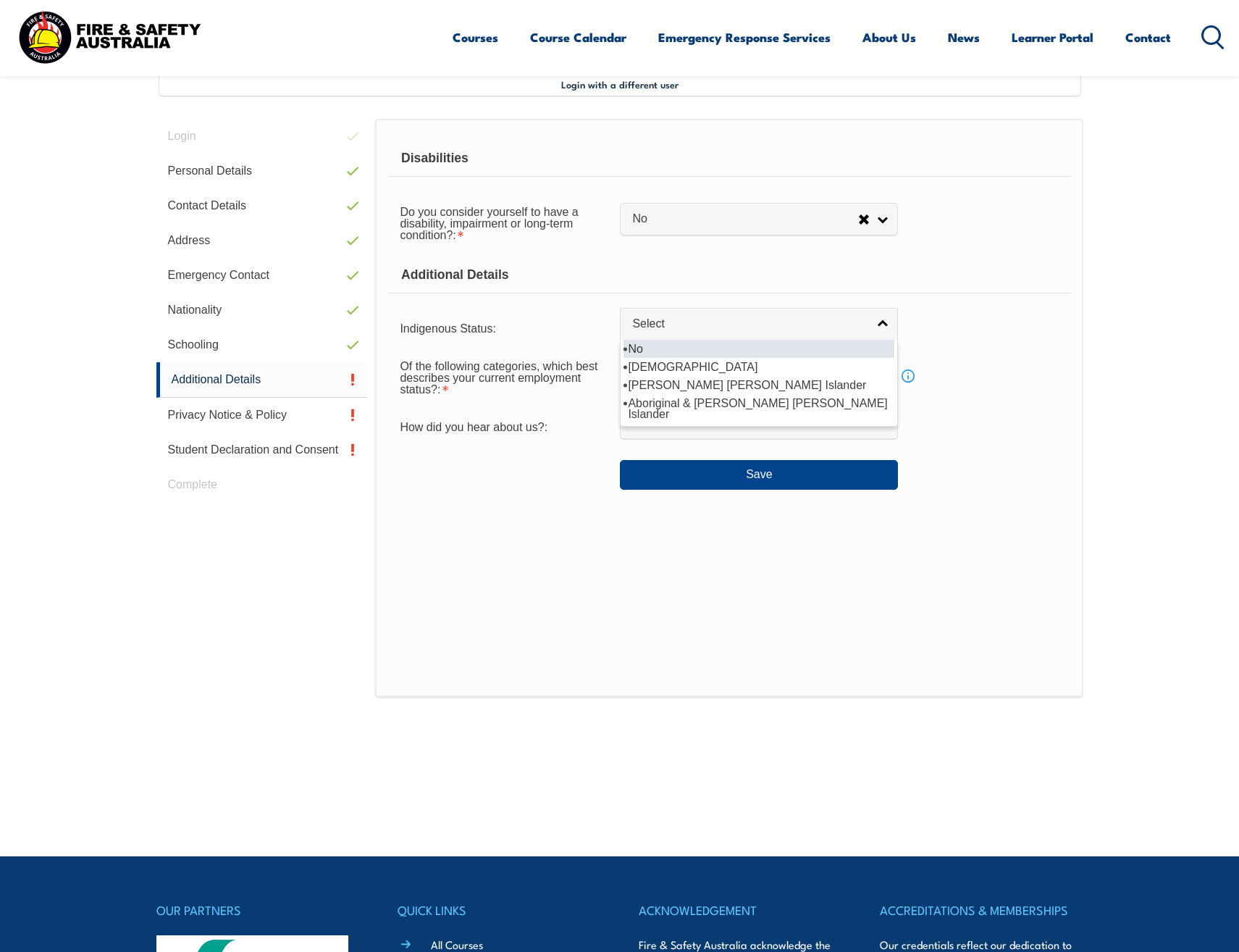
click at [699, 348] on li "No" at bounding box center [759, 348] width 271 height 18
select select "4"
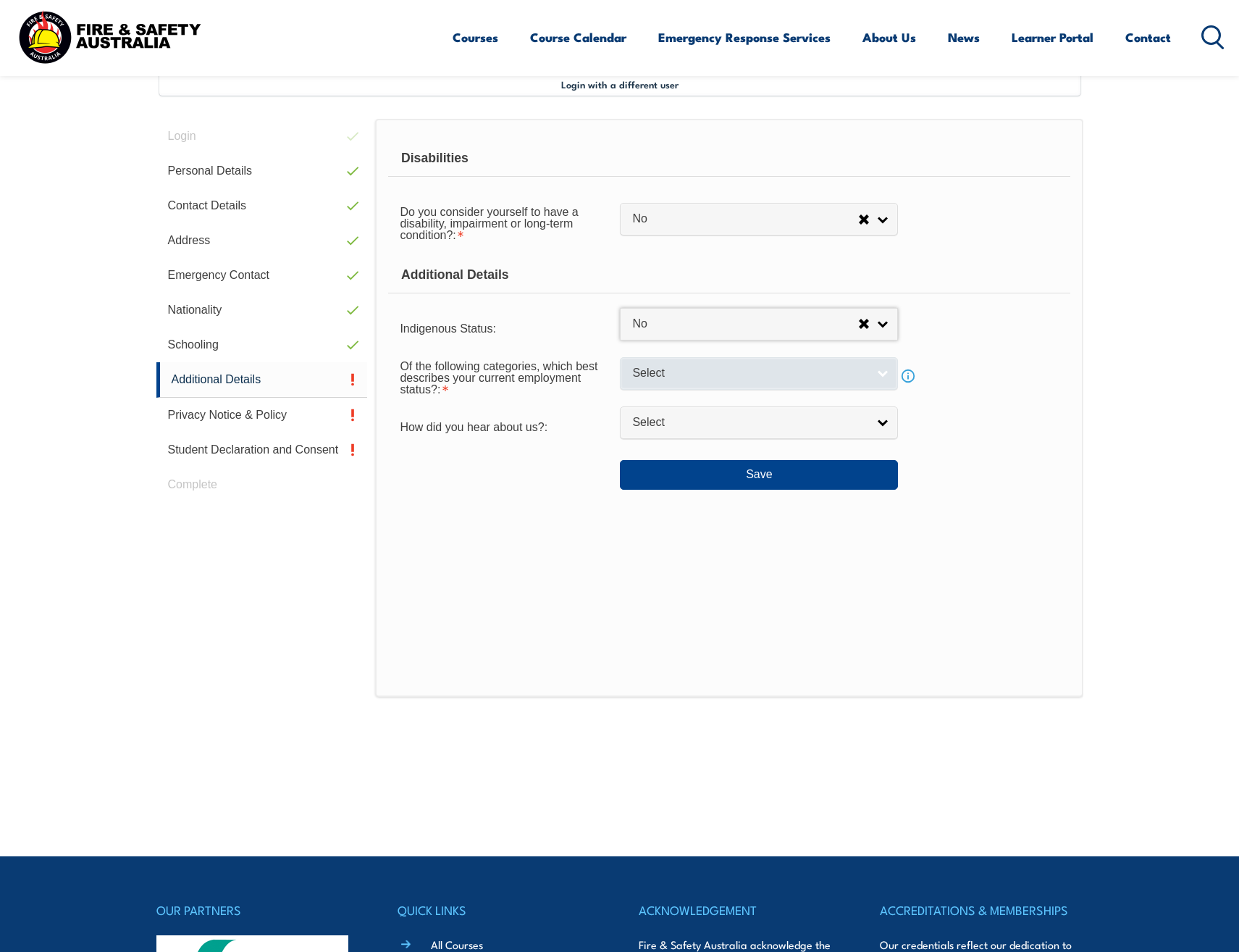
click at [696, 374] on span "Select" at bounding box center [750, 373] width 235 height 15
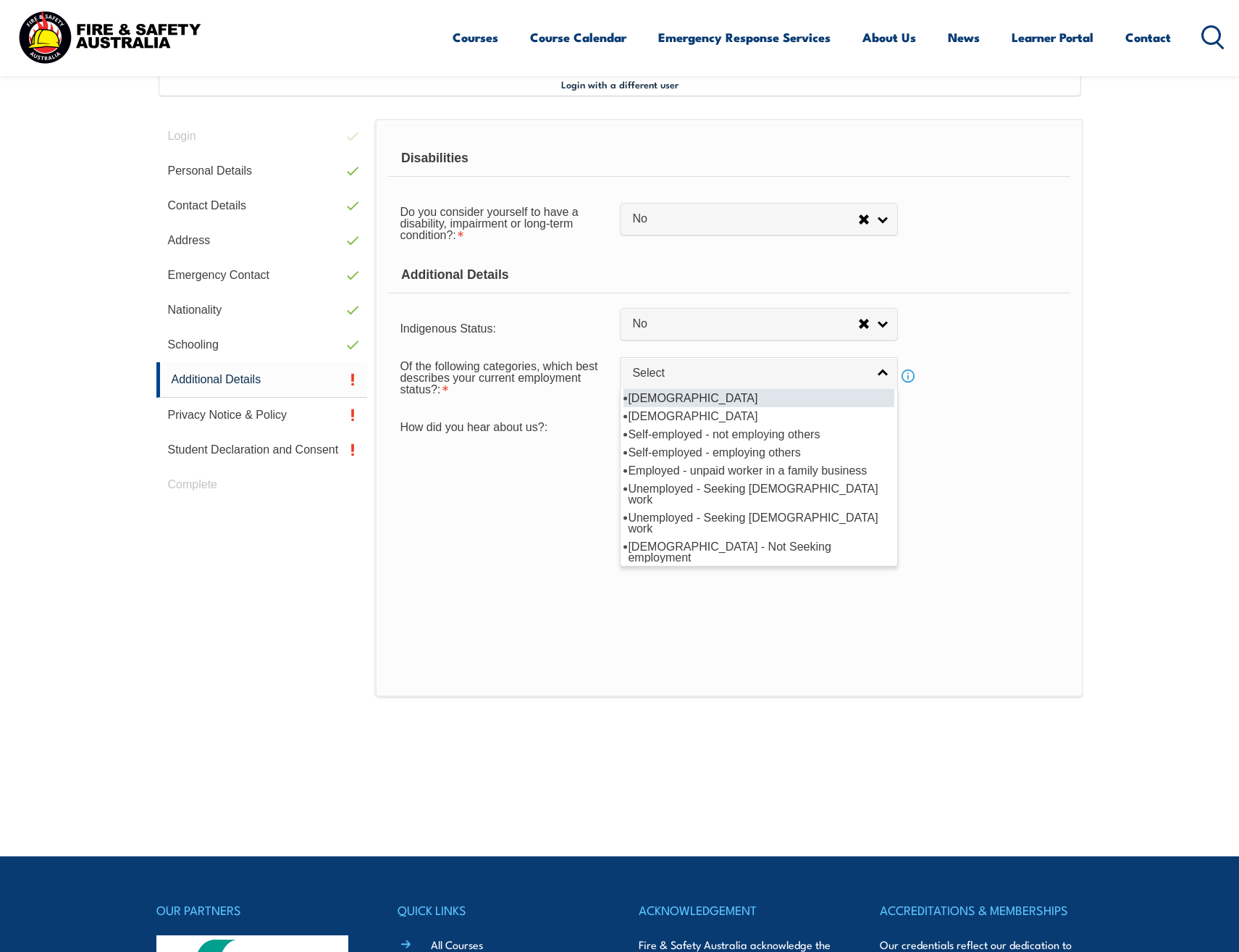
click at [696, 393] on li "Full-time employee" at bounding box center [759, 397] width 271 height 18
select select "1"
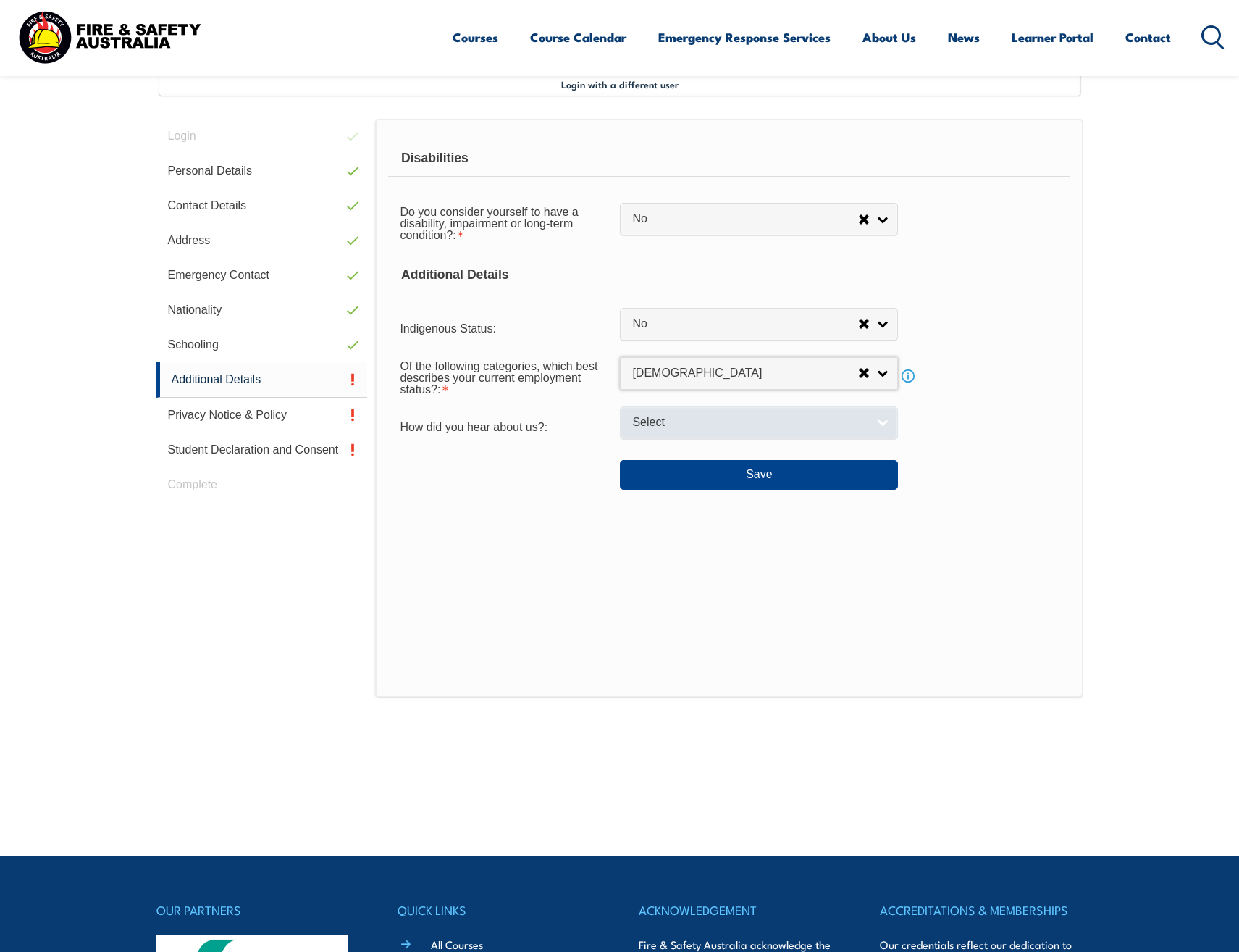
click at [690, 420] on span "Select" at bounding box center [750, 422] width 235 height 15
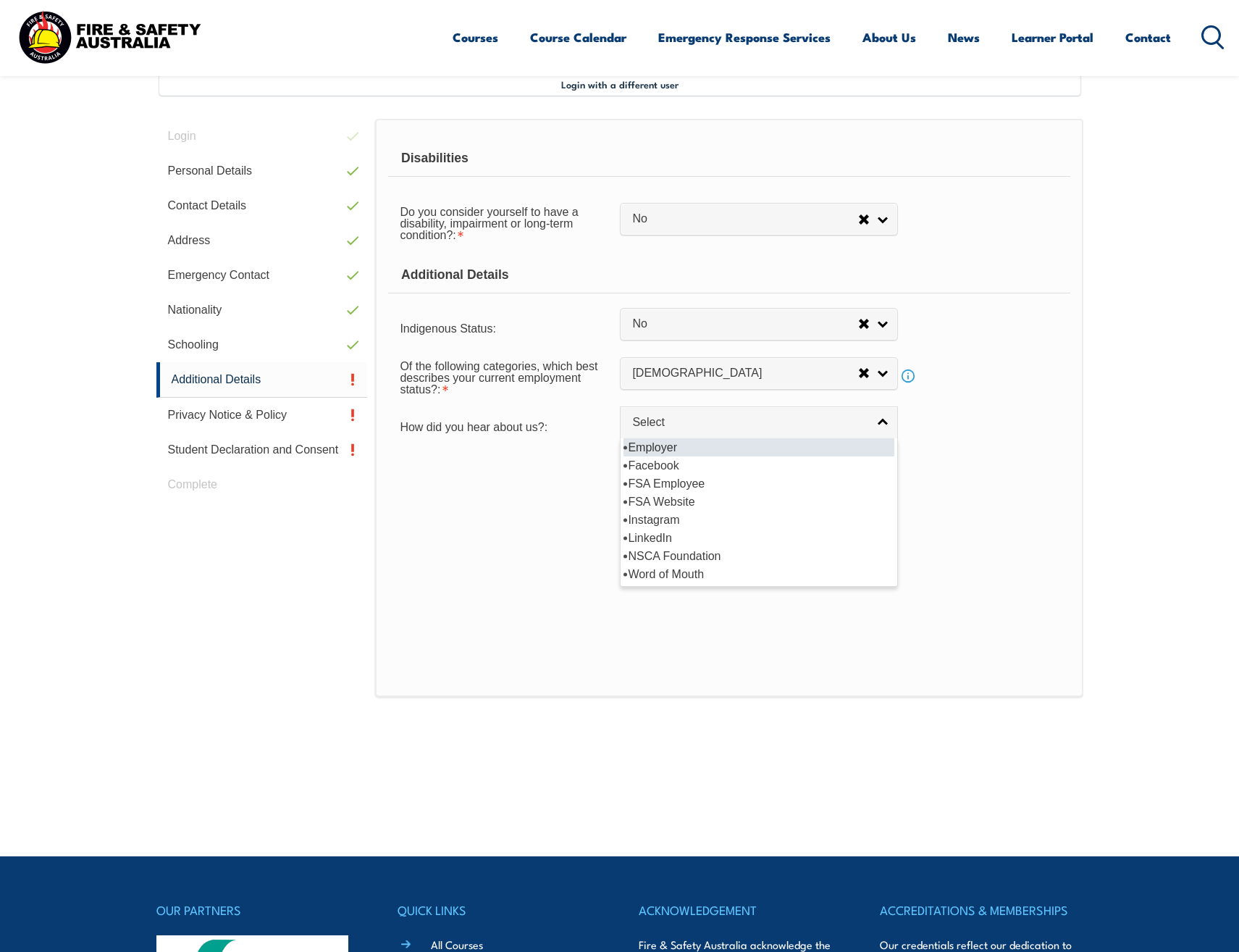
click at [700, 447] on li "Employer" at bounding box center [759, 447] width 271 height 18
select select "8019"
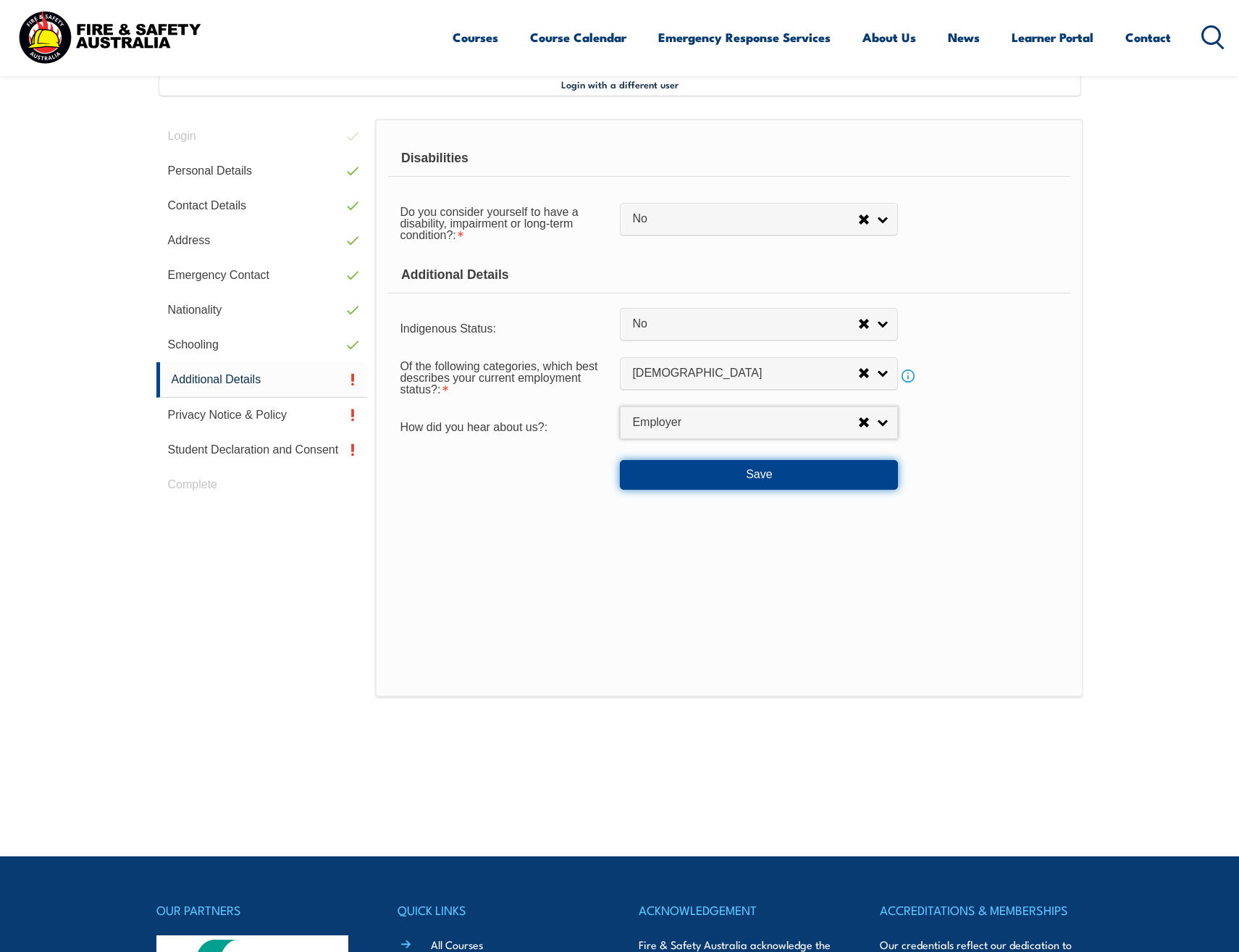
click at [707, 471] on button "Save" at bounding box center [759, 474] width 278 height 29
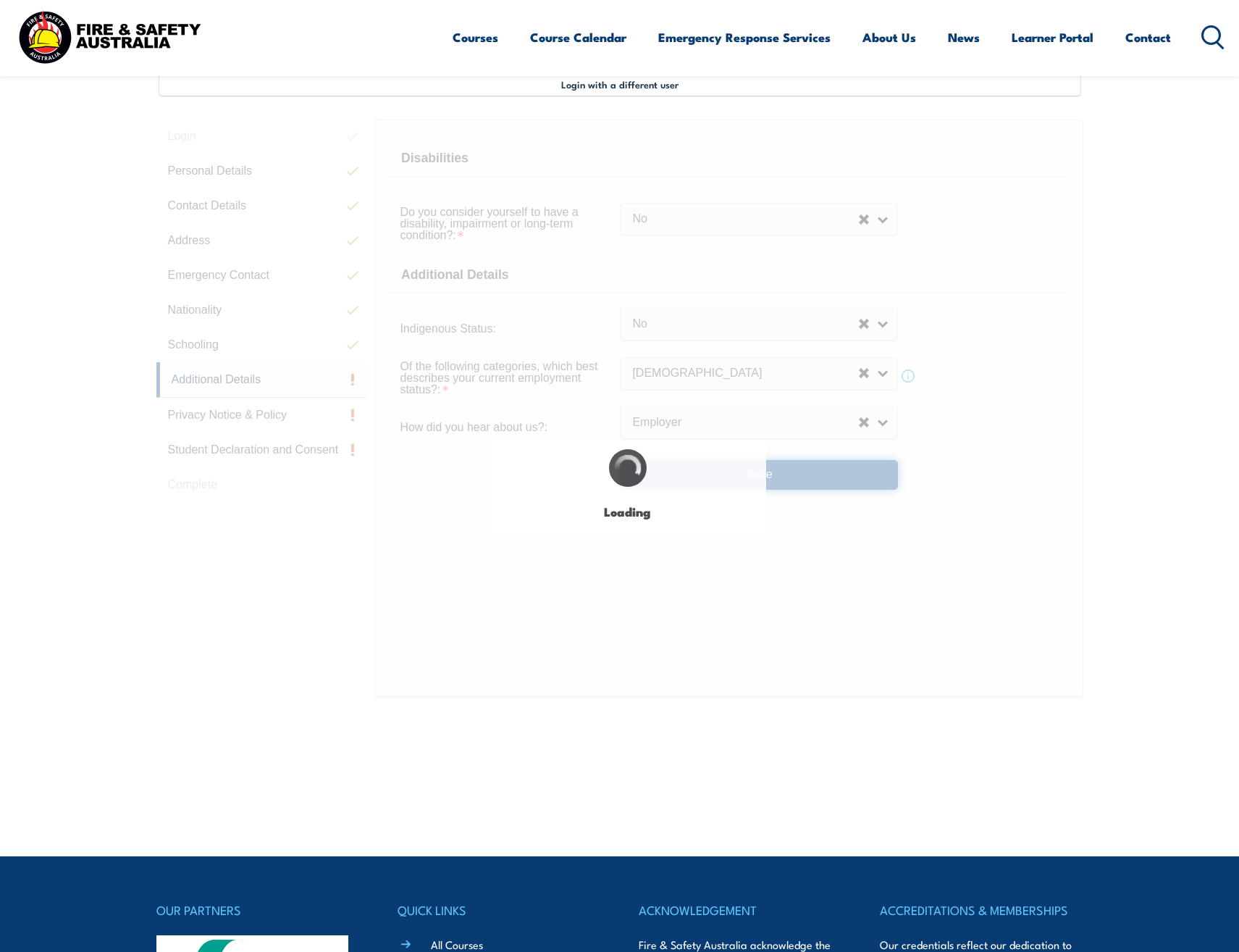
select select "false"
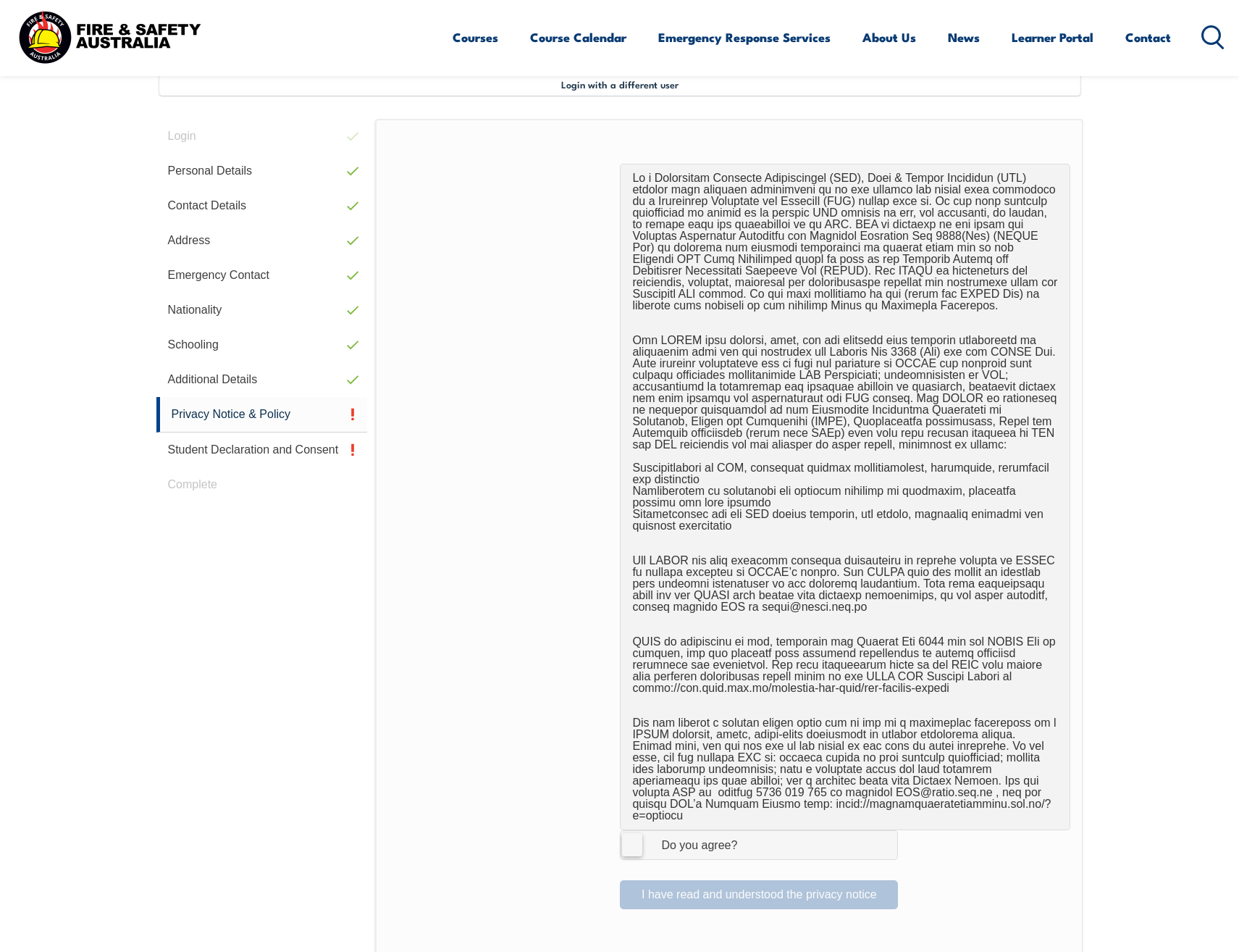
click at [633, 830] on label "I Agree Do you agree?" at bounding box center [759, 844] width 278 height 29
click at [749, 831] on input "I Agree Do you agree?" at bounding box center [761, 844] width 25 height 28
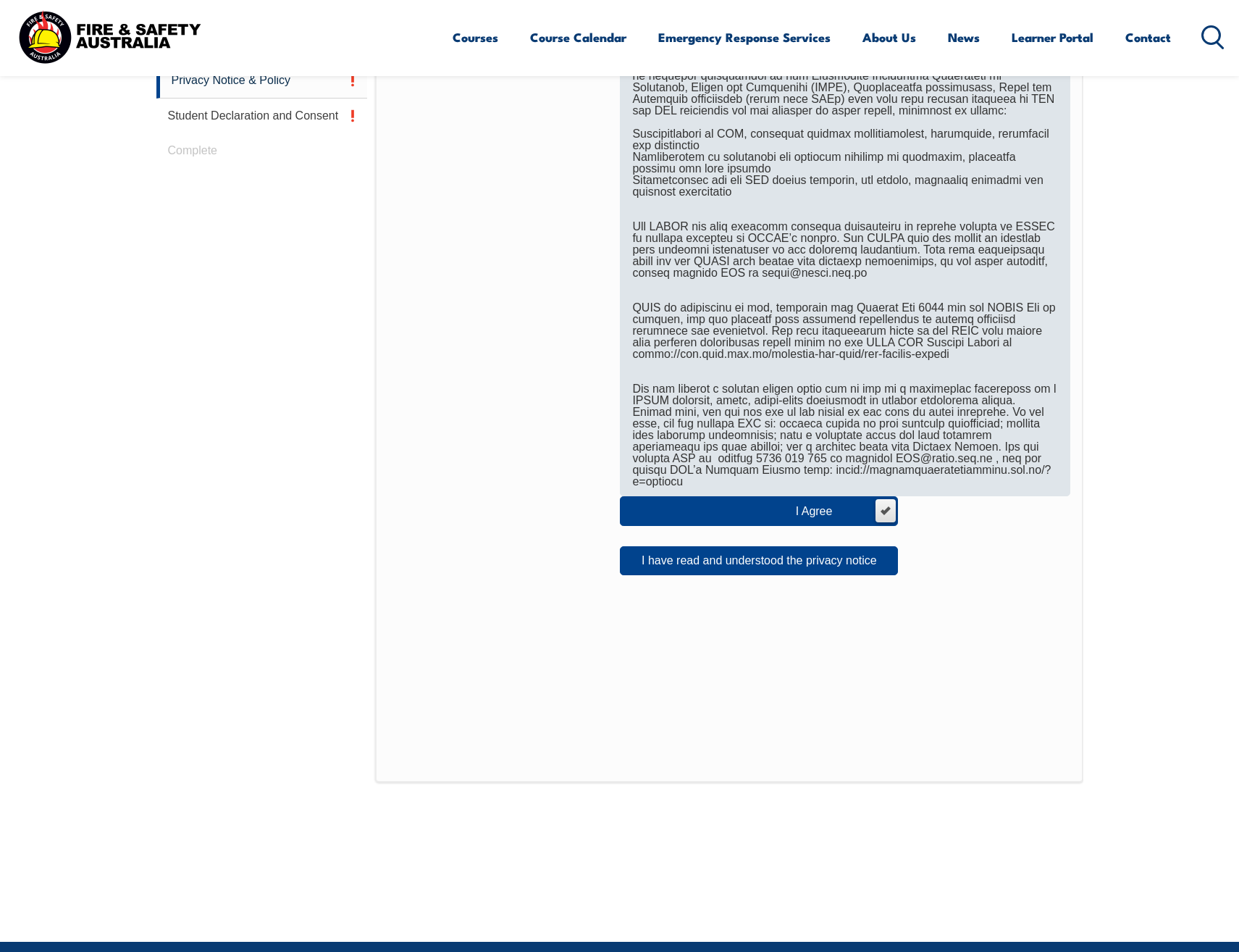
scroll to position [757, 0]
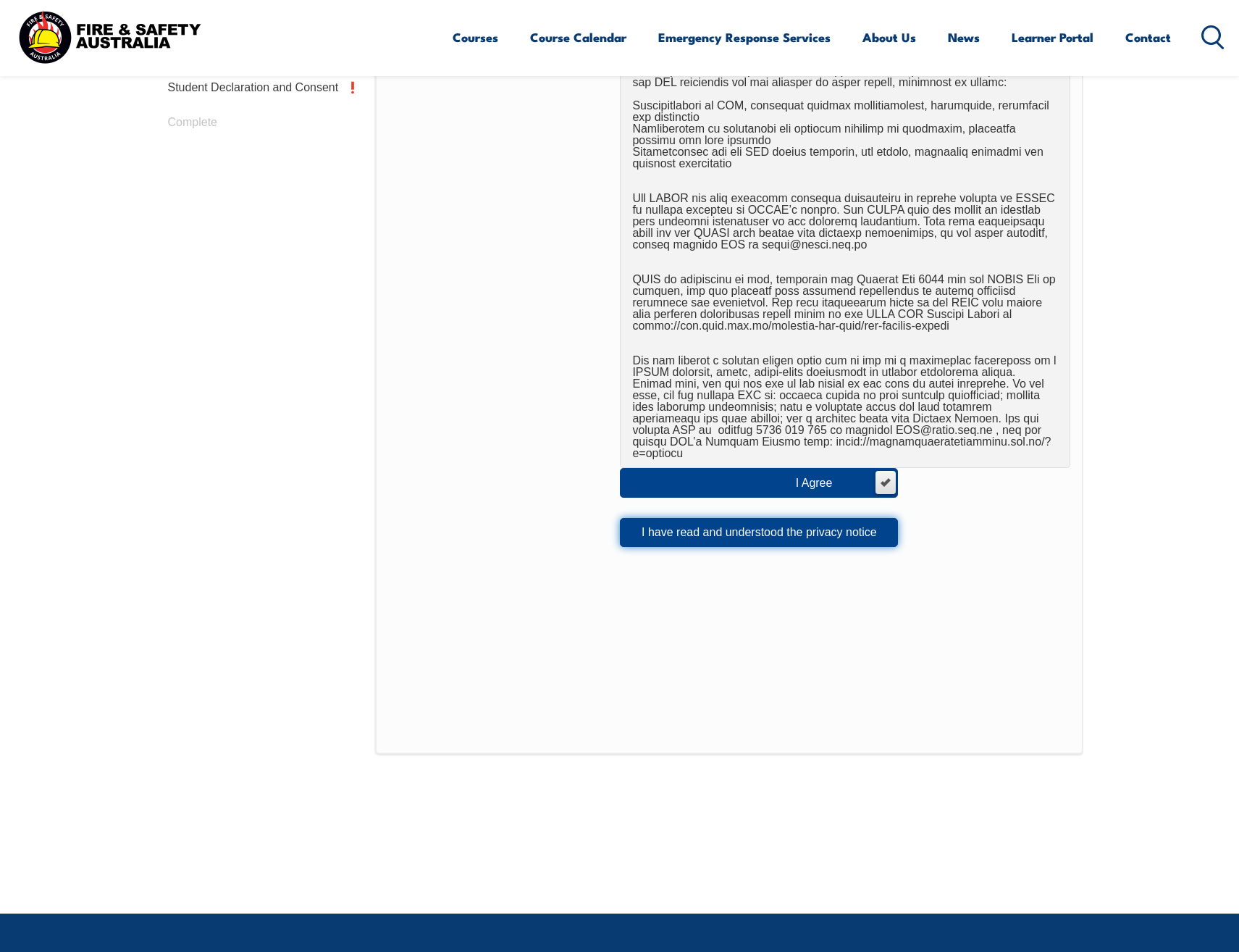
click at [789, 521] on button "I have read and understood the privacy notice" at bounding box center [759, 532] width 278 height 29
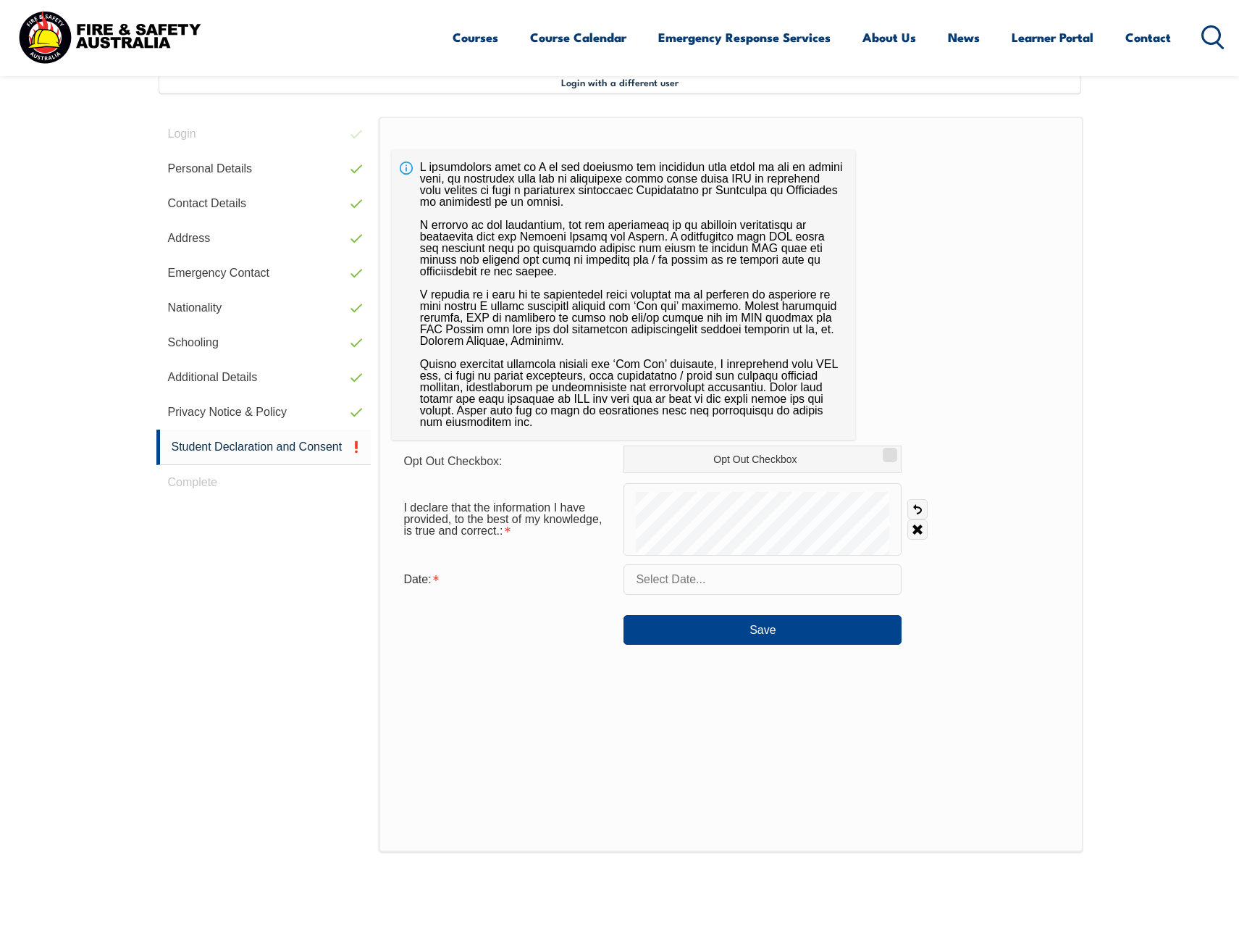
scroll to position [289, 0]
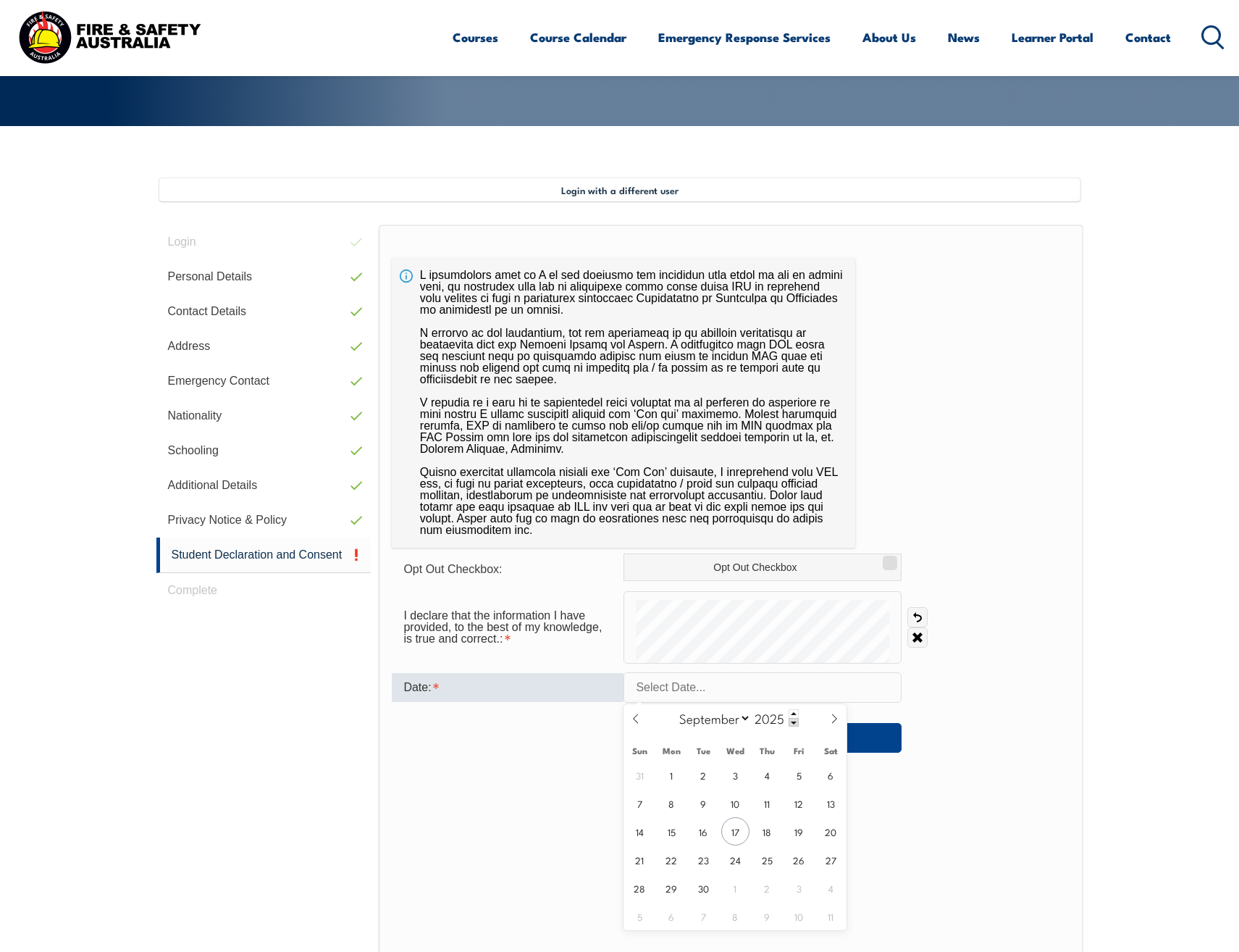
click at [709, 693] on input "text" at bounding box center [762, 687] width 278 height 30
click at [741, 826] on span "17" at bounding box center [735, 831] width 29 height 29
type input "September 17, 2025"
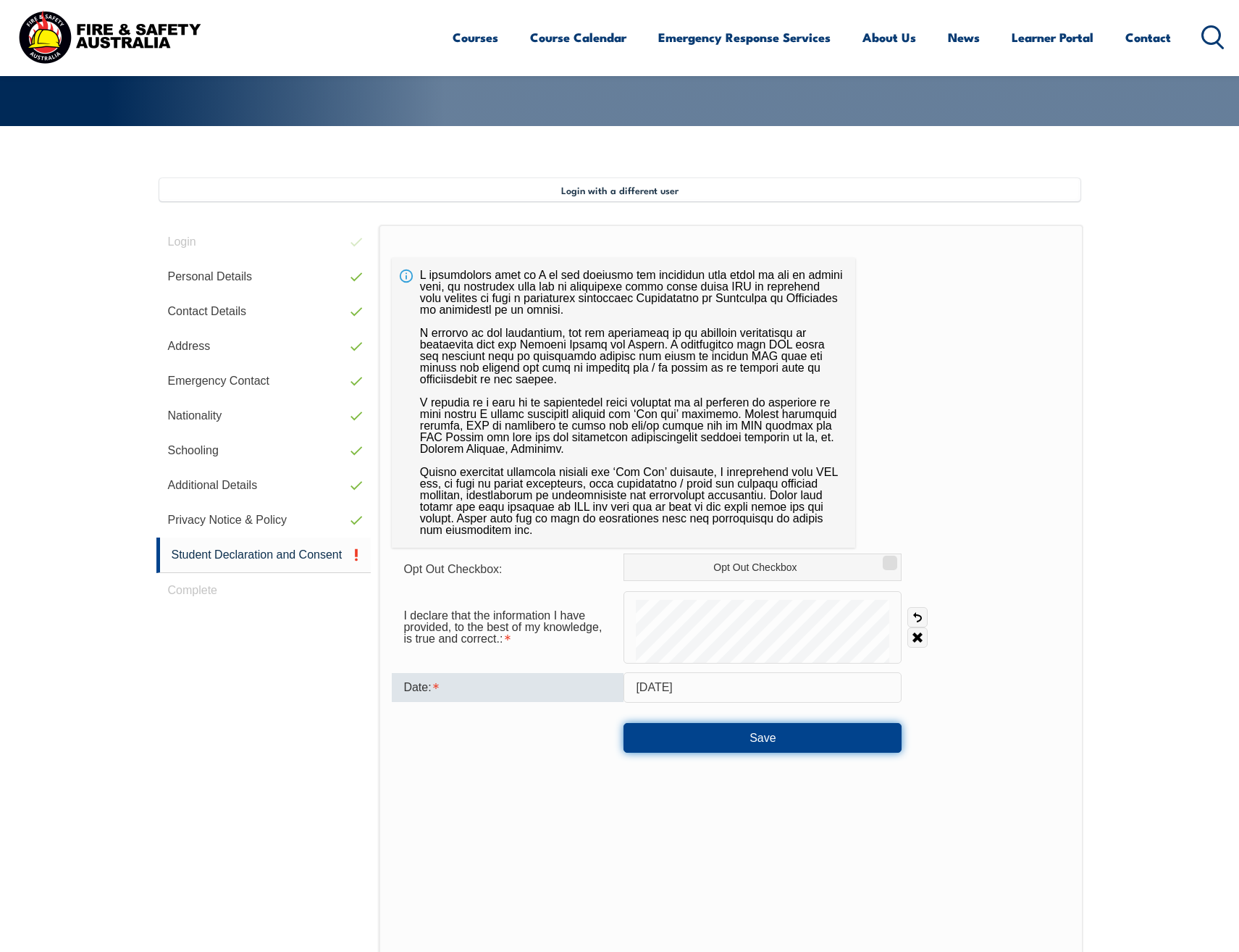
click at [761, 738] on button "Save" at bounding box center [762, 737] width 278 height 29
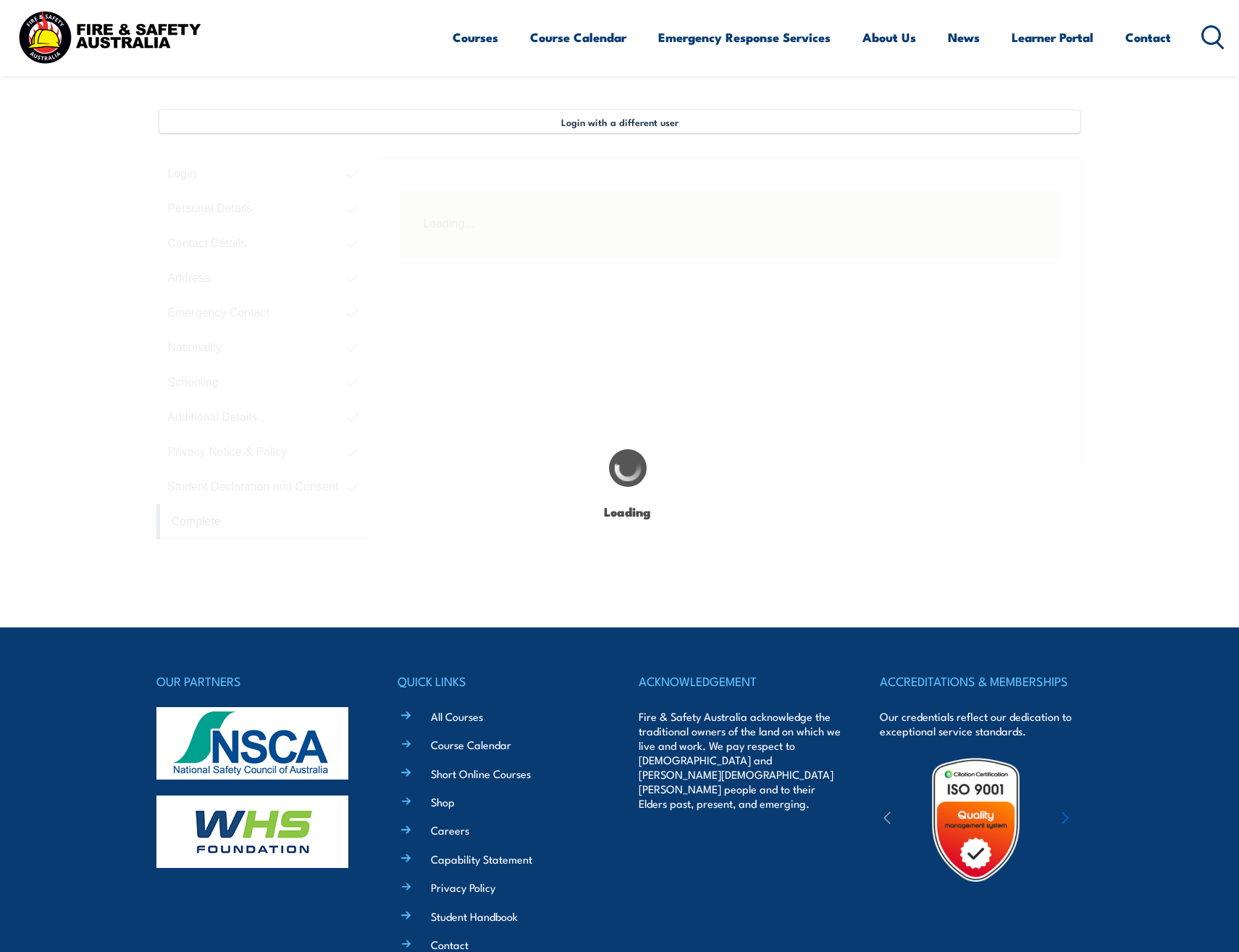
scroll to position [395, 0]
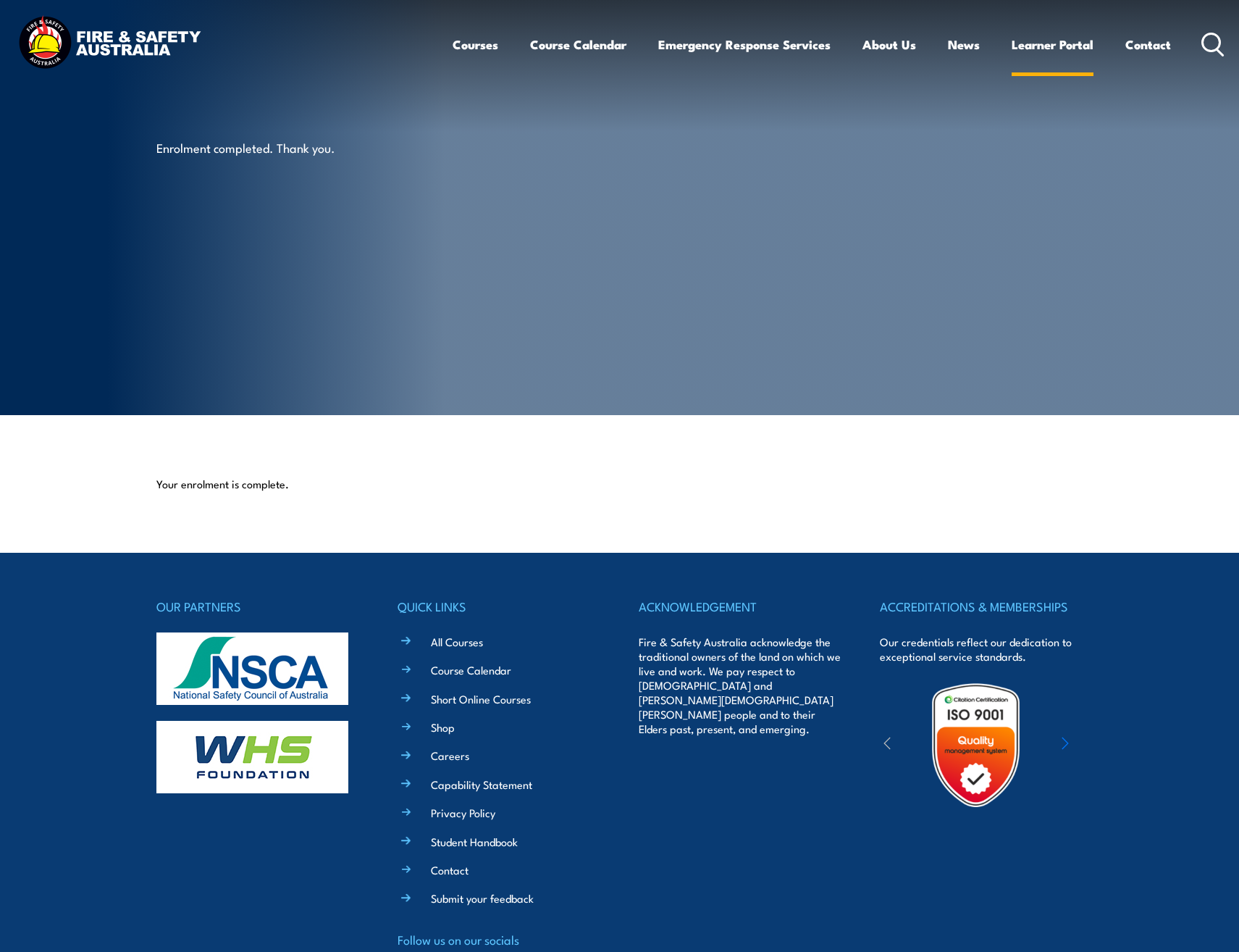
click at [1044, 37] on link "Learner Portal" at bounding box center [1053, 44] width 82 height 38
